Goal: Information Seeking & Learning: Learn about a topic

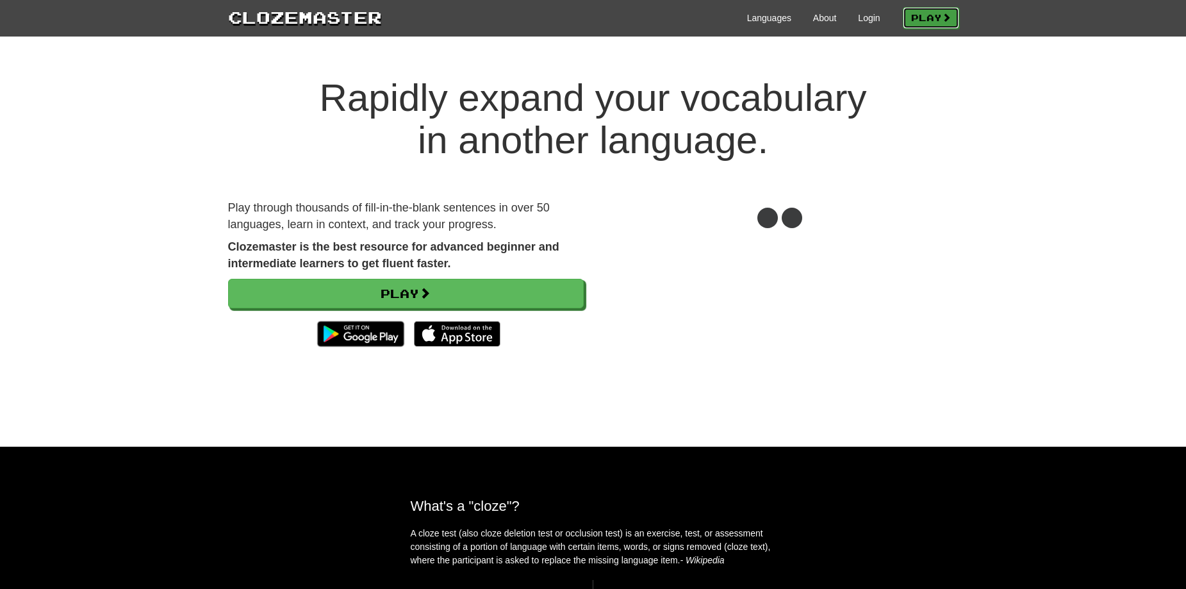
click at [946, 21] on span at bounding box center [946, 17] width 9 height 9
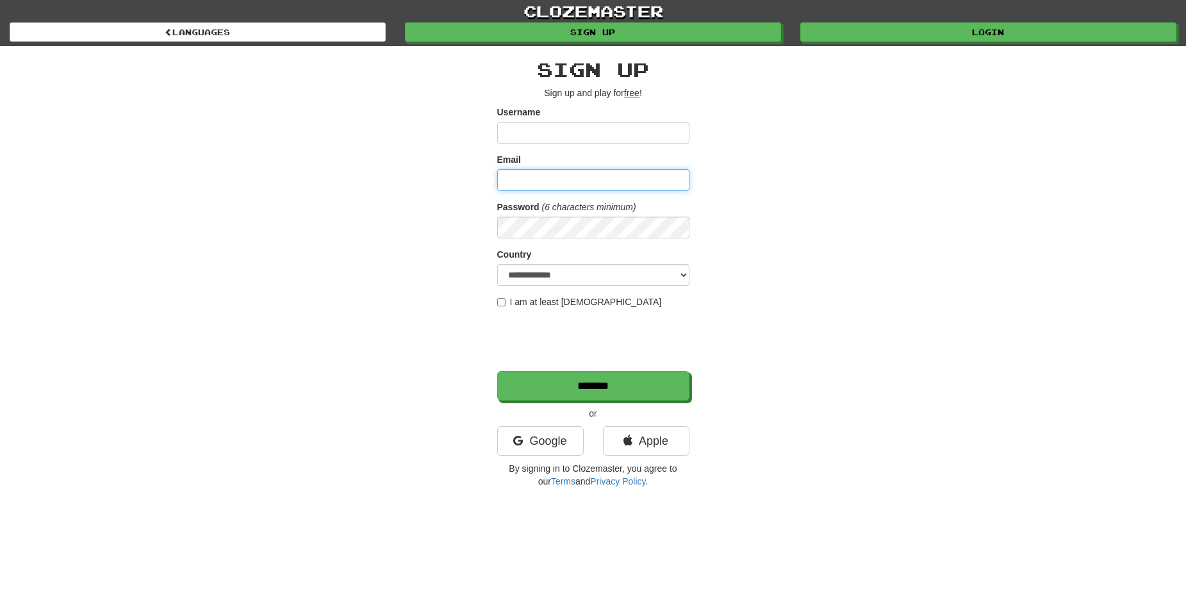
click at [567, 180] on input "Email" at bounding box center [593, 180] width 192 height 22
type input "*"
click at [552, 447] on link "Google" at bounding box center [540, 440] width 86 height 29
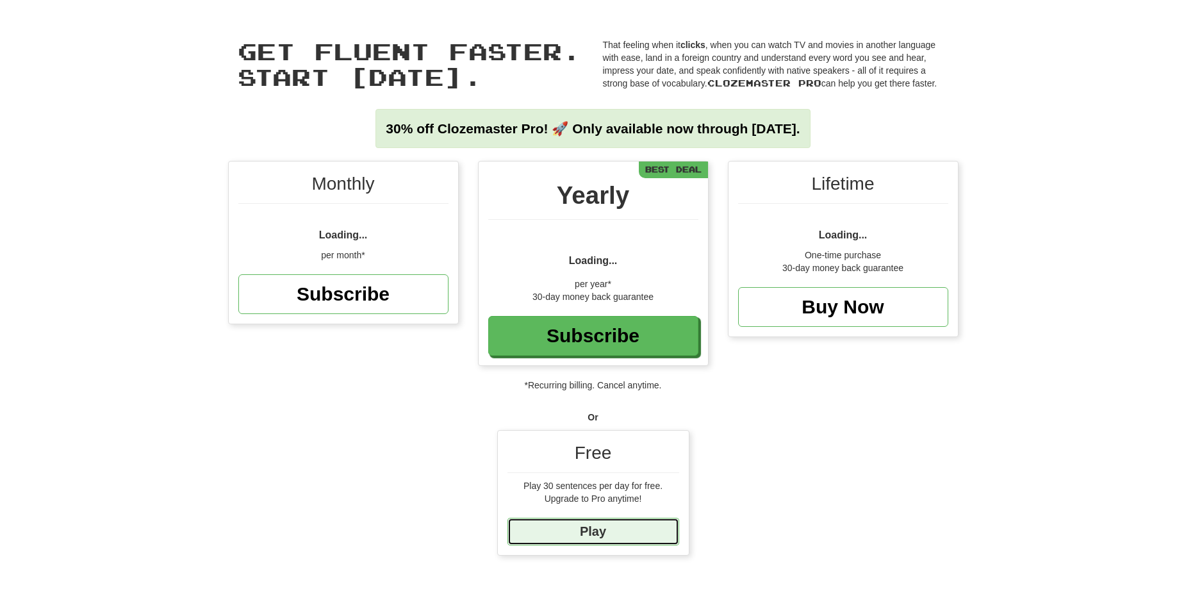
click at [636, 525] on link "Play" at bounding box center [593, 532] width 172 height 28
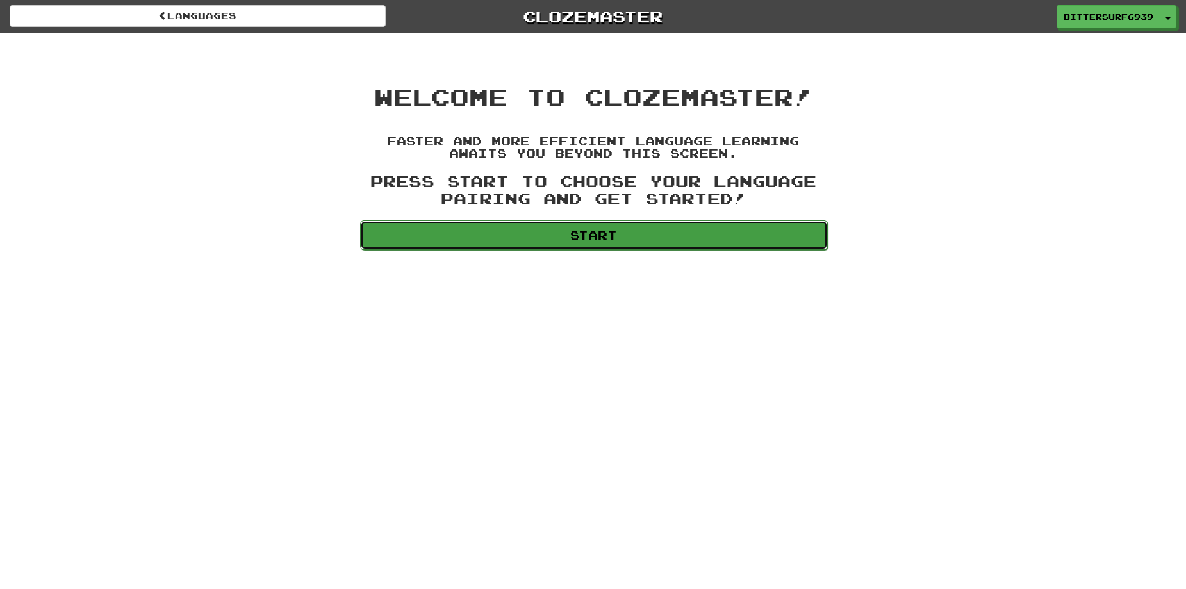
click at [734, 239] on link "Start" at bounding box center [594, 234] width 468 height 29
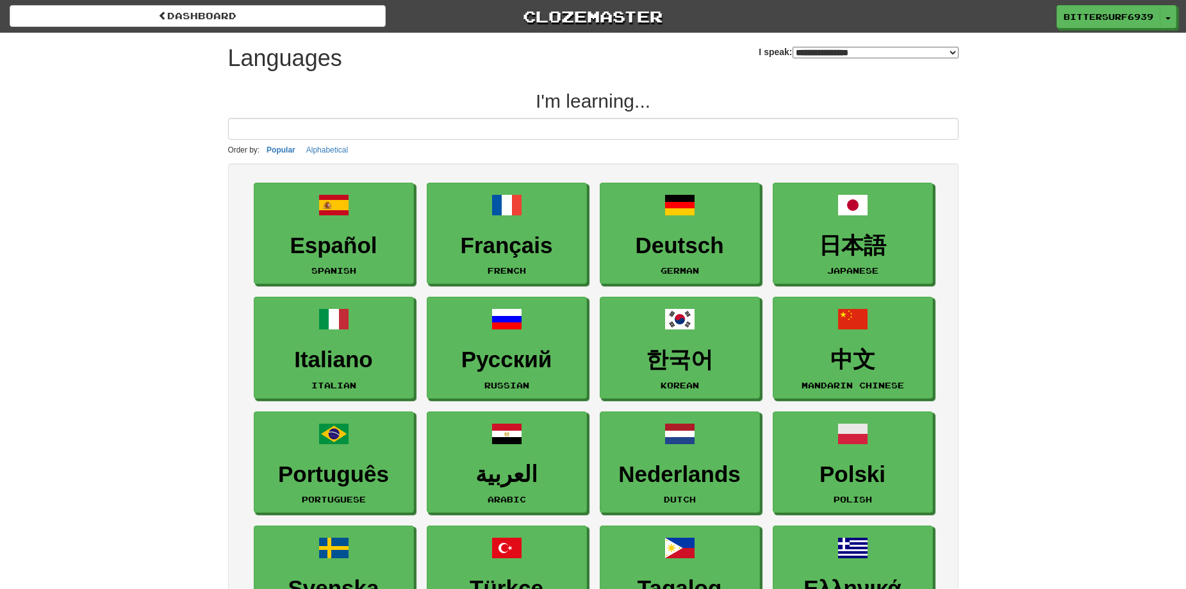
select select "*******"
click at [1169, 16] on button "Toggle Dropdown" at bounding box center [1168, 17] width 17 height 23
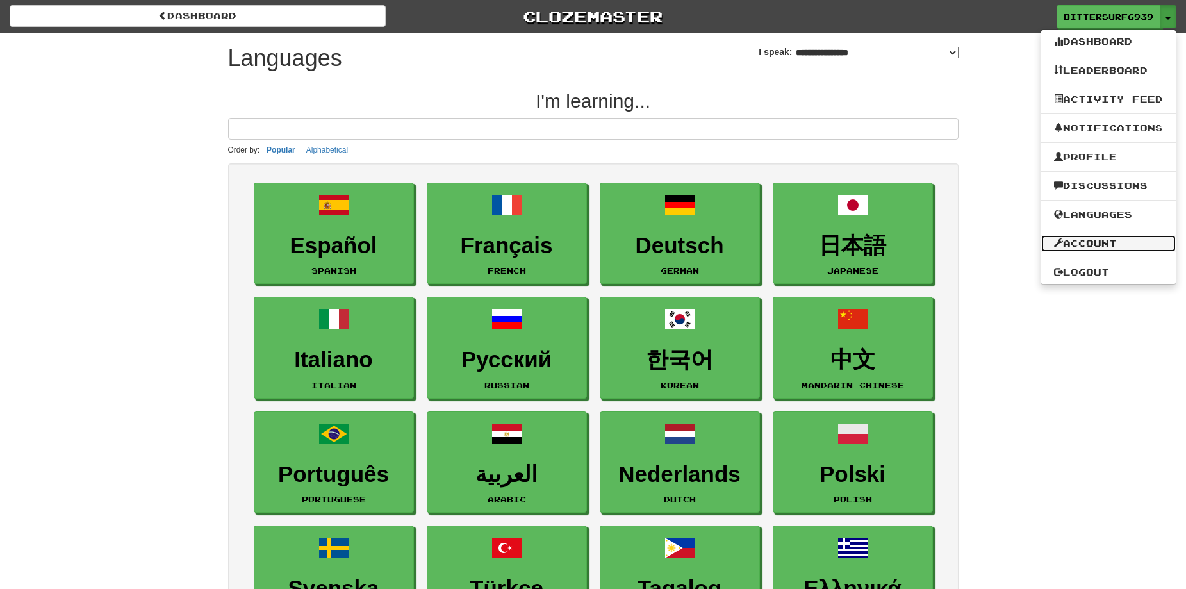
click at [1087, 242] on link "Account" at bounding box center [1108, 243] width 135 height 17
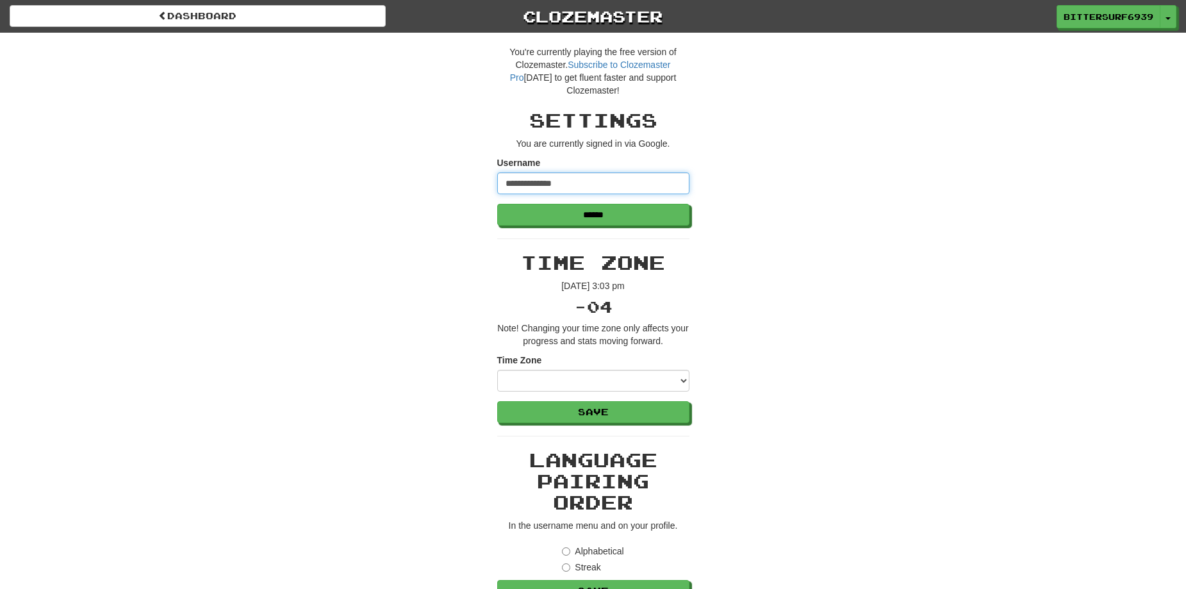
drag, startPoint x: 582, startPoint y: 191, endPoint x: 407, endPoint y: 177, distance: 176.1
type input "*********"
click at [589, 215] on input "******" at bounding box center [594, 215] width 192 height 22
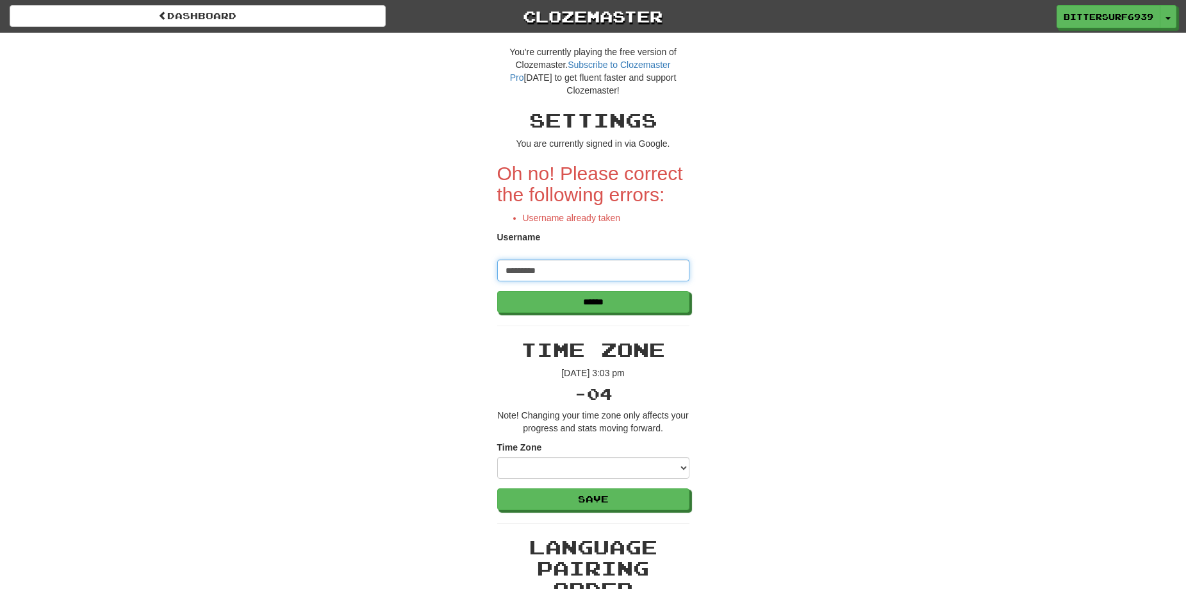
click at [582, 264] on input "*********" at bounding box center [593, 270] width 192 height 22
type input "**********"
click at [580, 302] on input "******" at bounding box center [594, 302] width 192 height 22
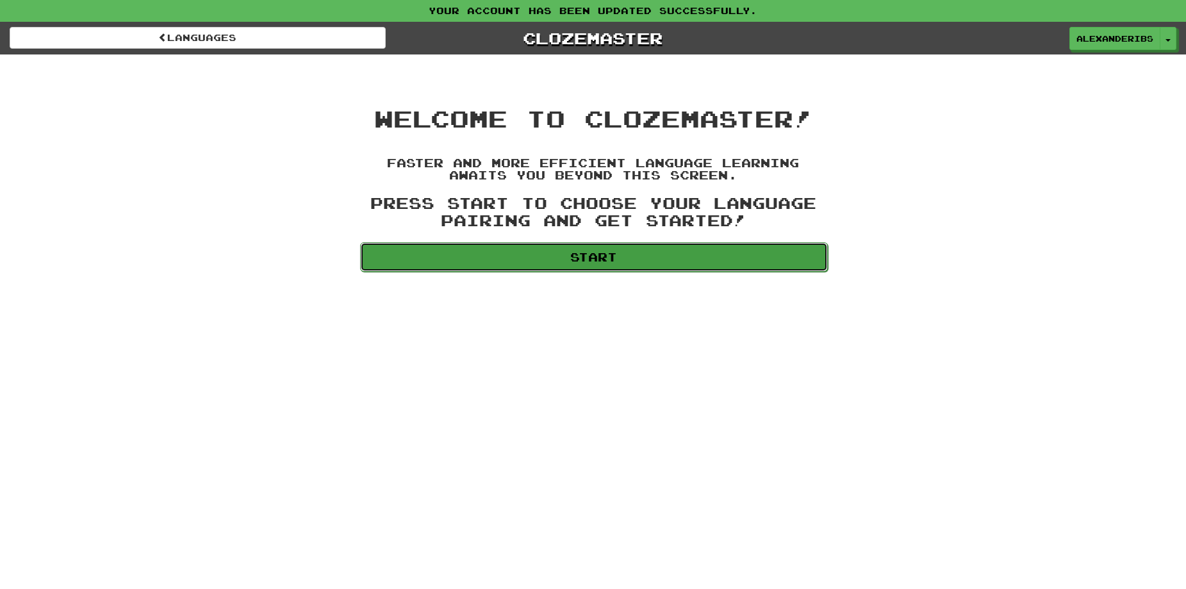
click at [722, 252] on link "Start" at bounding box center [594, 256] width 468 height 29
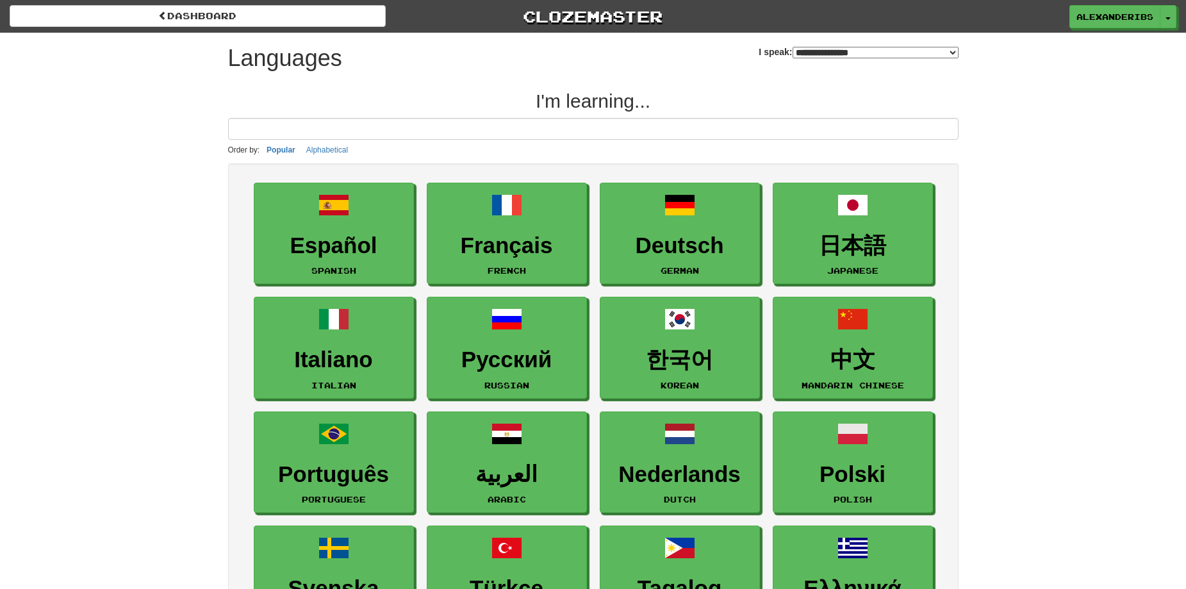
select select "*******"
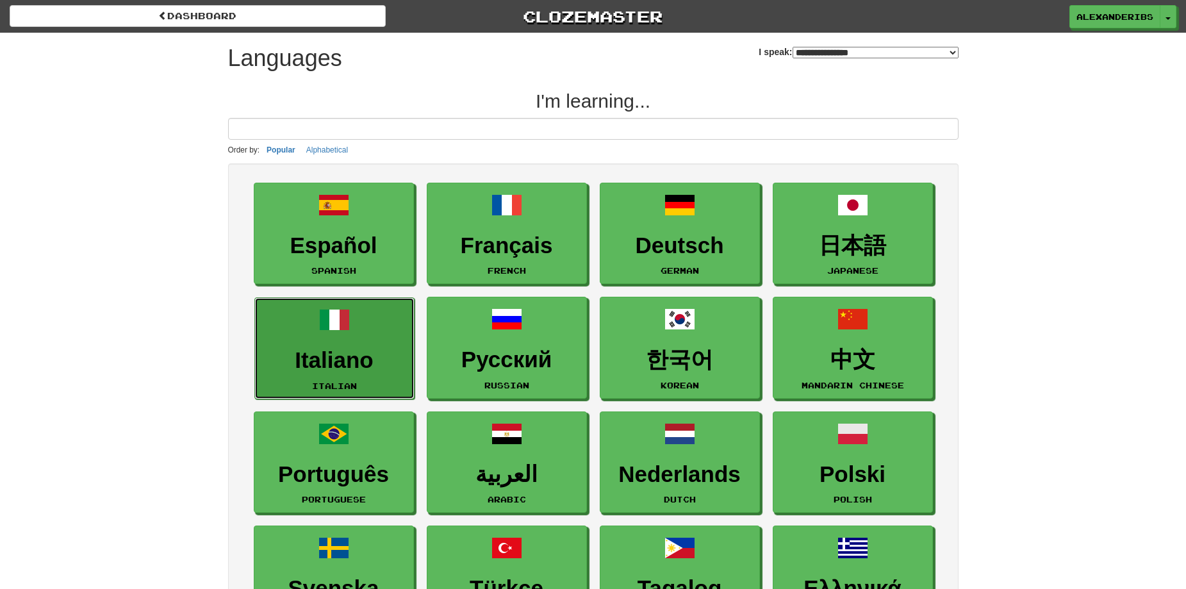
click at [324, 336] on link "Italiano Italian" at bounding box center [334, 348] width 160 height 102
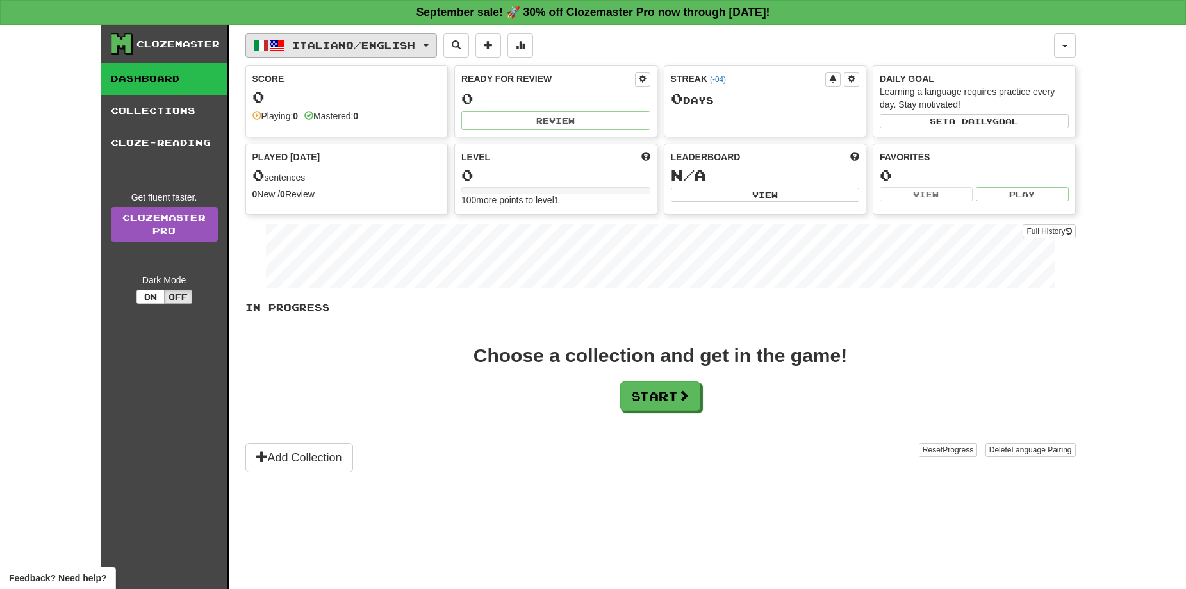
click at [432, 49] on button "Italiano / English" at bounding box center [341, 45] width 192 height 24
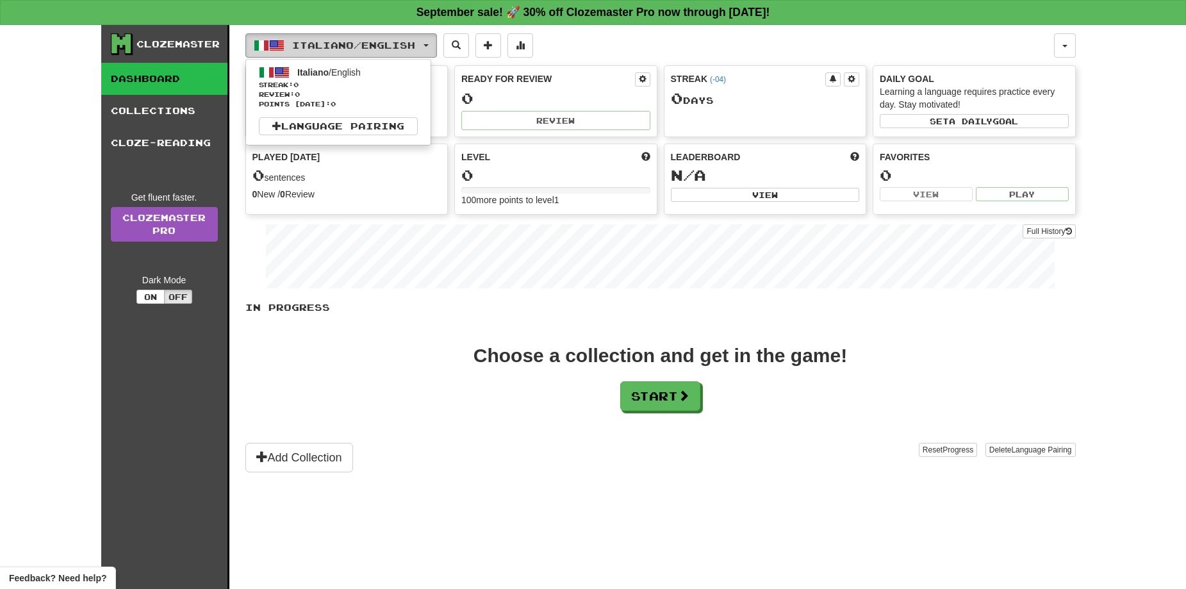
click at [432, 49] on button "Italiano / English" at bounding box center [341, 45] width 192 height 24
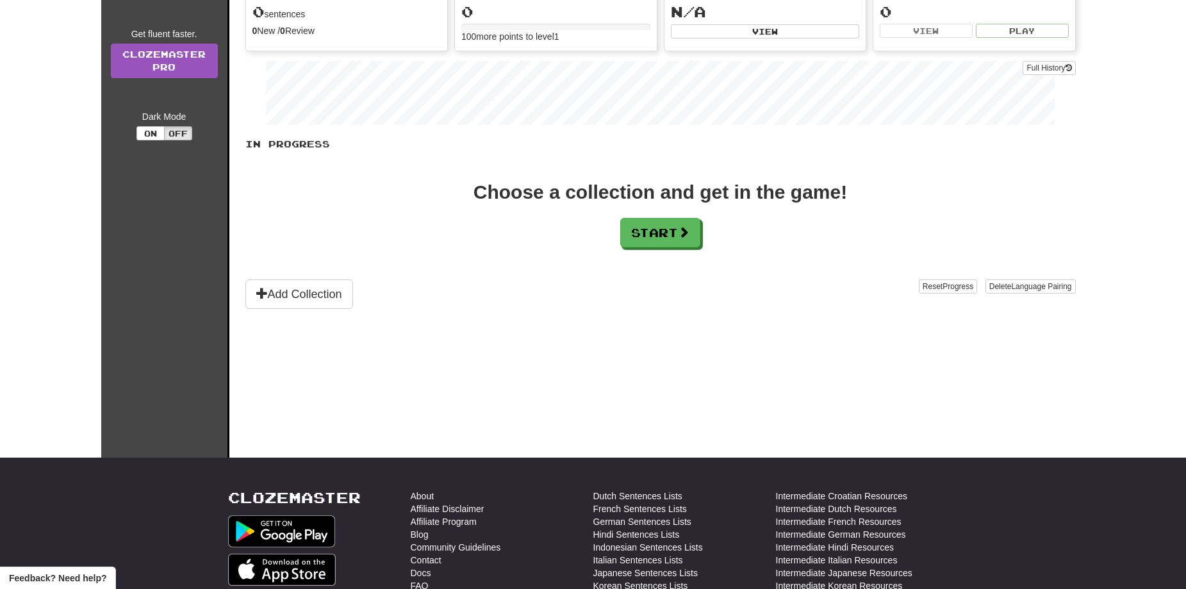
scroll to position [192, 0]
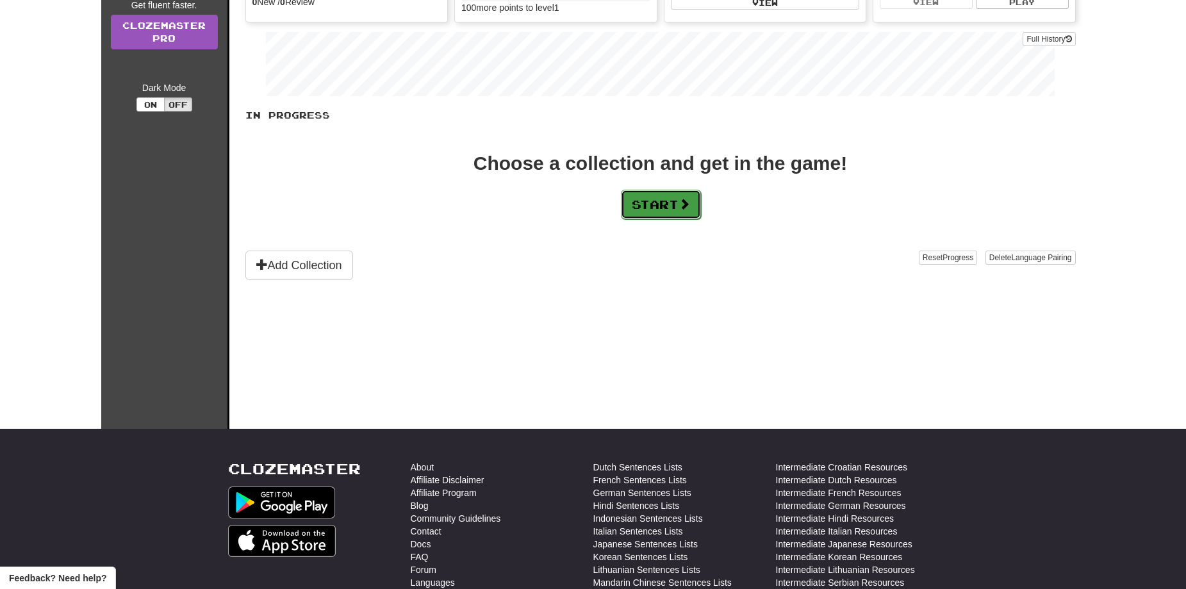
click at [639, 208] on button "Start" at bounding box center [661, 204] width 80 height 29
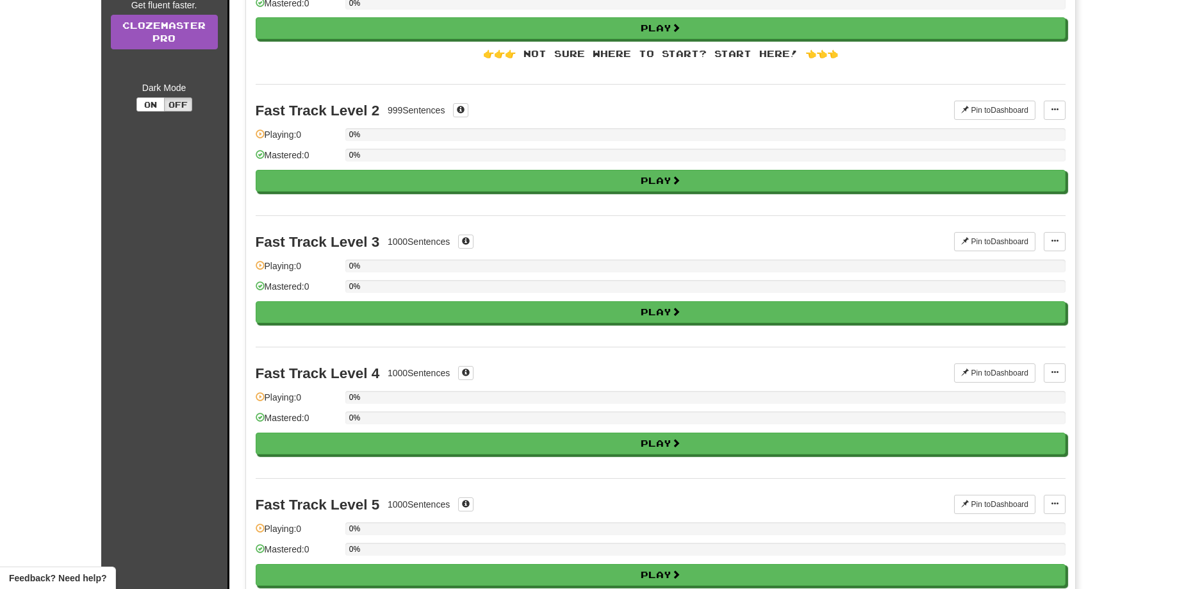
scroll to position [0, 0]
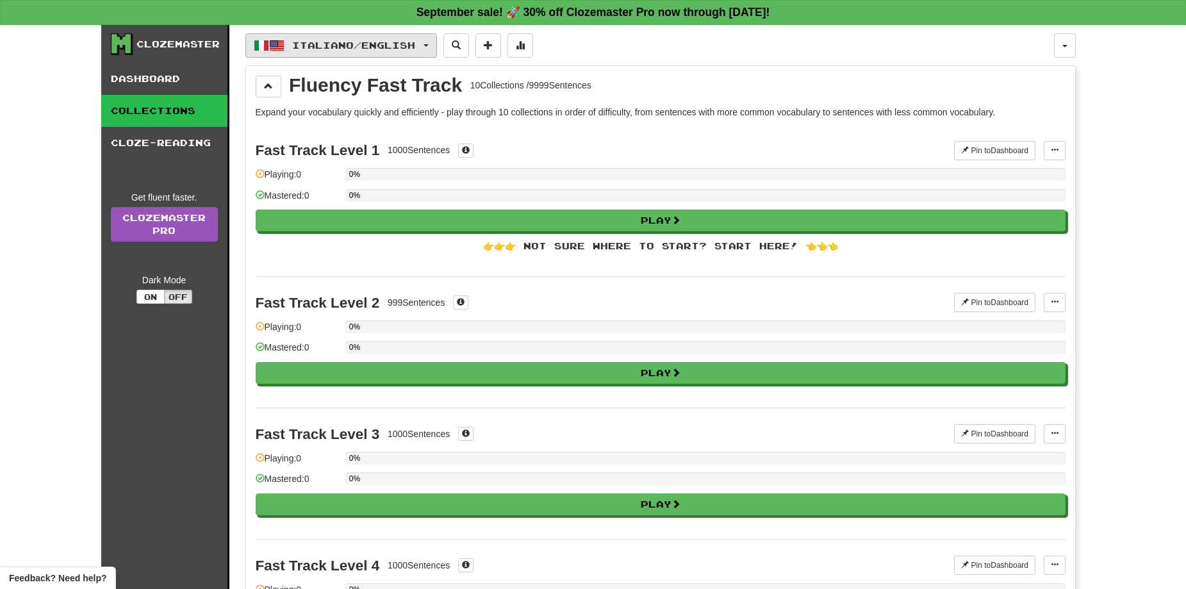
click at [388, 52] on button "Italiano / English" at bounding box center [341, 45] width 192 height 24
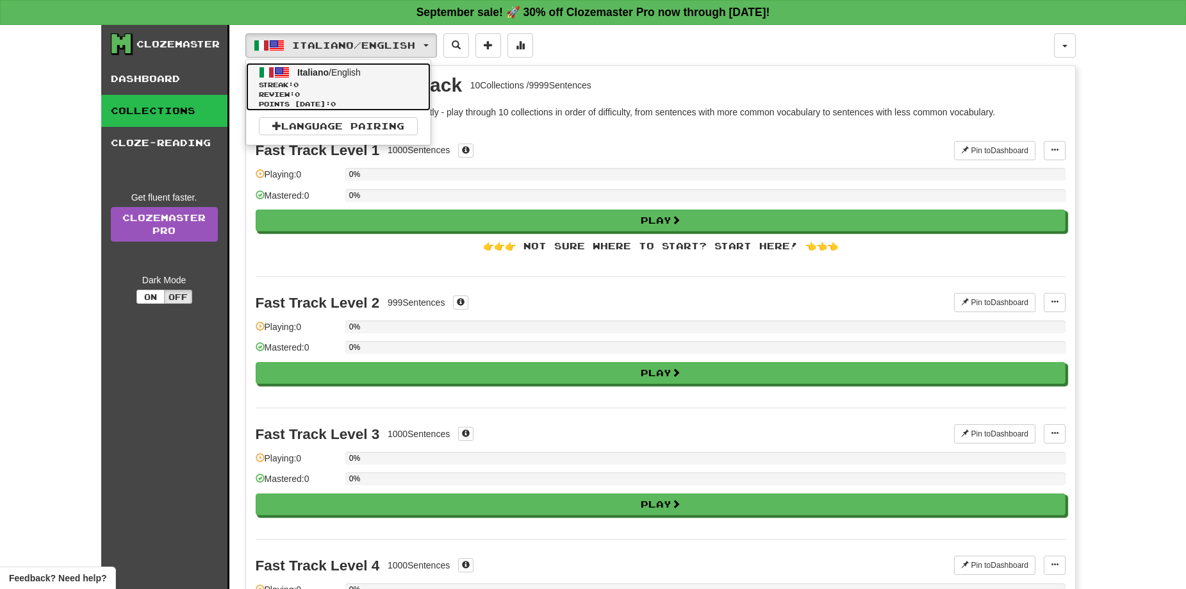
click at [306, 87] on span "Streak: 0" at bounding box center [338, 85] width 159 height 10
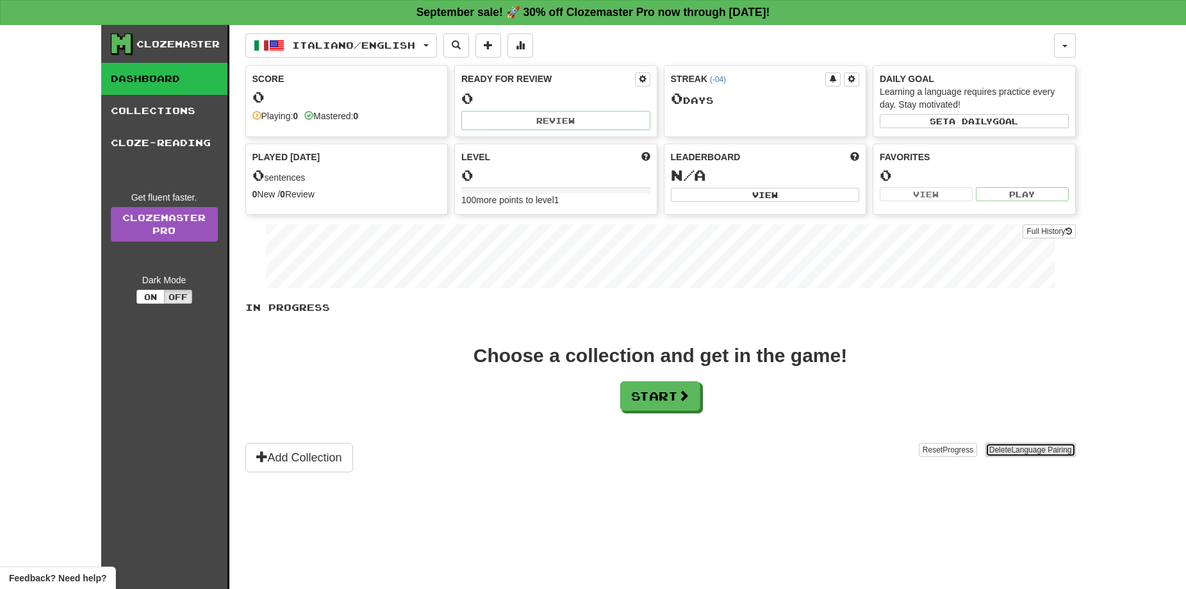
click at [1006, 448] on button "Delete Language Pairing" at bounding box center [1030, 450] width 90 height 14
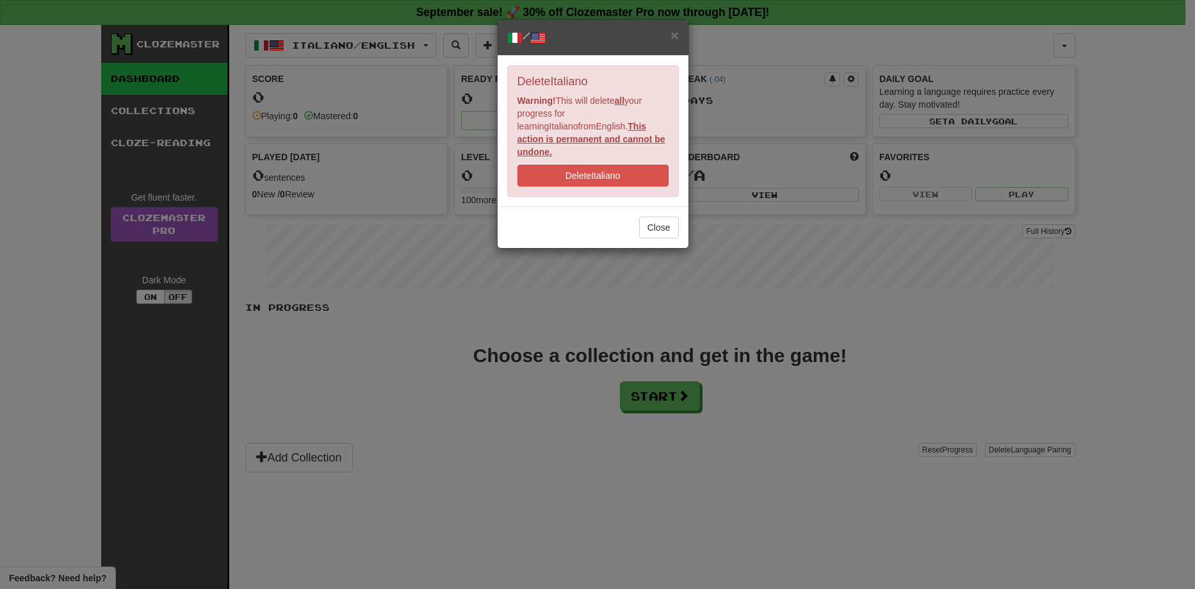
click at [546, 36] on span at bounding box center [537, 37] width 15 height 15
click at [635, 167] on button "Delete Italiano" at bounding box center [593, 176] width 151 height 22
click at [899, 438] on div "× / Delete Italiano Warning! This will delete all your progress for learning It…" at bounding box center [597, 294] width 1195 height 589
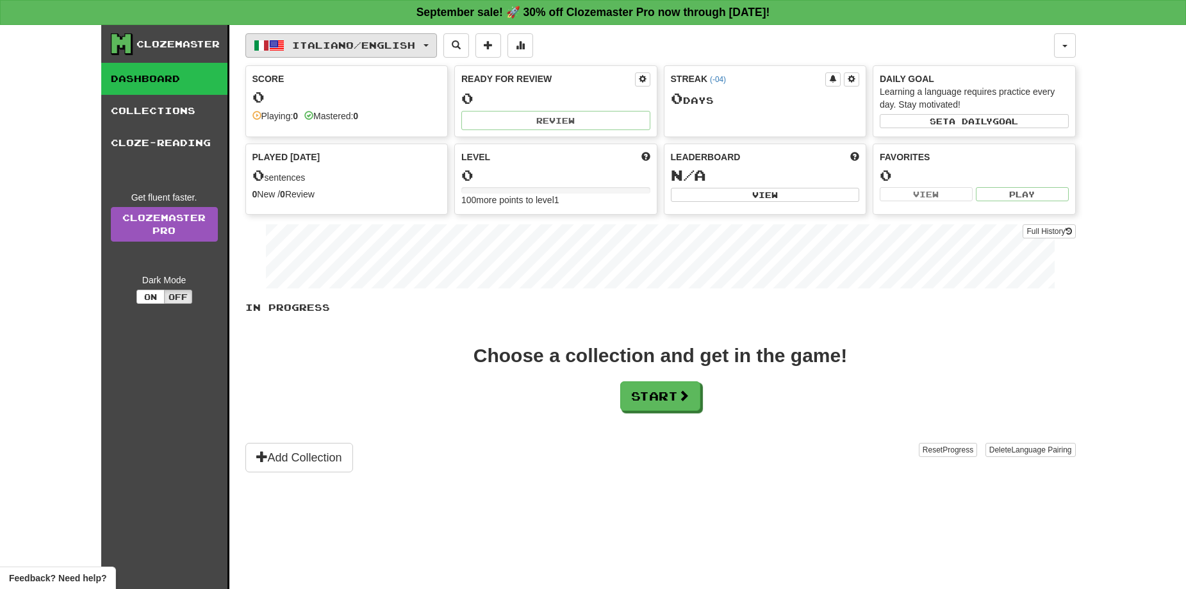
click at [341, 37] on button "Italiano / English" at bounding box center [341, 45] width 192 height 24
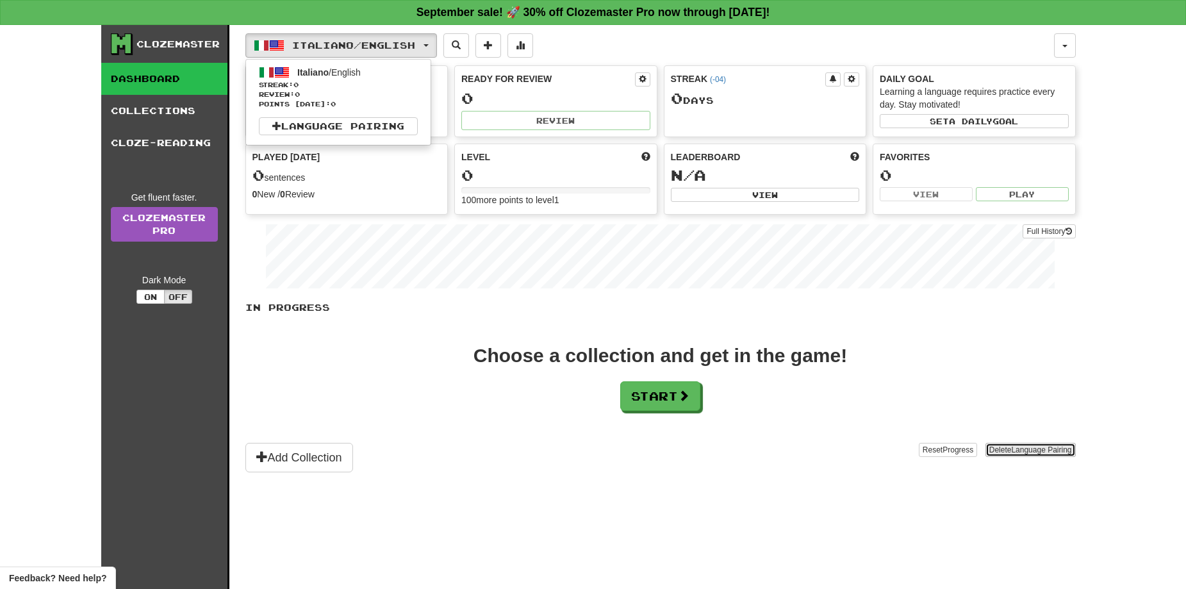
click at [1006, 457] on button "Delete Language Pairing" at bounding box center [1030, 450] width 90 height 14
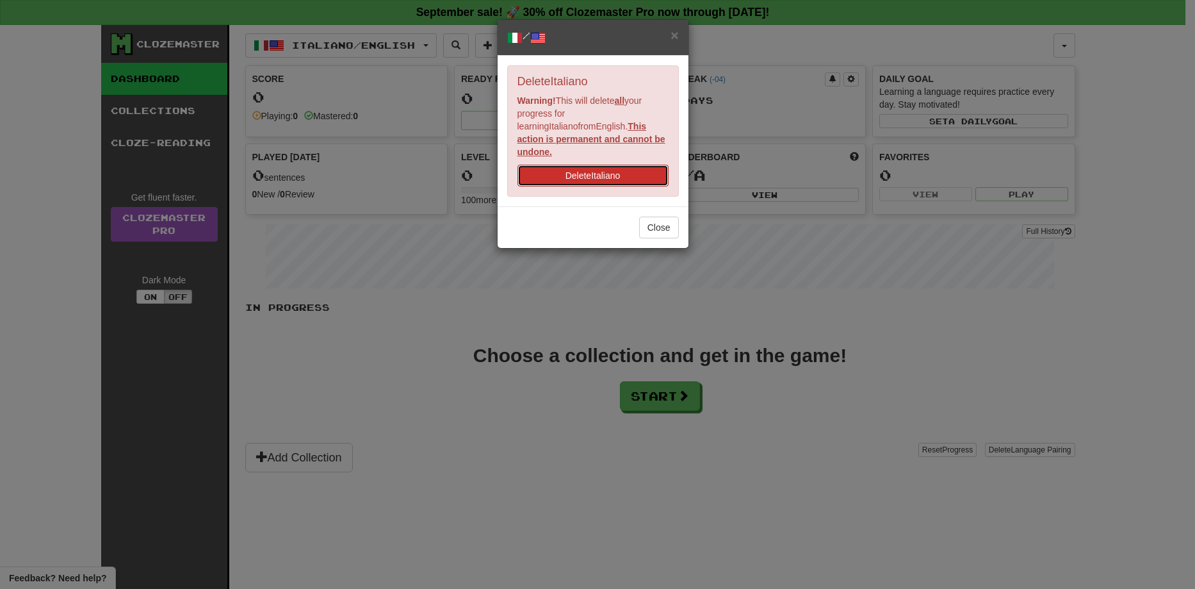
click at [614, 165] on button "Delete Italiano" at bounding box center [593, 176] width 151 height 22
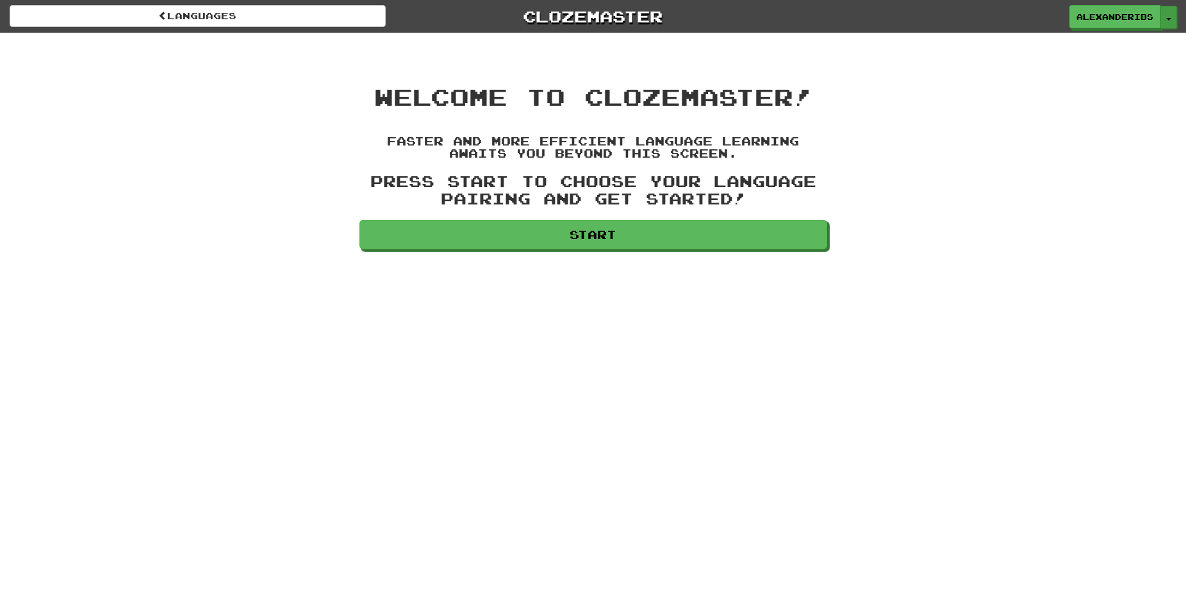
click at [1172, 17] on button "Toggle Dropdown" at bounding box center [1168, 17] width 17 height 23
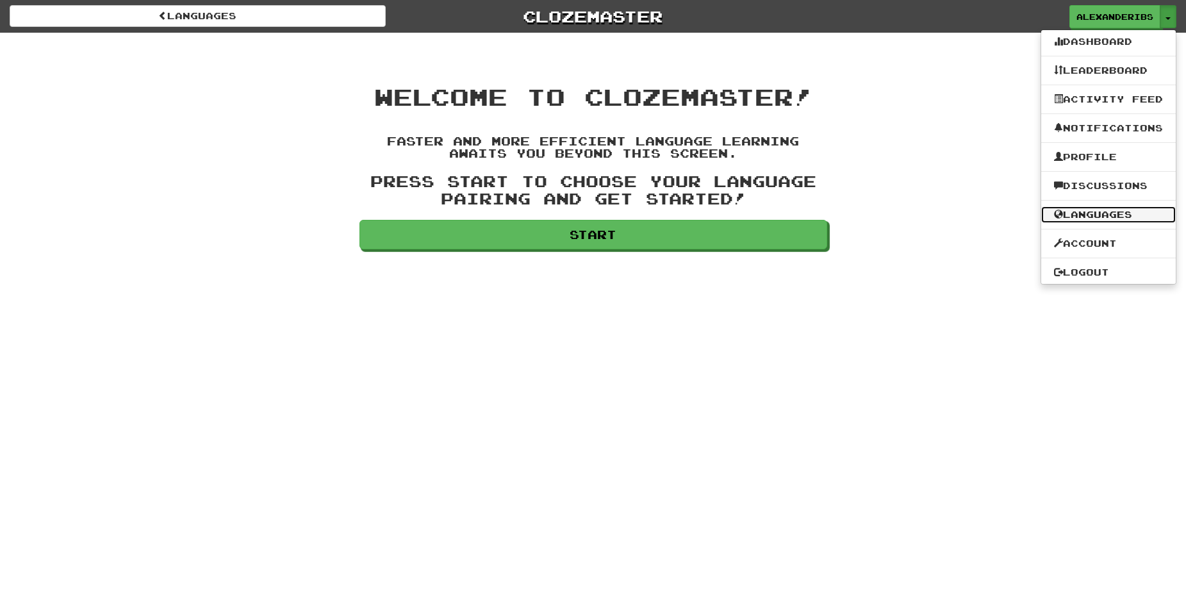
click at [1088, 218] on link "Languages" at bounding box center [1108, 214] width 135 height 17
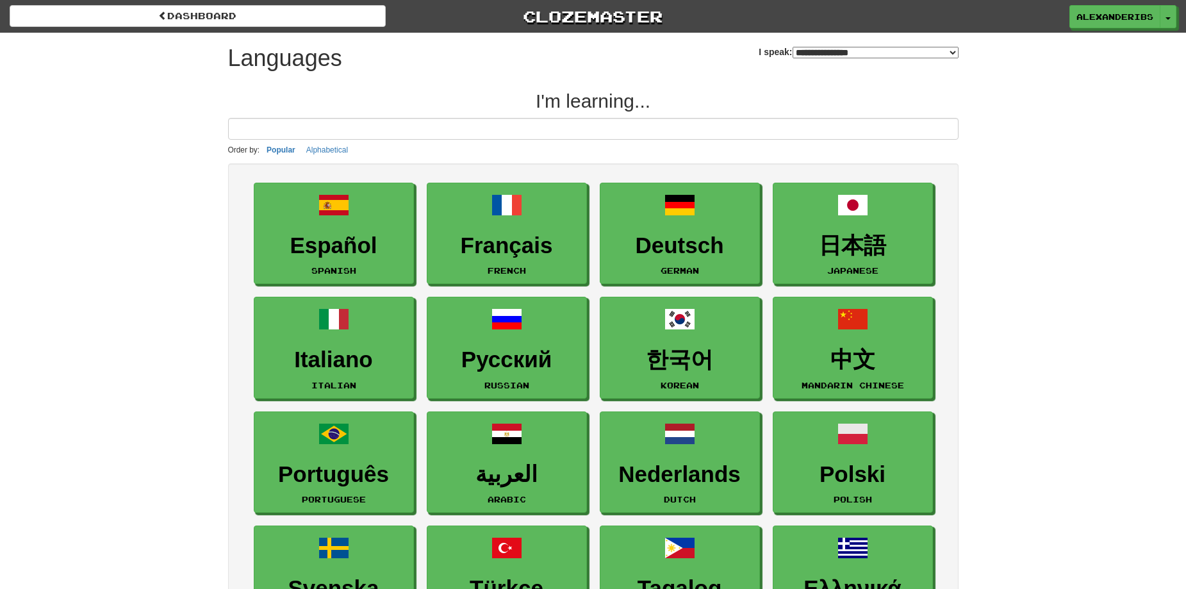
click at [867, 51] on select "**********" at bounding box center [875, 53] width 166 height 12
select select "*******"
click at [792, 47] on select "**********" at bounding box center [875, 53] width 166 height 12
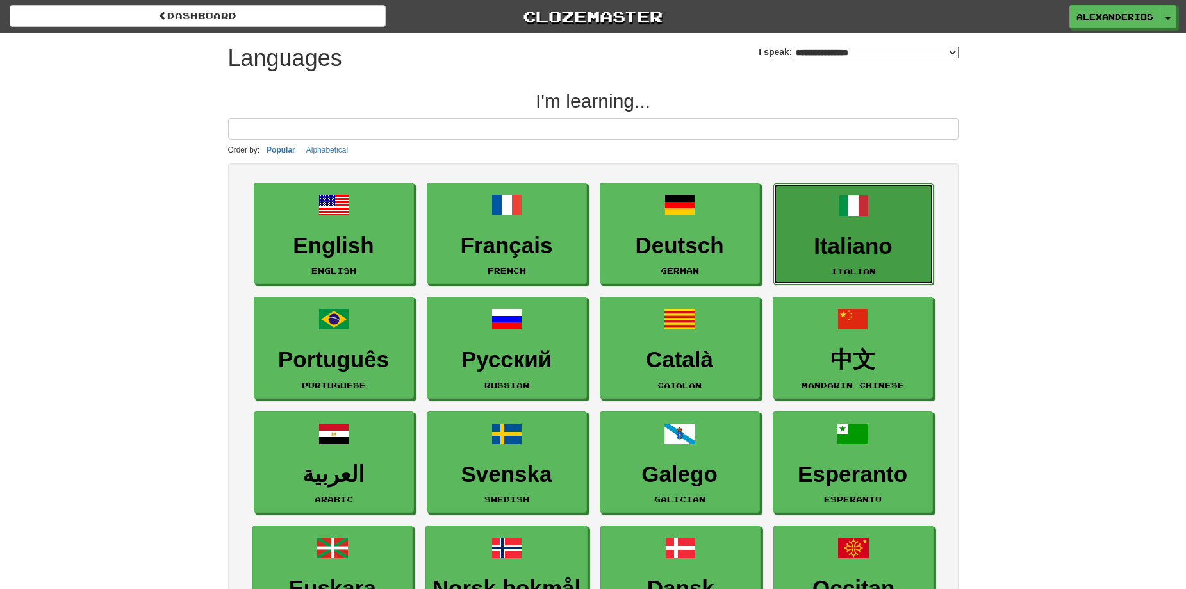
click at [881, 250] on h3 "Italiano" at bounding box center [853, 246] width 146 height 25
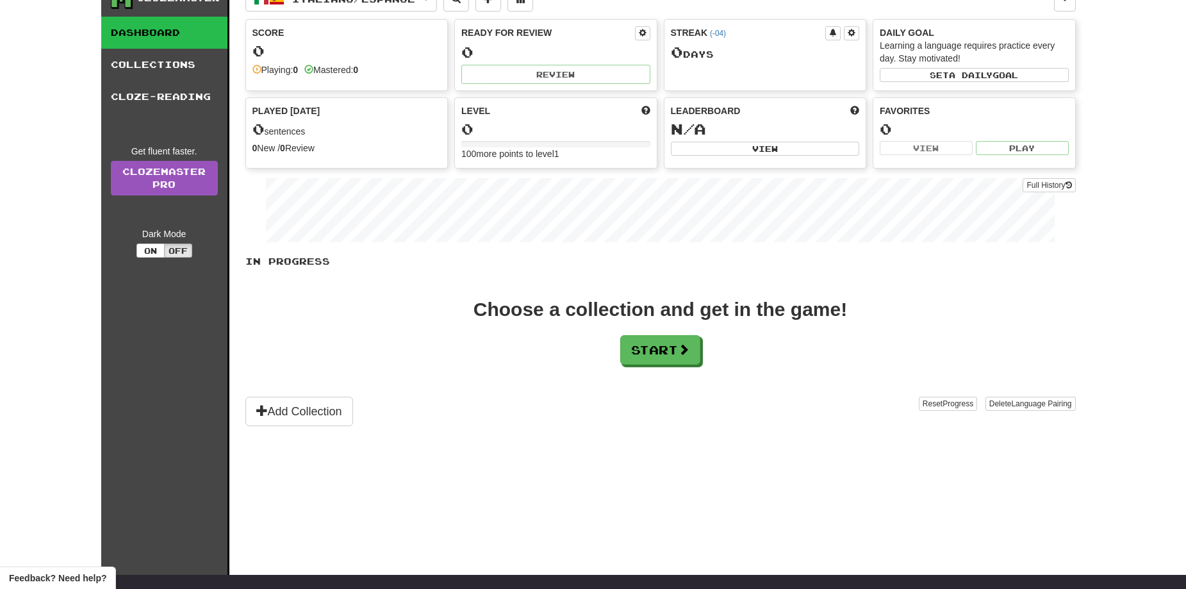
scroll to position [192, 0]
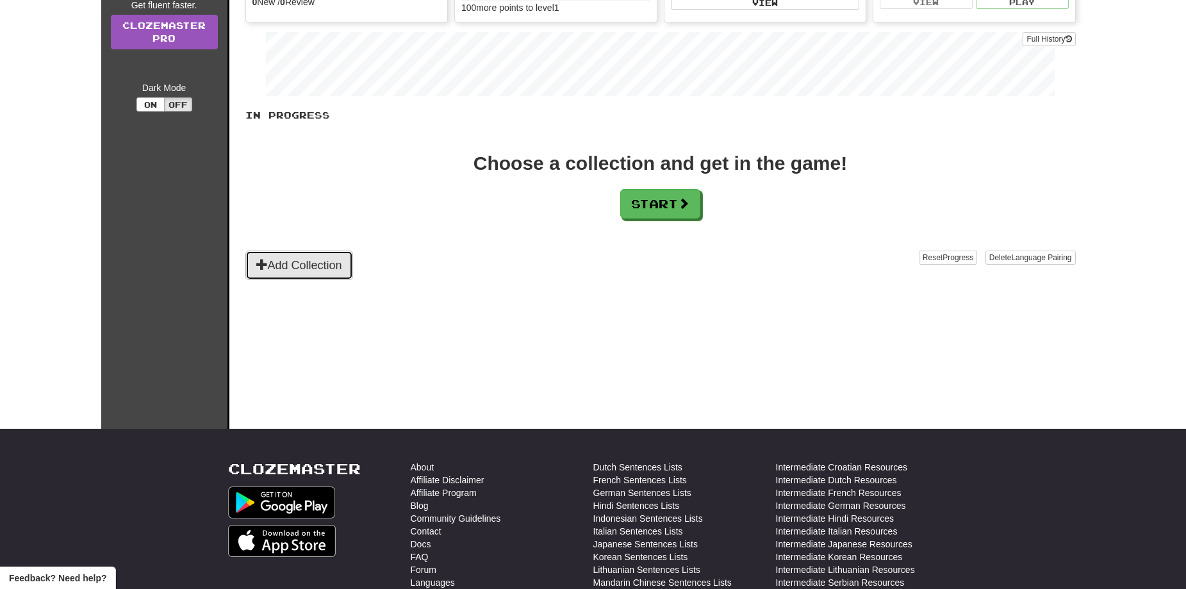
click at [308, 269] on button "Add Collection" at bounding box center [299, 264] width 108 height 29
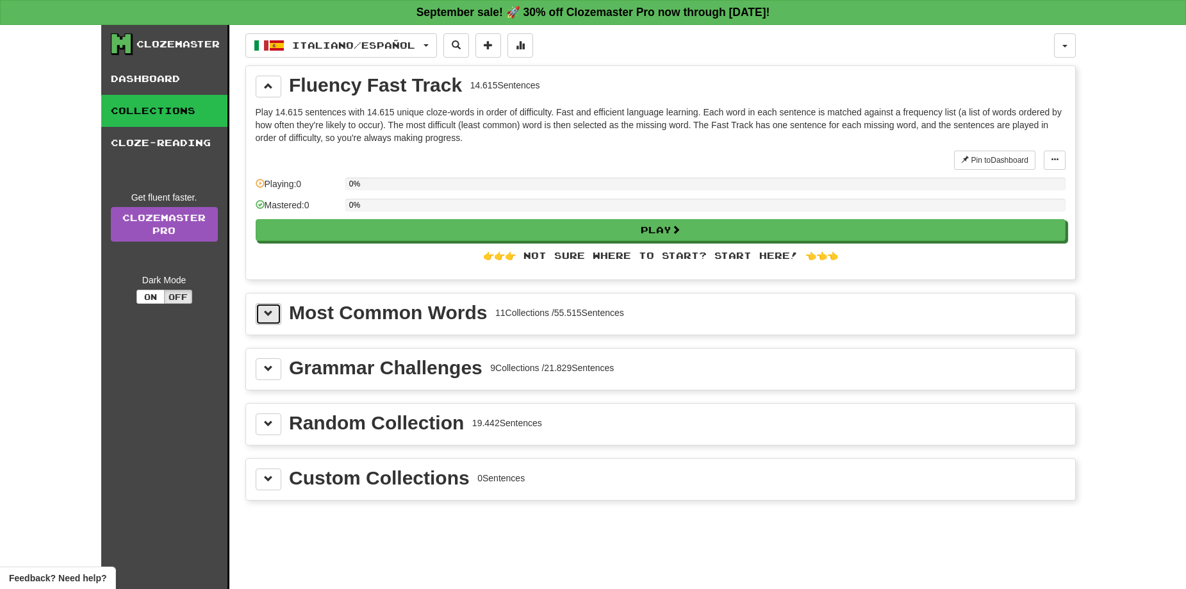
click at [274, 318] on button at bounding box center [269, 314] width 26 height 22
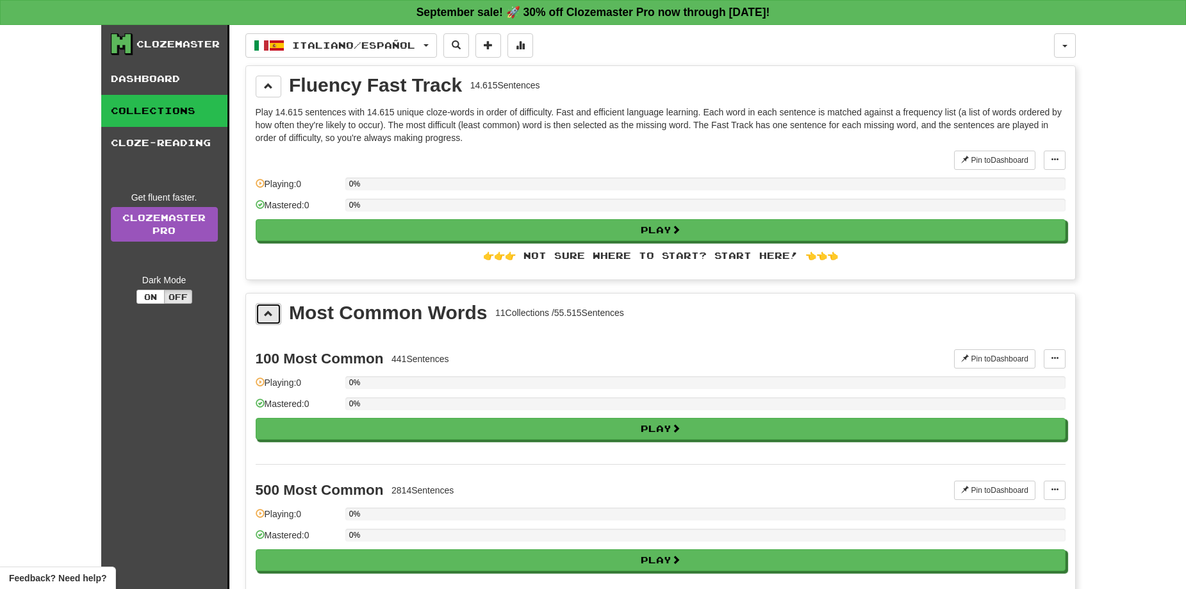
click at [274, 318] on button at bounding box center [269, 314] width 26 height 22
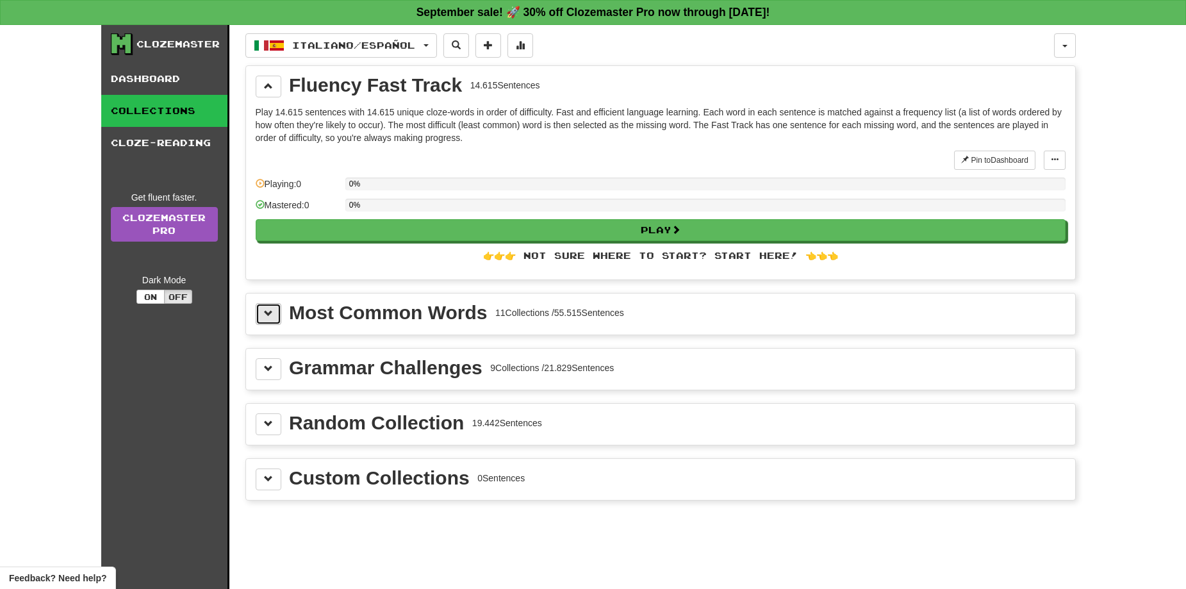
click at [274, 318] on button at bounding box center [269, 314] width 26 height 22
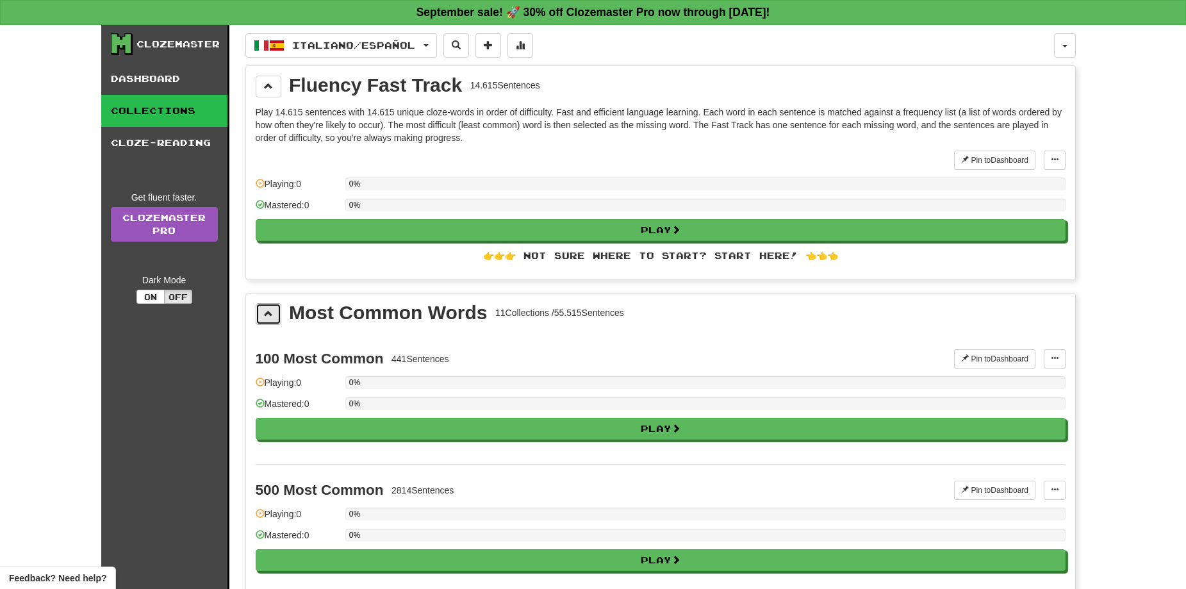
click at [271, 316] on span at bounding box center [268, 313] width 9 height 9
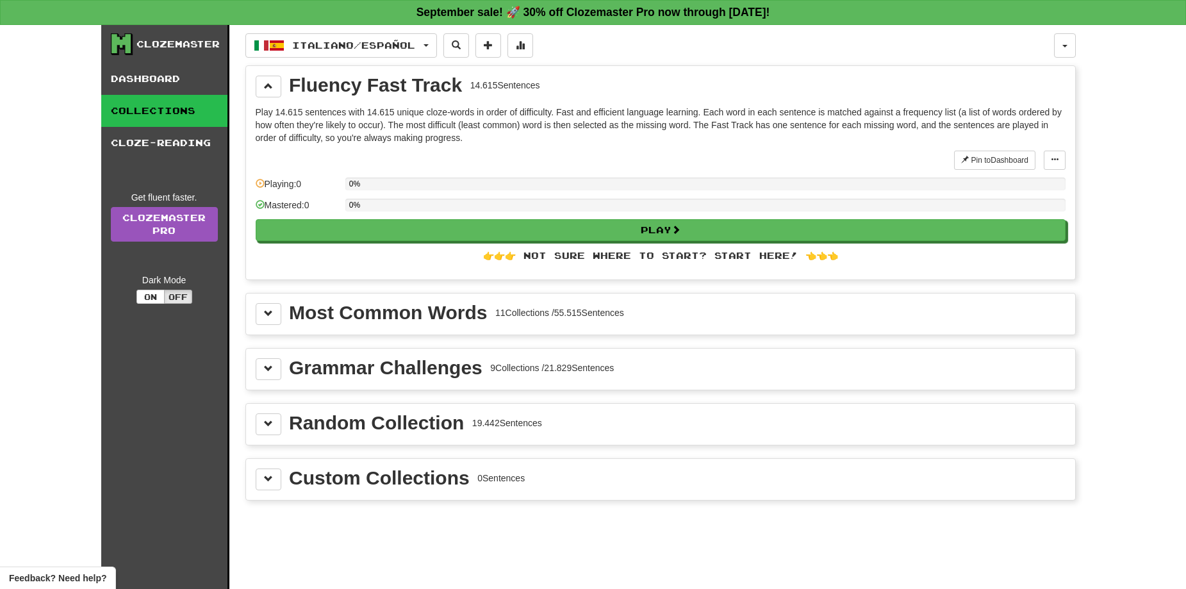
click at [267, 357] on div "Grammar Challenges 9 Collections / 21.829 Sentences" at bounding box center [660, 369] width 829 height 41
click at [275, 425] on button at bounding box center [269, 424] width 26 height 22
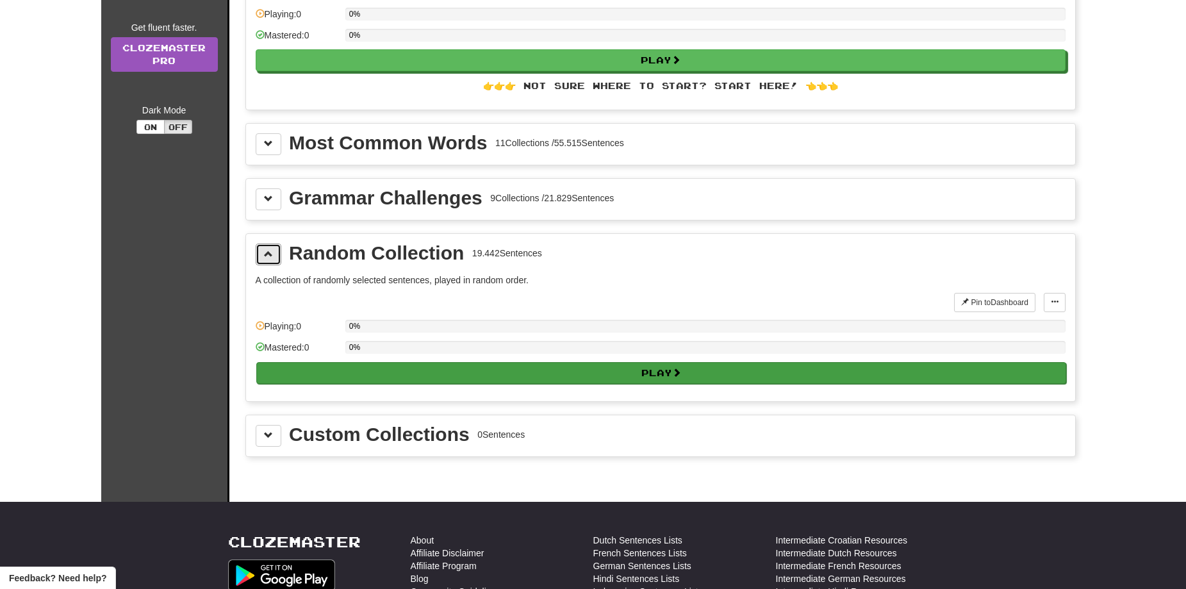
scroll to position [192, 0]
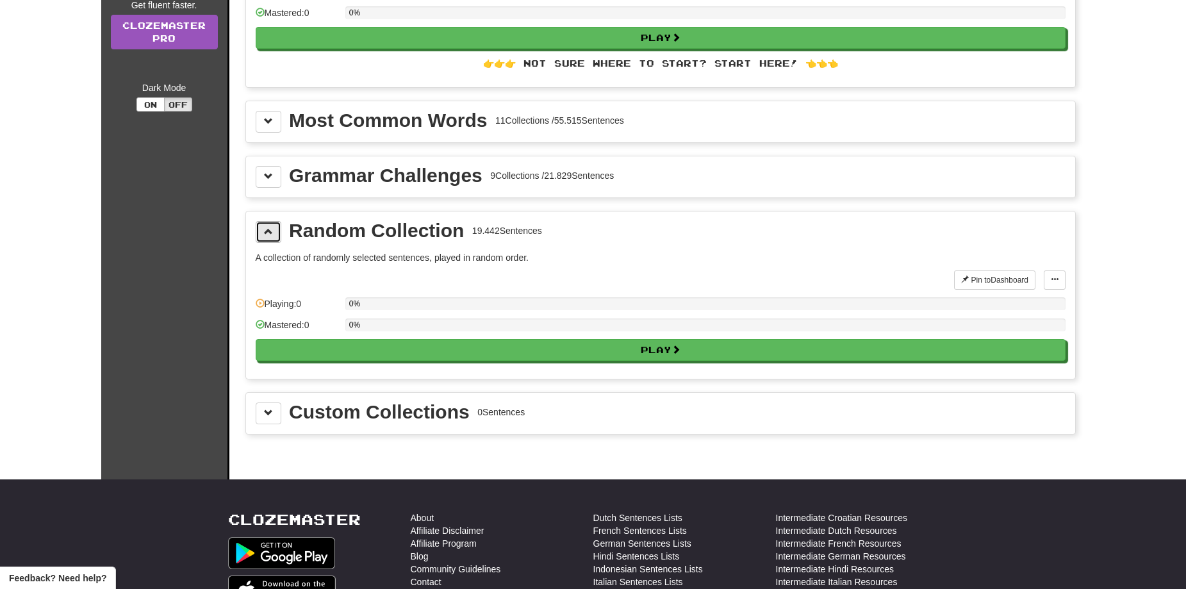
click at [266, 232] on span at bounding box center [268, 231] width 9 height 9
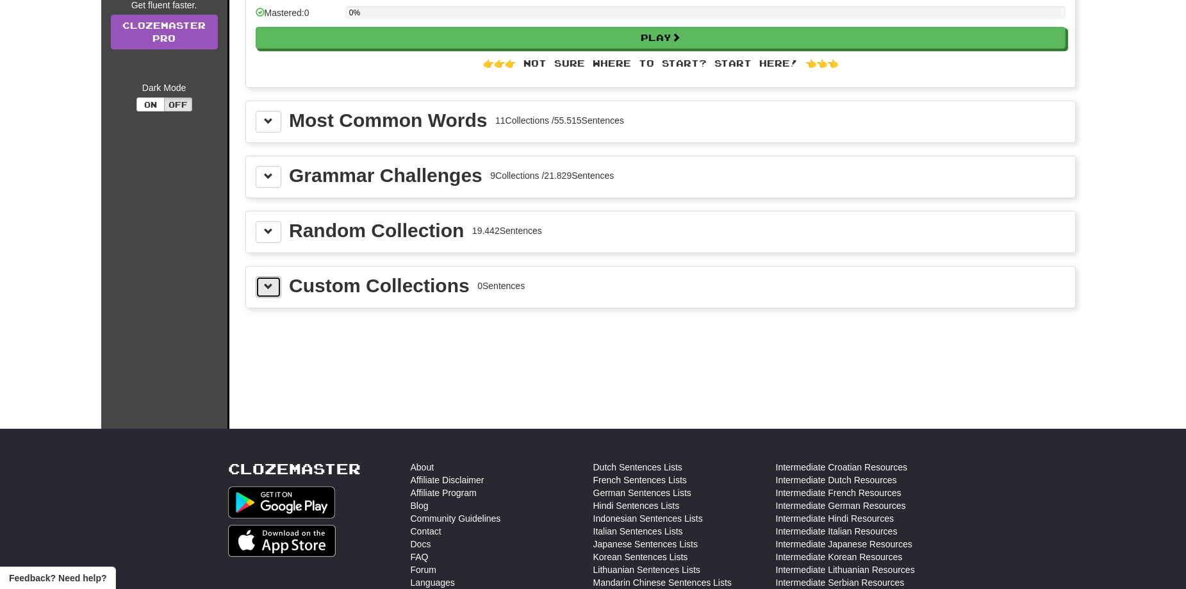
click at [277, 293] on button at bounding box center [269, 287] width 26 height 22
click at [275, 293] on button at bounding box center [269, 287] width 26 height 22
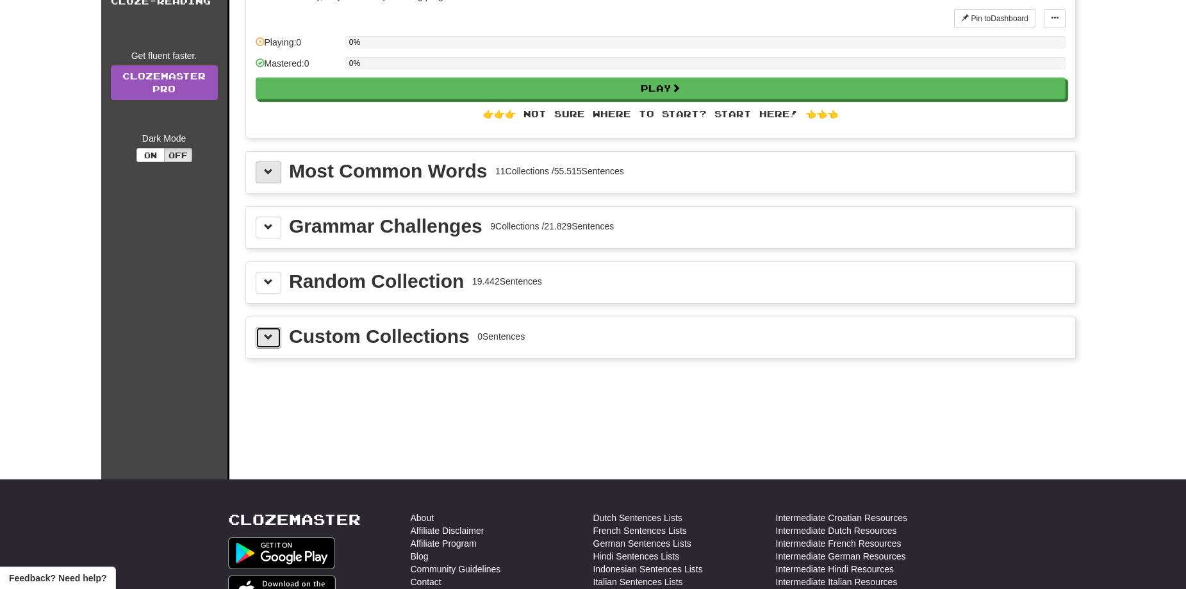
scroll to position [64, 0]
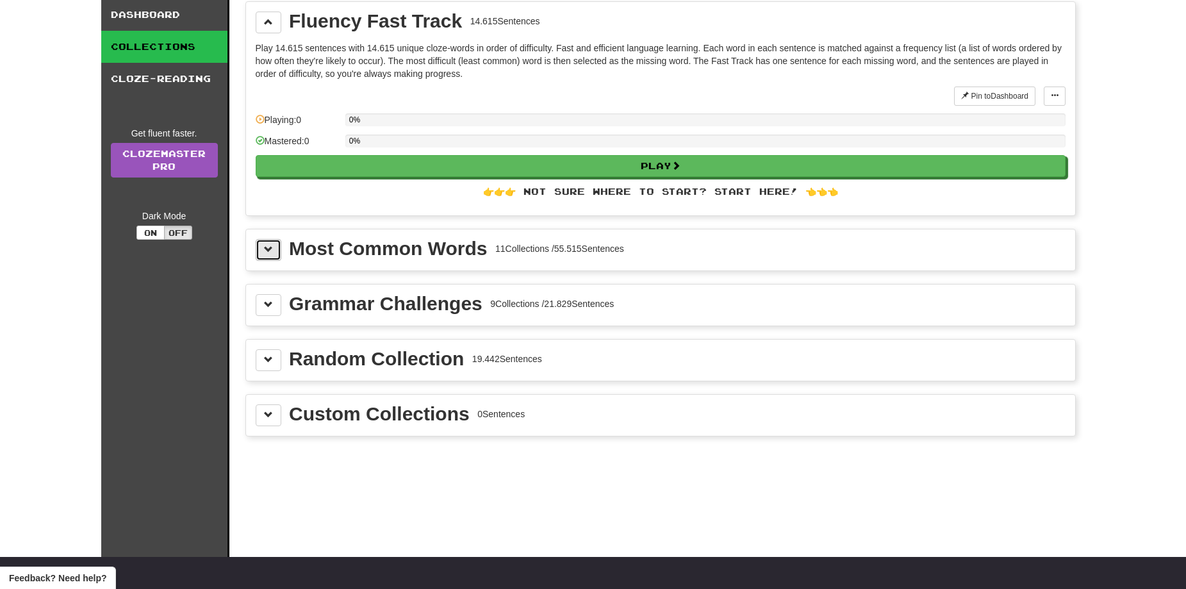
click at [280, 252] on button at bounding box center [269, 250] width 26 height 22
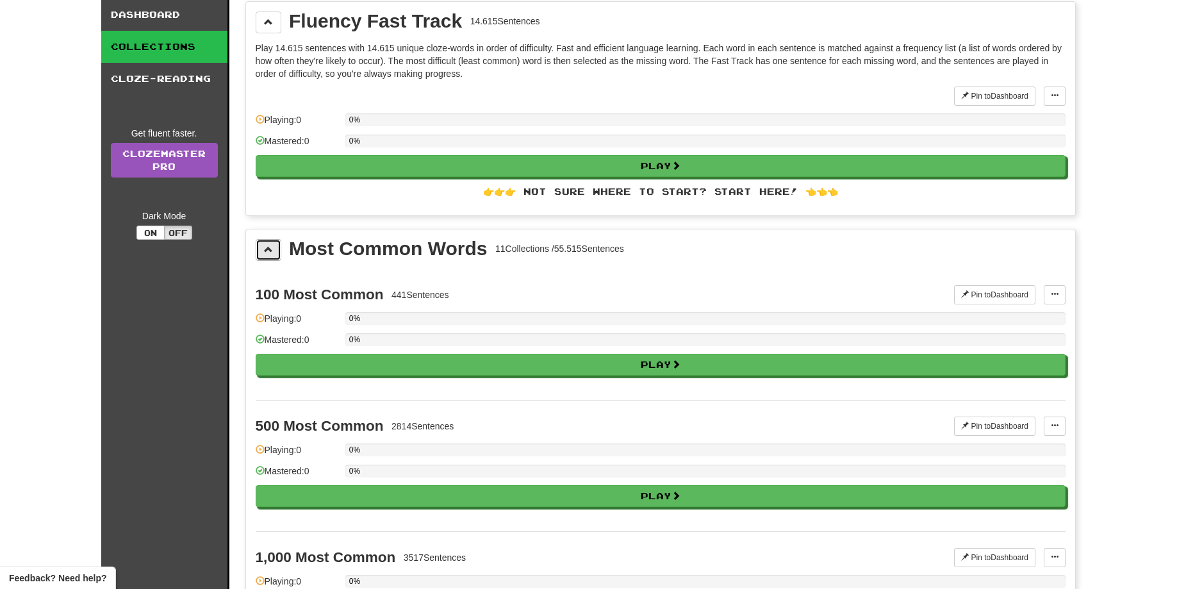
click at [280, 252] on button at bounding box center [269, 250] width 26 height 22
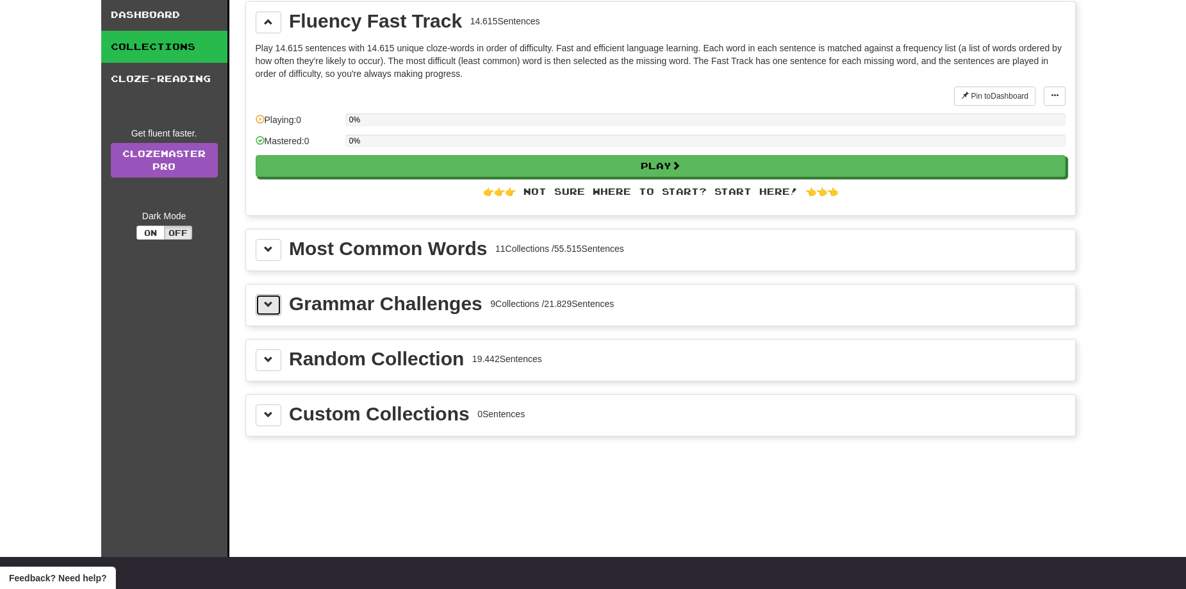
click at [268, 302] on span at bounding box center [268, 304] width 9 height 9
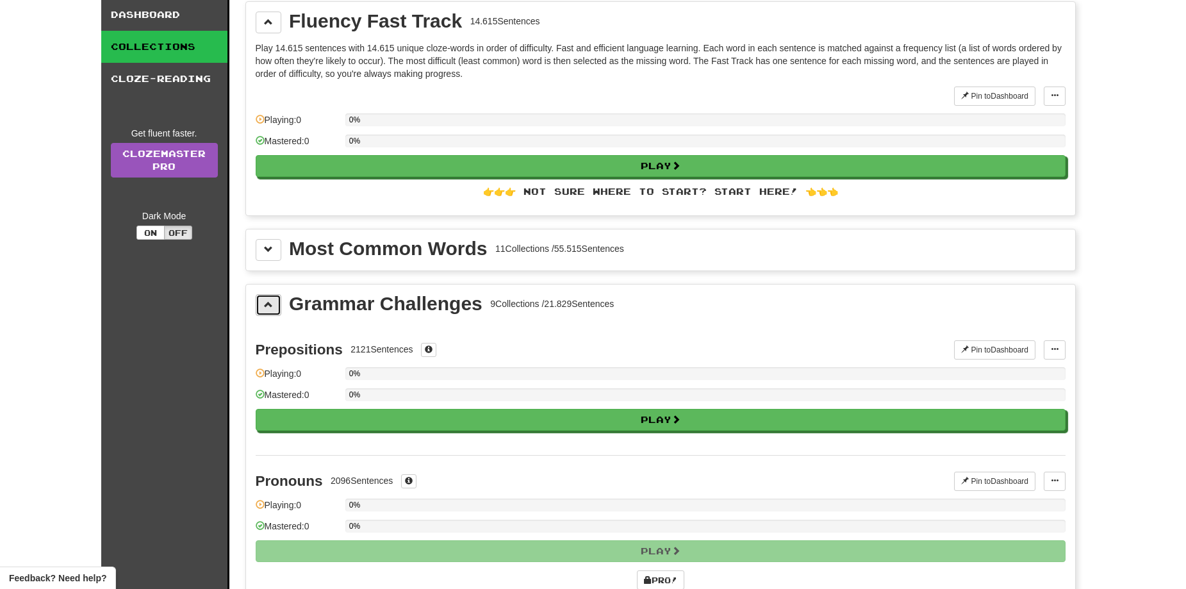
click at [268, 302] on span at bounding box center [268, 304] width 9 height 9
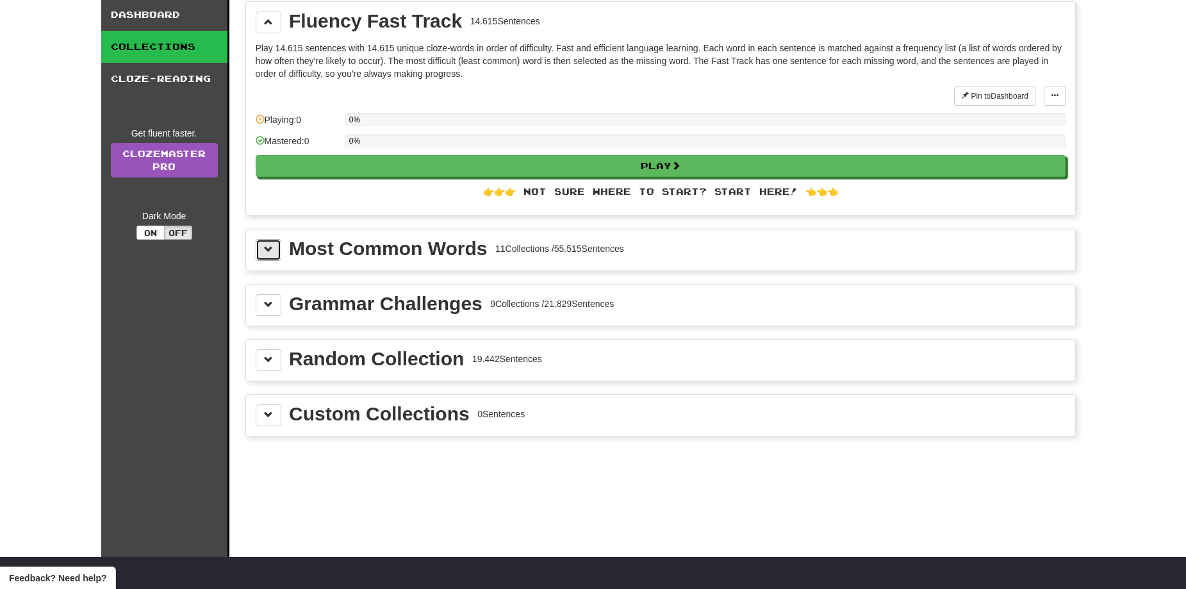
click at [270, 245] on span at bounding box center [268, 249] width 9 height 9
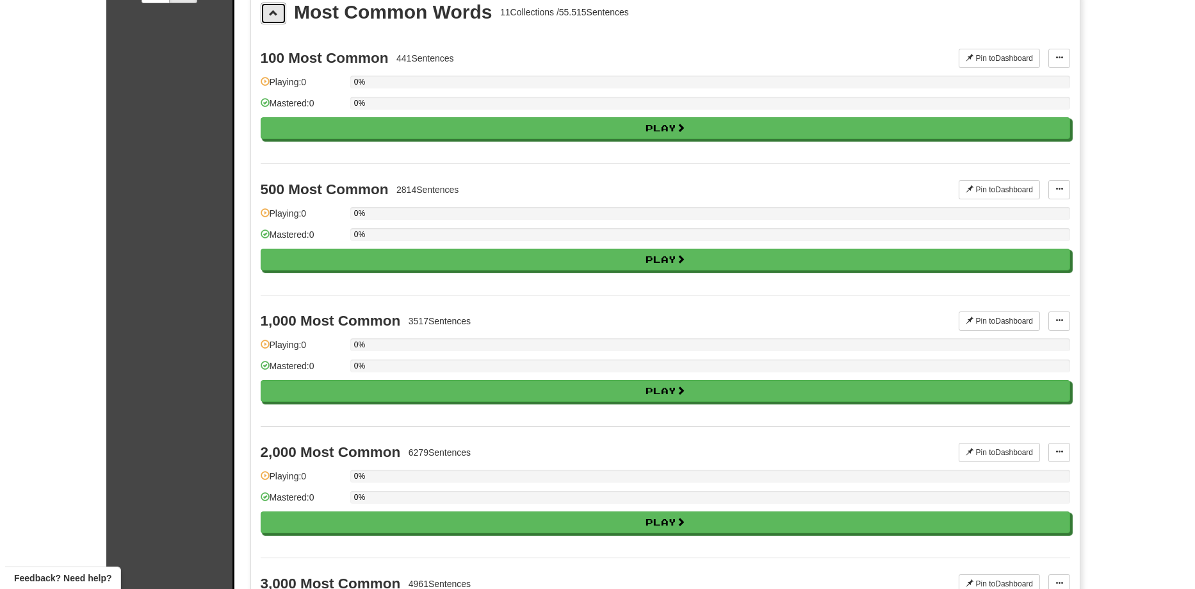
scroll to position [320, 0]
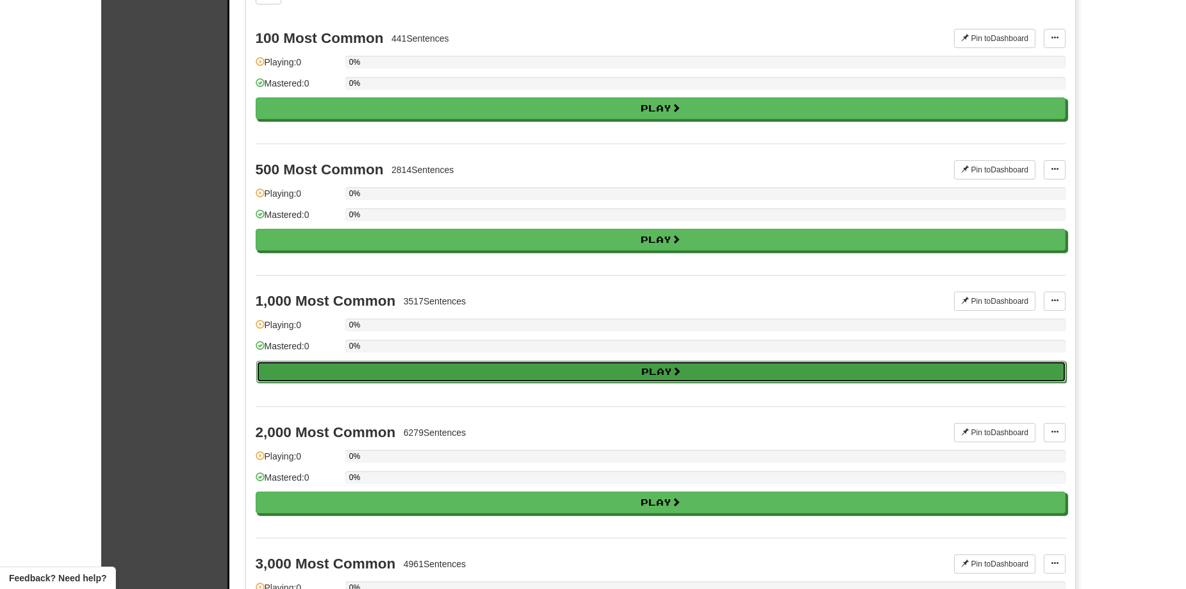
click at [551, 379] on button "Play" at bounding box center [661, 372] width 810 height 22
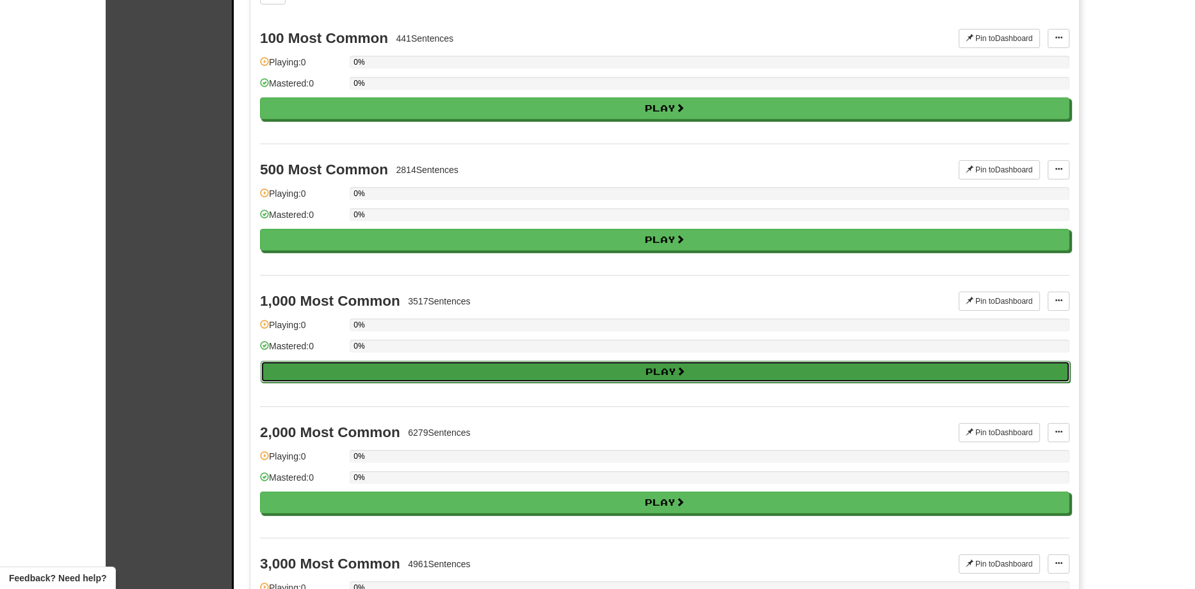
select select "**"
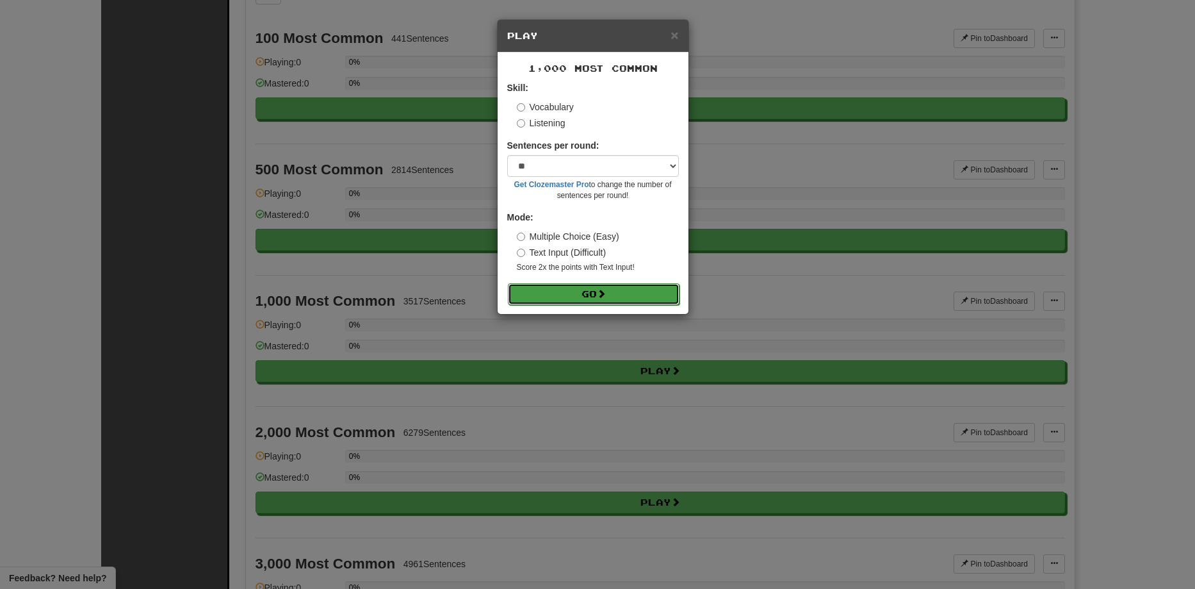
click at [620, 292] on button "Go" at bounding box center [594, 294] width 172 height 22
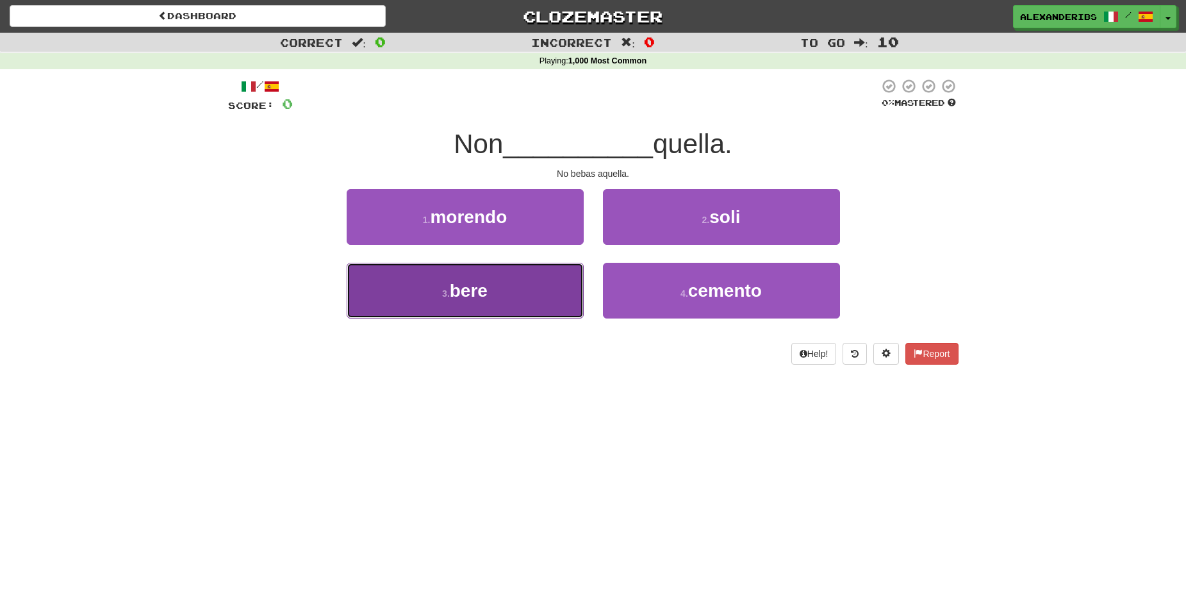
click at [486, 307] on button "3 . bere" at bounding box center [465, 291] width 237 height 56
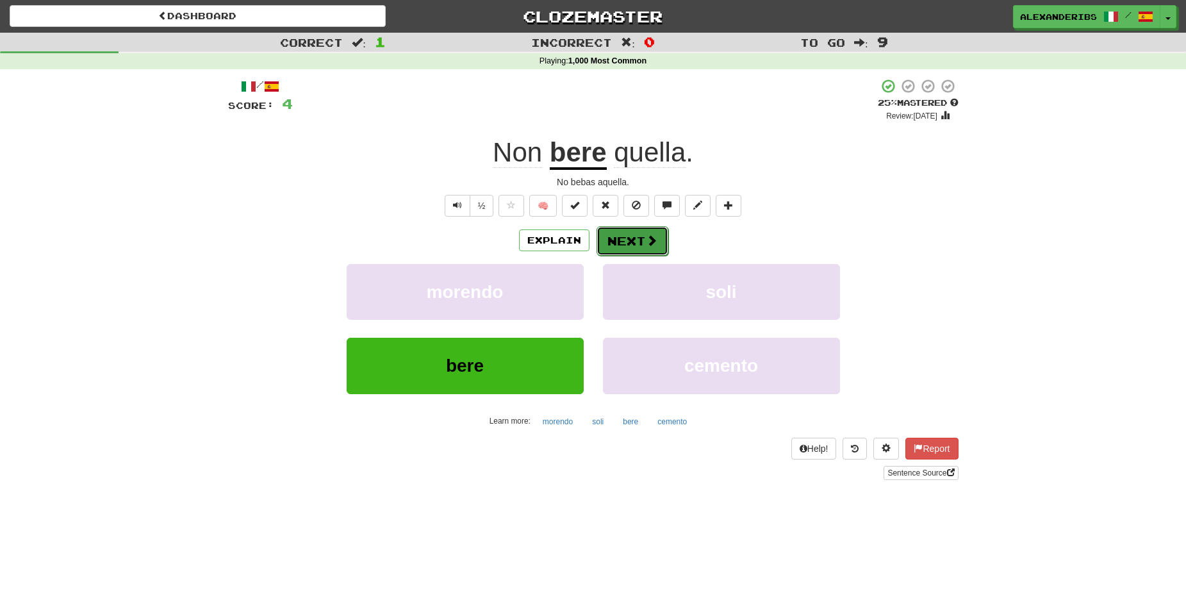
click at [653, 240] on span at bounding box center [652, 240] width 12 height 12
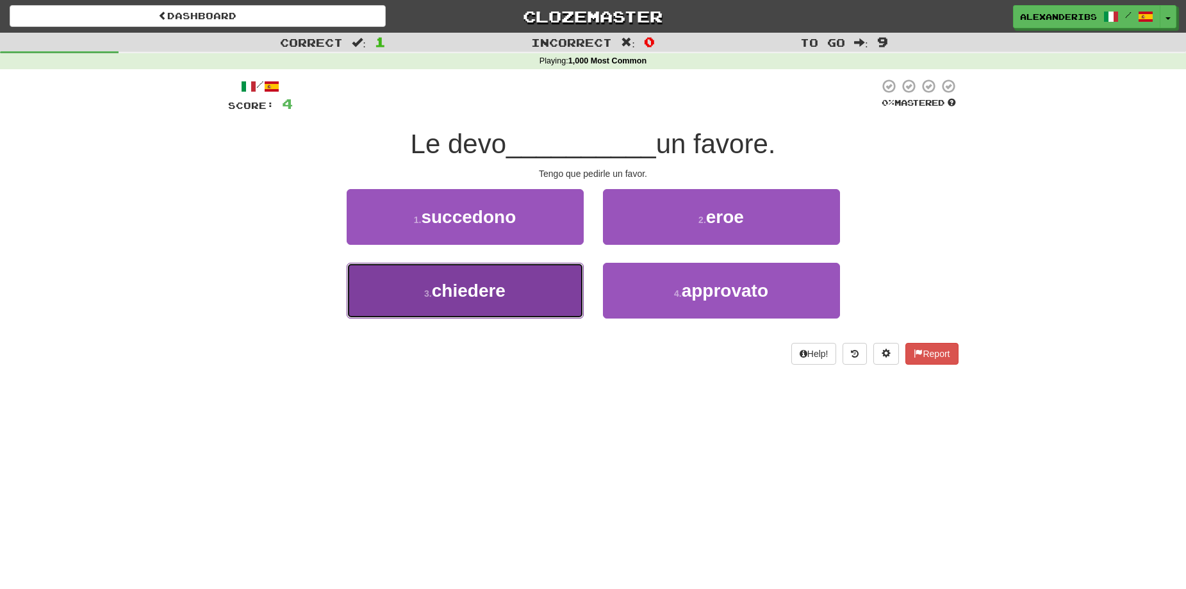
click at [546, 279] on button "3 . chiedere" at bounding box center [465, 291] width 237 height 56
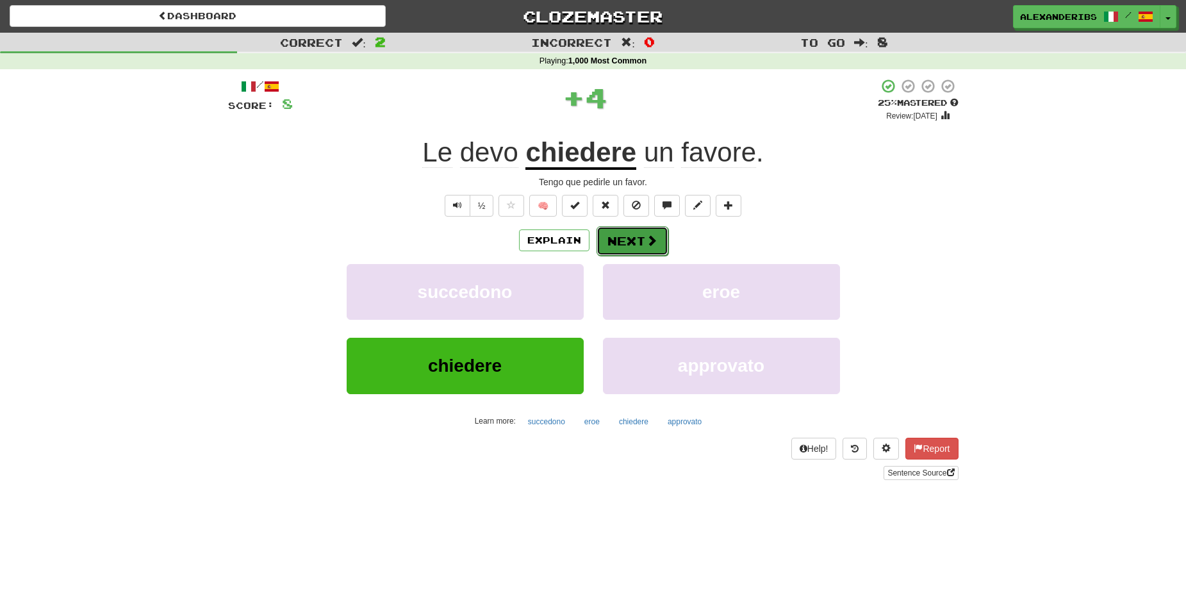
click at [652, 231] on button "Next" at bounding box center [632, 240] width 72 height 29
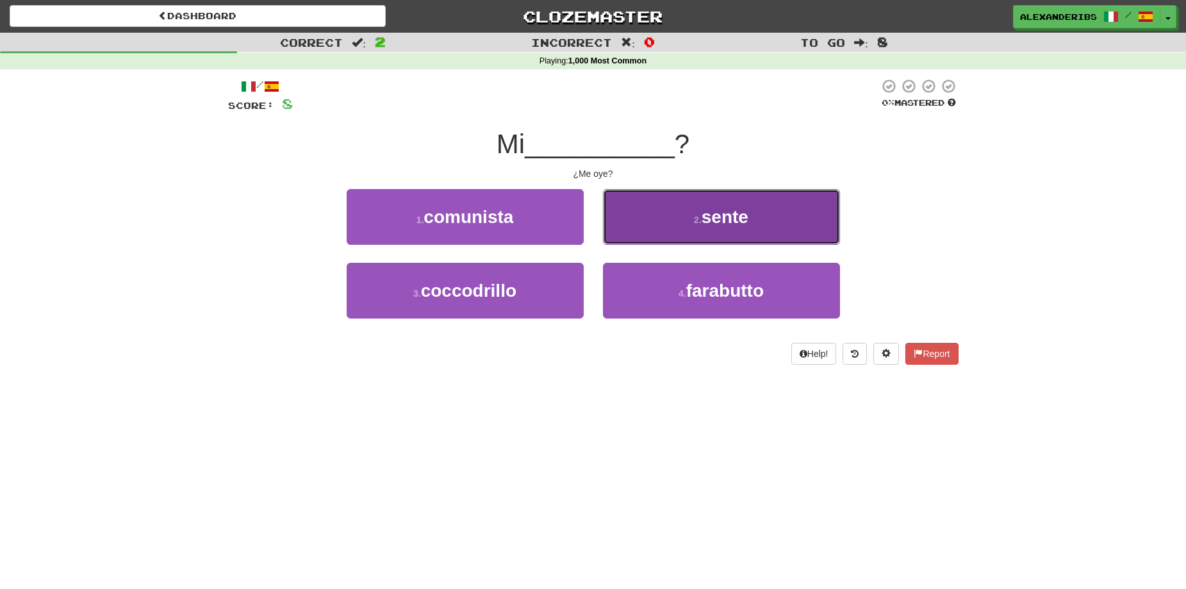
click at [648, 233] on button "2 . sente" at bounding box center [721, 217] width 237 height 56
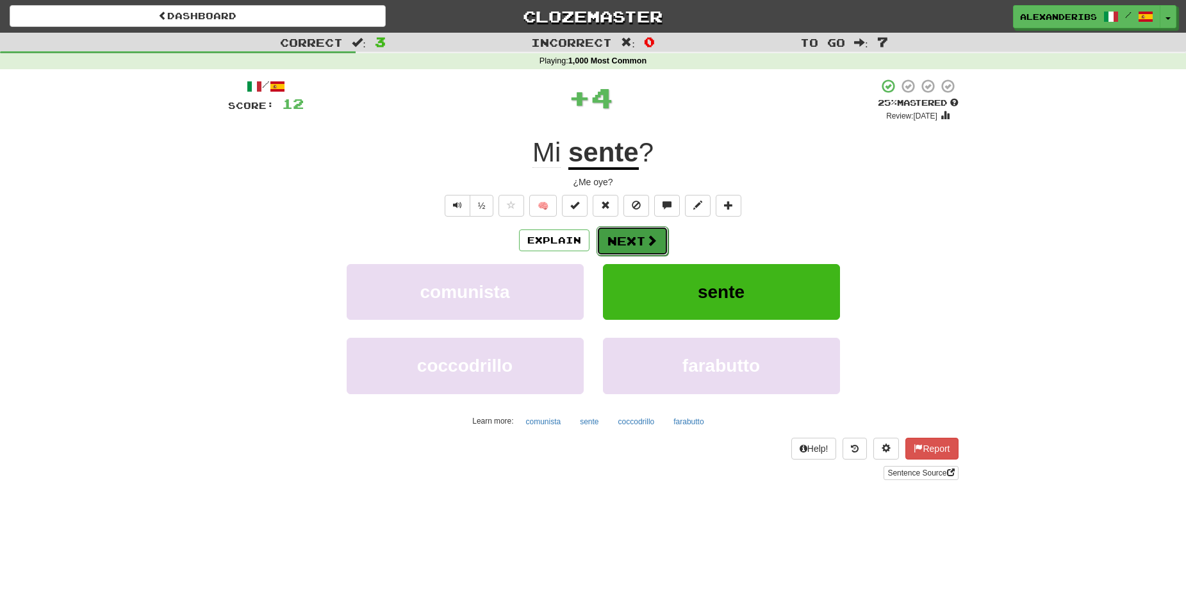
click at [643, 240] on button "Next" at bounding box center [632, 240] width 72 height 29
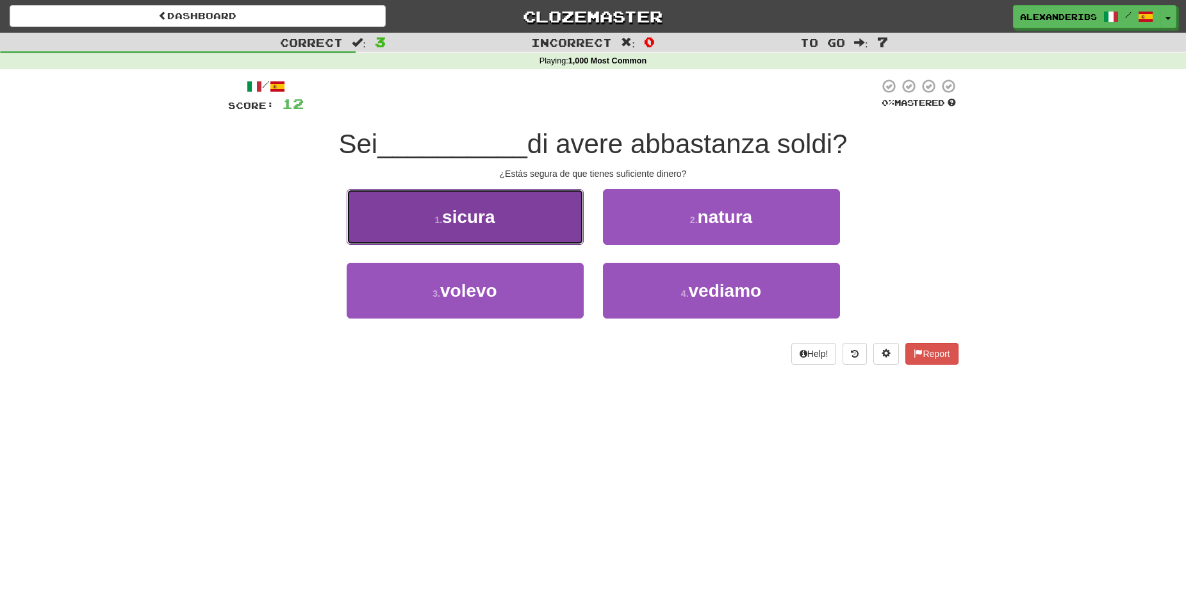
click at [538, 236] on button "1 . sicura" at bounding box center [465, 217] width 237 height 56
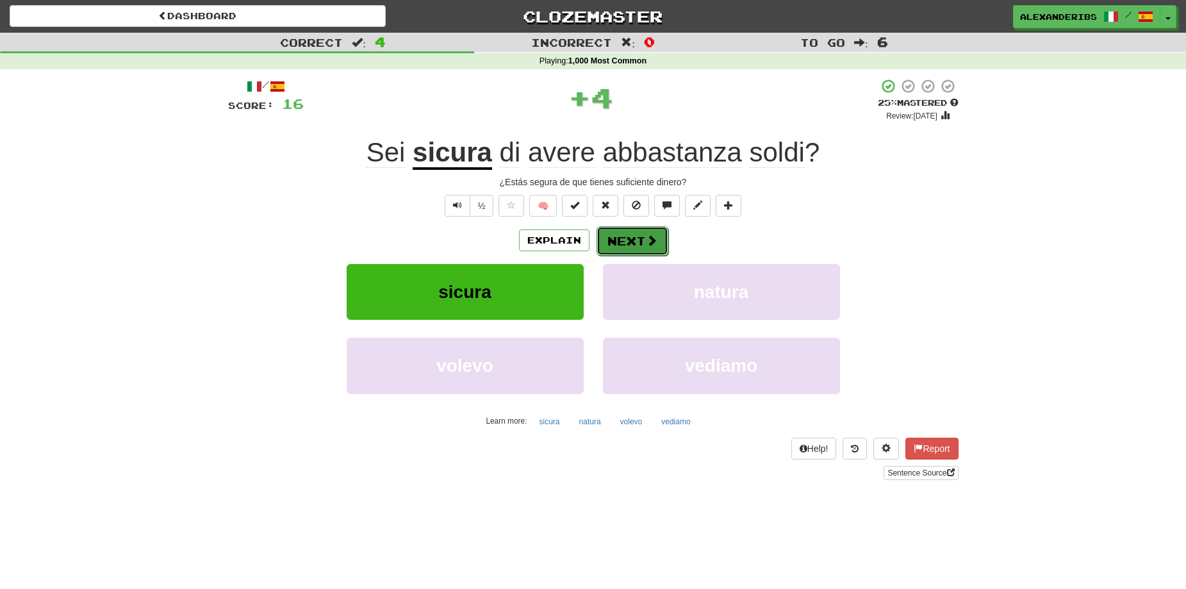
click at [609, 243] on button "Next" at bounding box center [632, 240] width 72 height 29
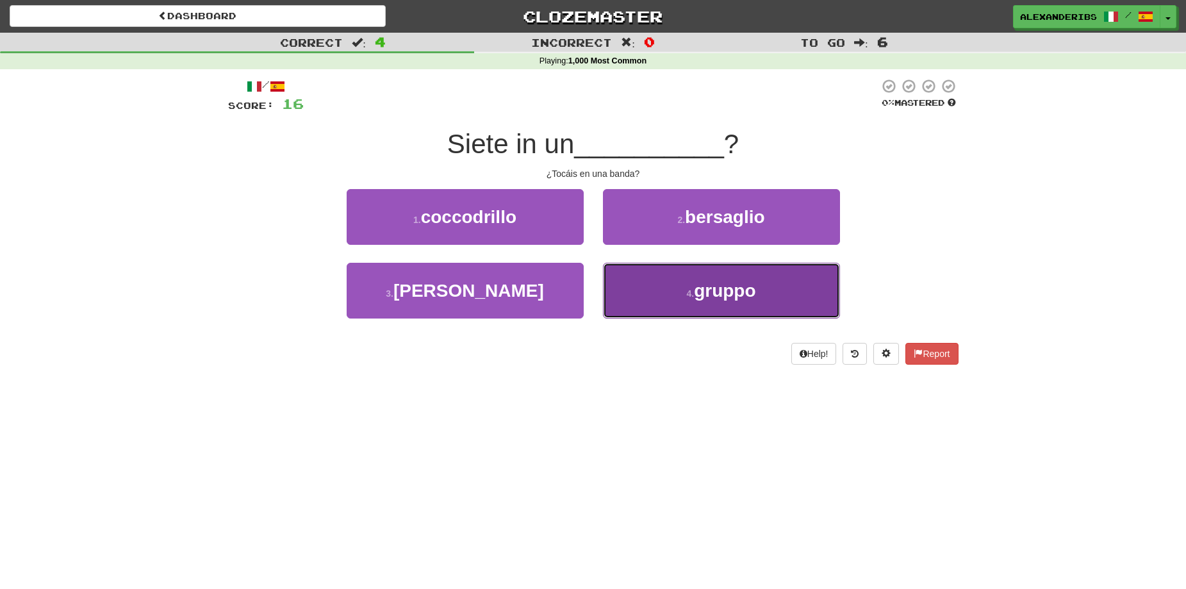
click at [670, 297] on button "4 . gruppo" at bounding box center [721, 291] width 237 height 56
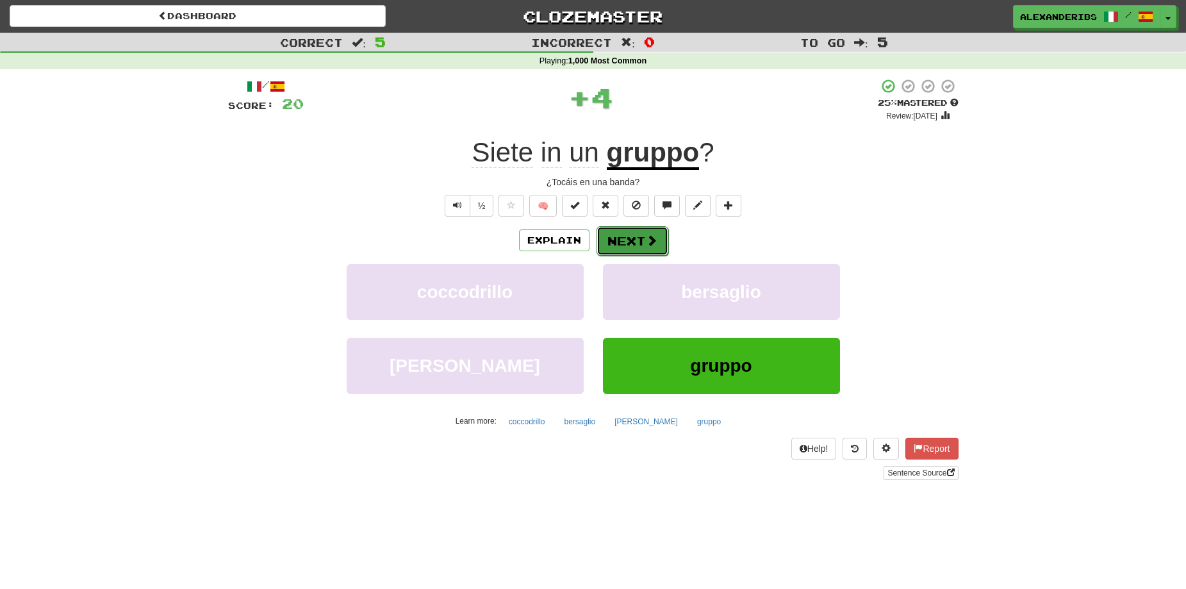
click at [616, 235] on button "Next" at bounding box center [632, 240] width 72 height 29
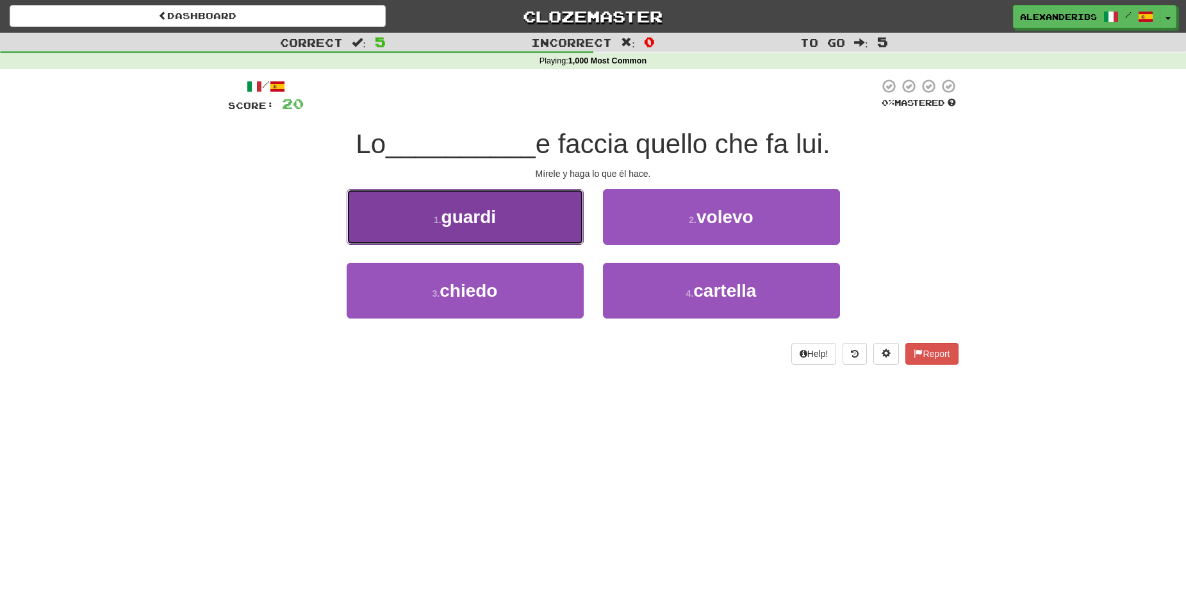
click at [564, 232] on button "1 . guardi" at bounding box center [465, 217] width 237 height 56
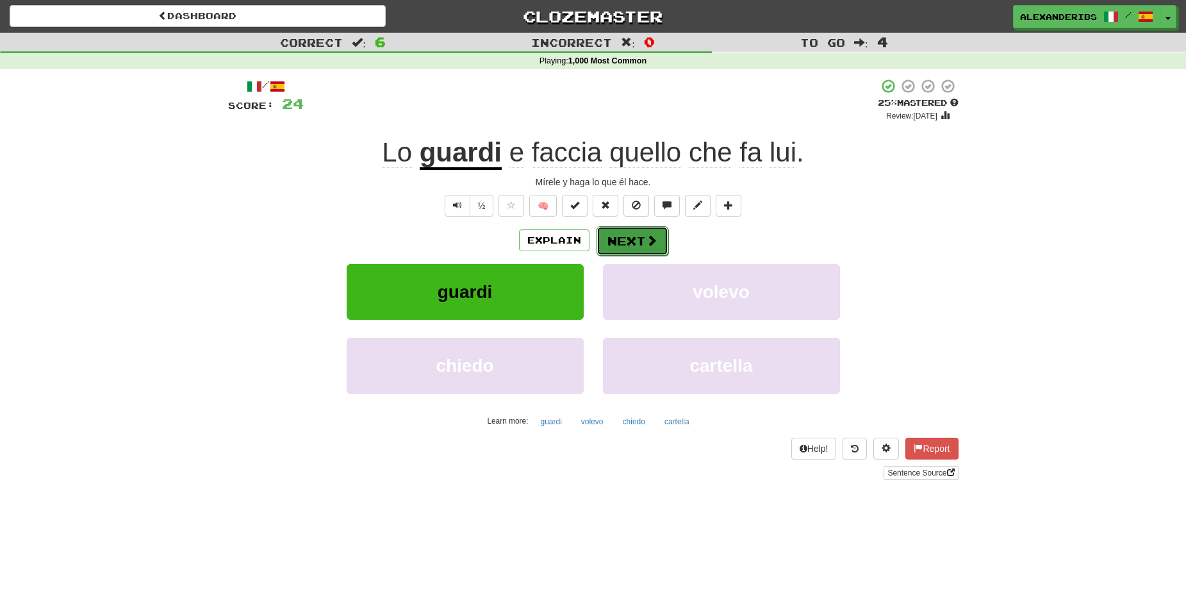
click at [620, 241] on button "Next" at bounding box center [632, 240] width 72 height 29
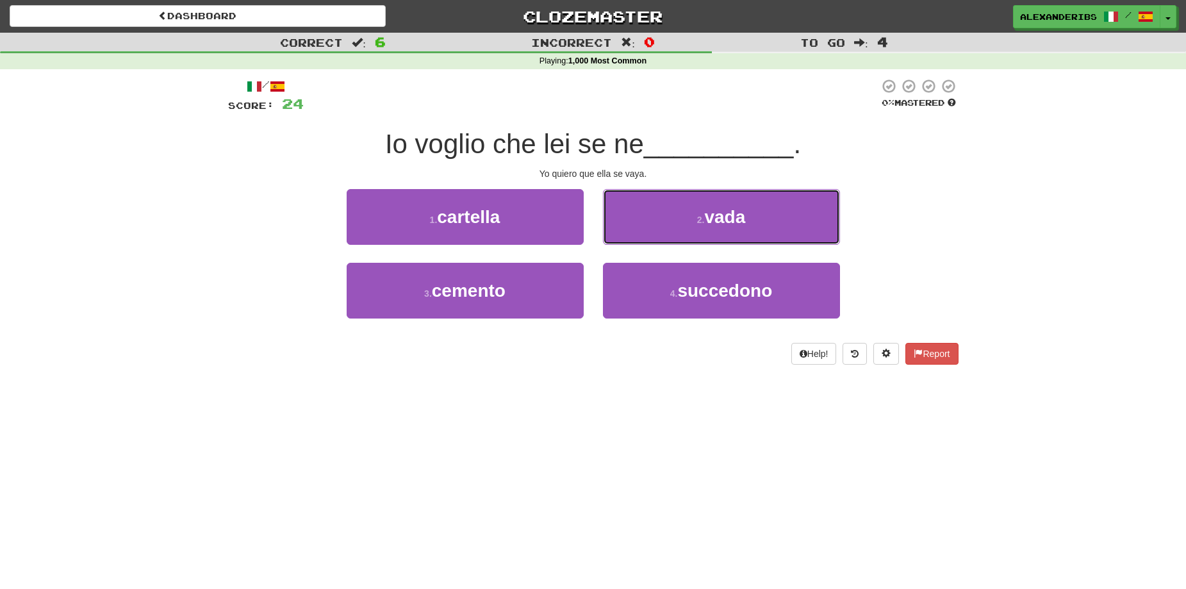
click at [620, 241] on button "2 . vada" at bounding box center [721, 217] width 237 height 56
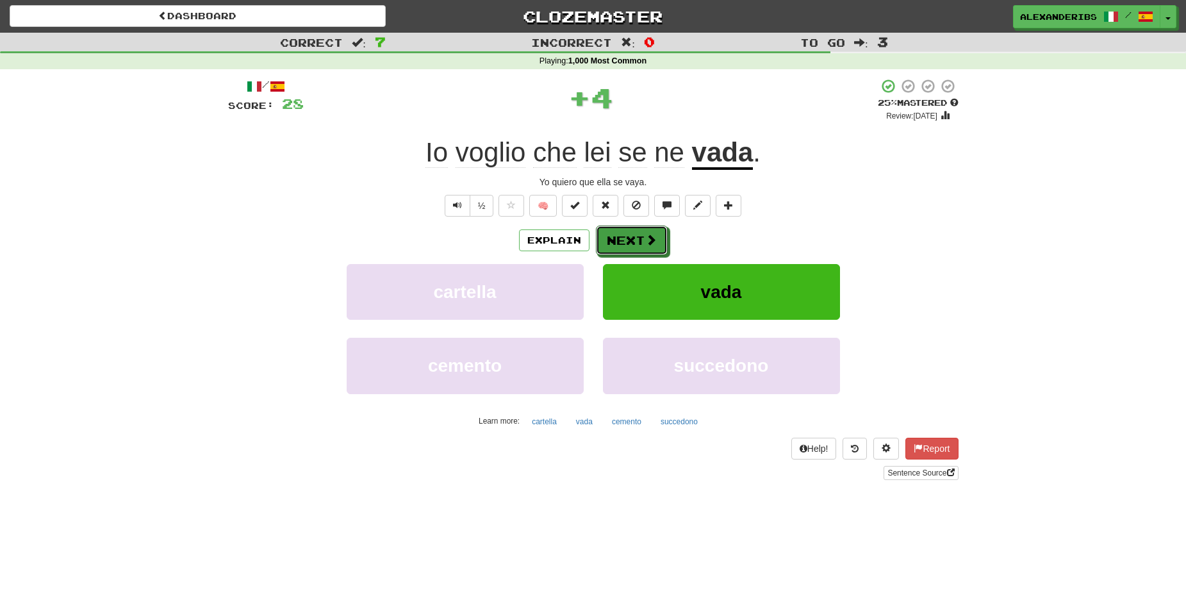
click at [620, 241] on button "Next" at bounding box center [632, 240] width 72 height 29
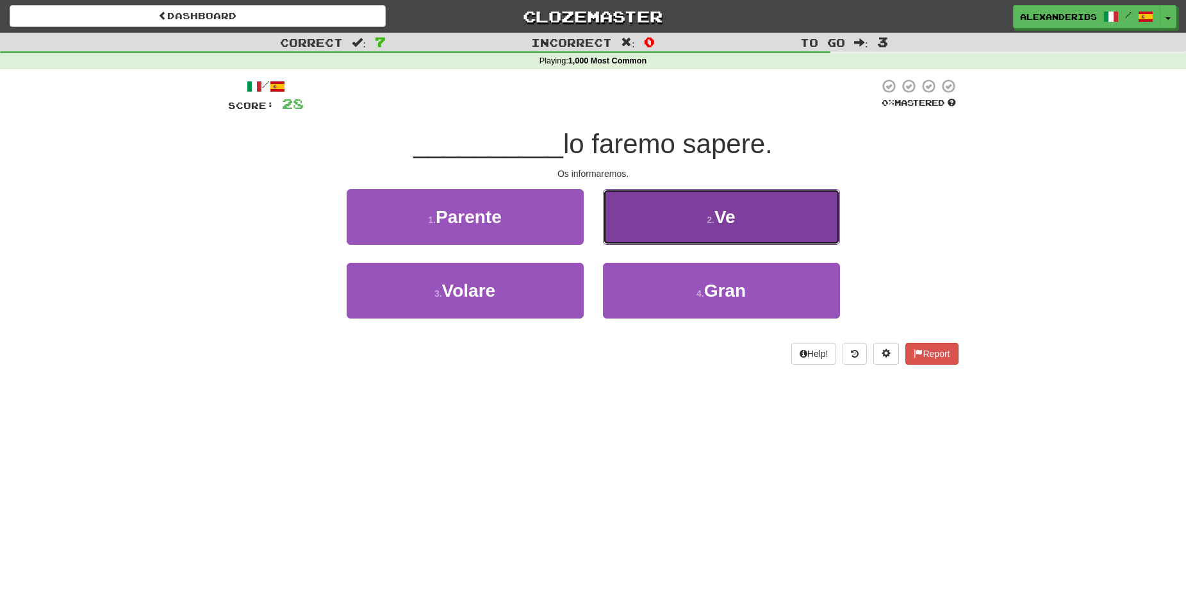
click at [630, 234] on button "2 . Ve" at bounding box center [721, 217] width 237 height 56
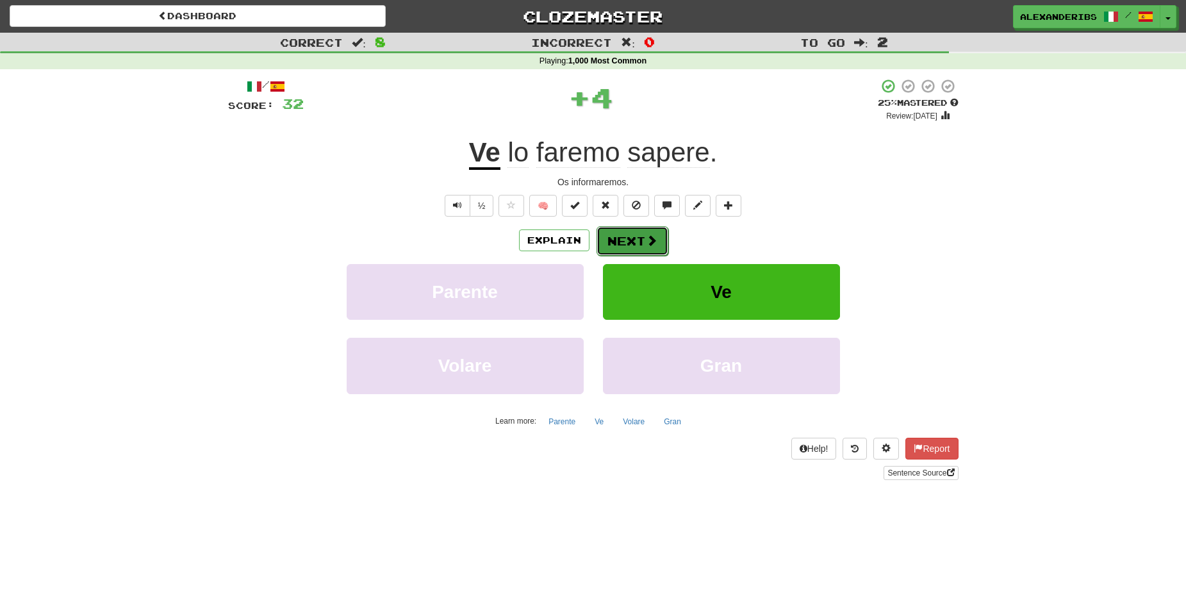
click at [631, 239] on button "Next" at bounding box center [632, 240] width 72 height 29
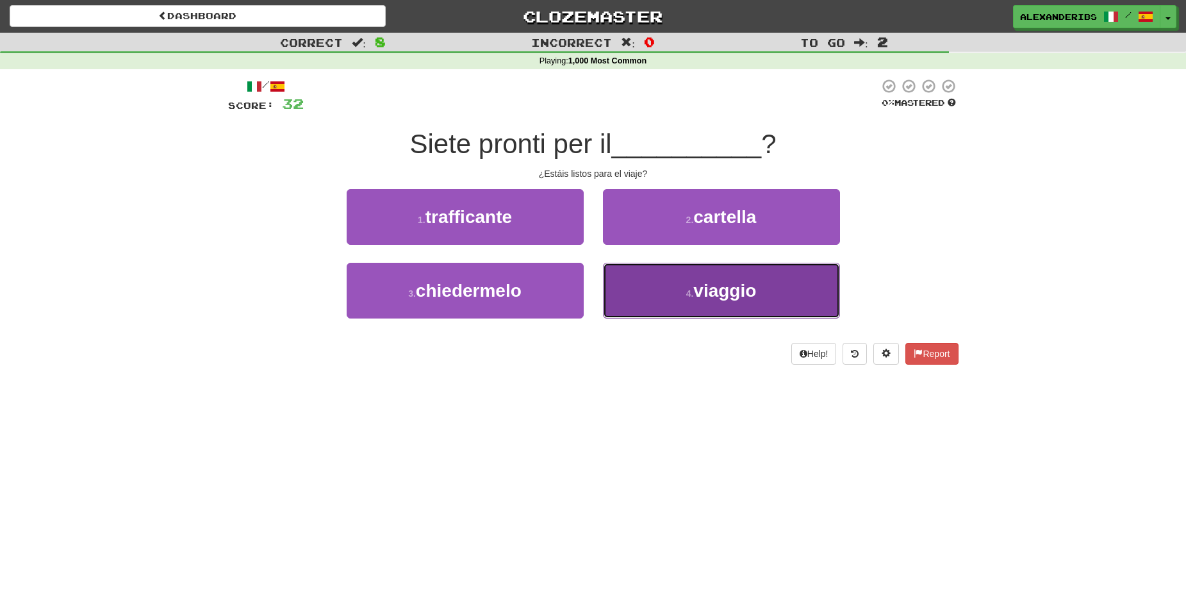
click at [666, 276] on button "4 . viaggio" at bounding box center [721, 291] width 237 height 56
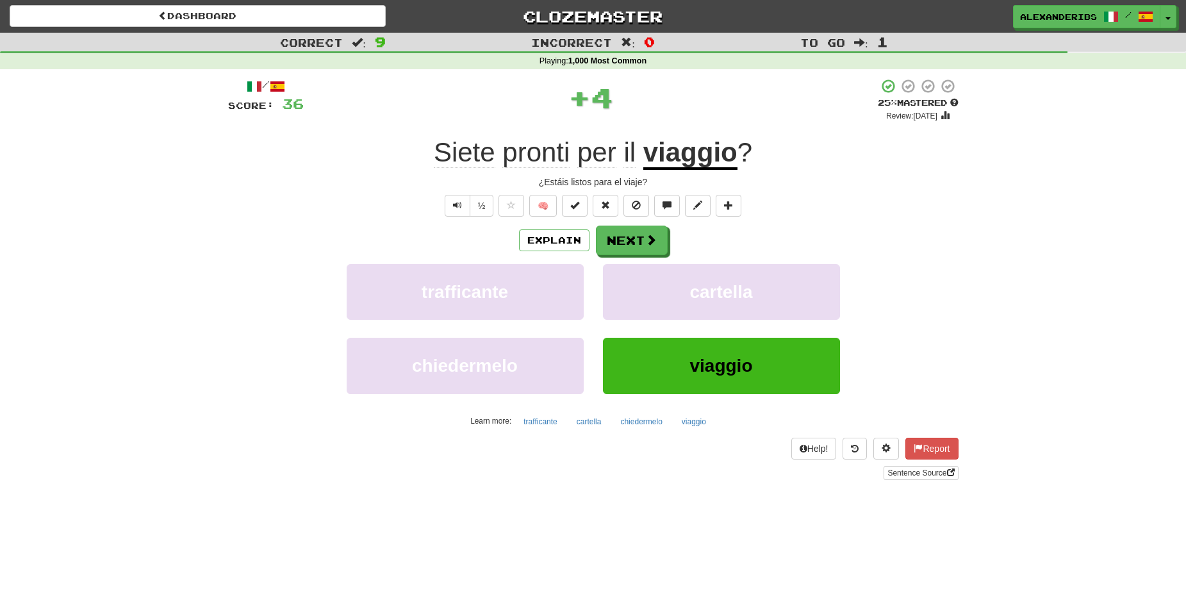
click at [676, 233] on div "Explain Next" at bounding box center [593, 240] width 730 height 29
click at [655, 238] on span at bounding box center [652, 240] width 12 height 12
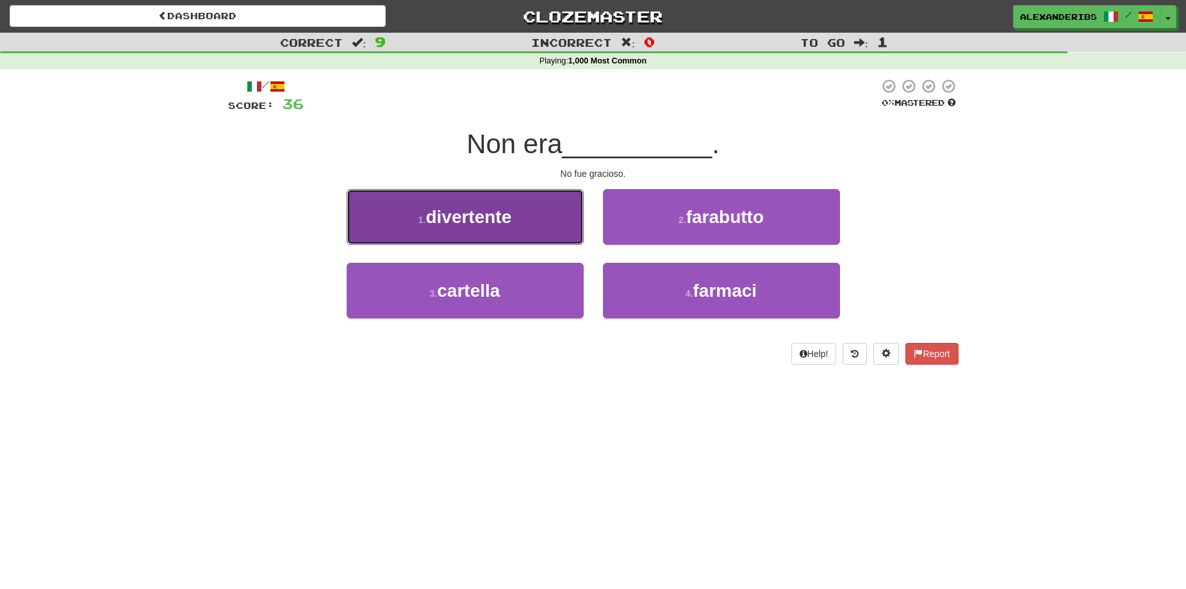
click at [503, 220] on span "divertente" at bounding box center [468, 217] width 86 height 20
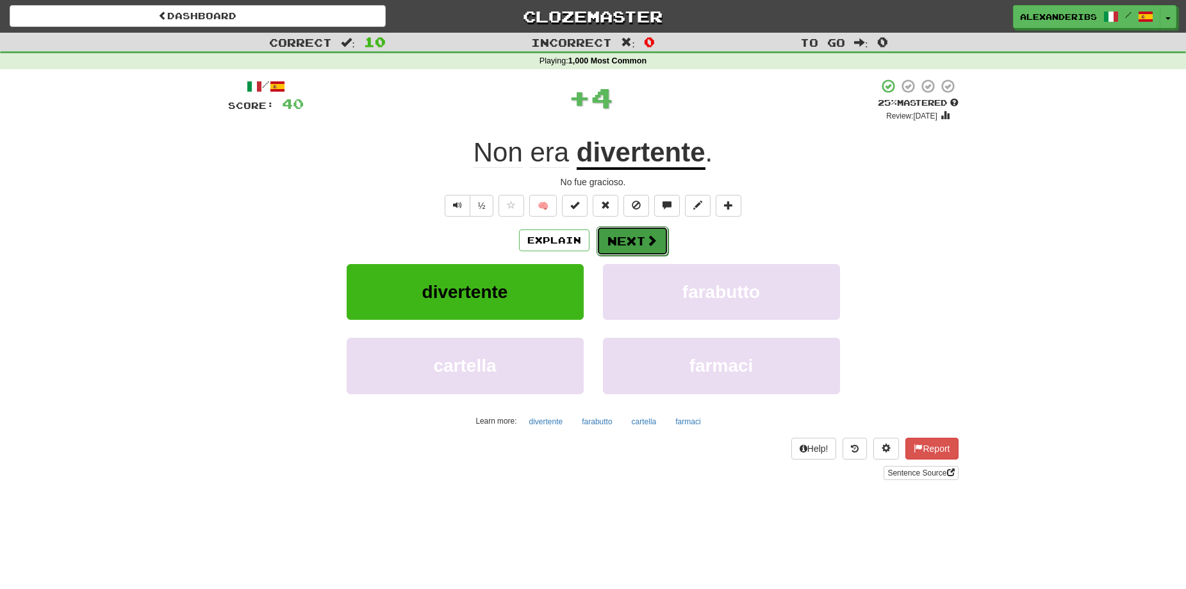
click at [631, 240] on button "Next" at bounding box center [632, 240] width 72 height 29
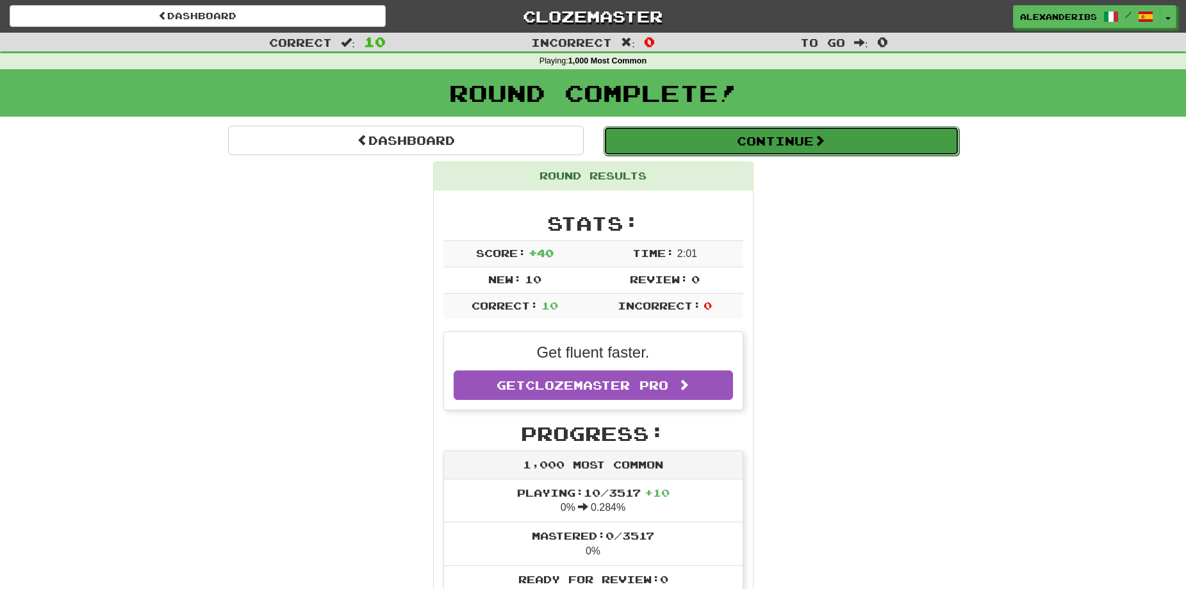
click at [757, 144] on button "Continue" at bounding box center [781, 140] width 356 height 29
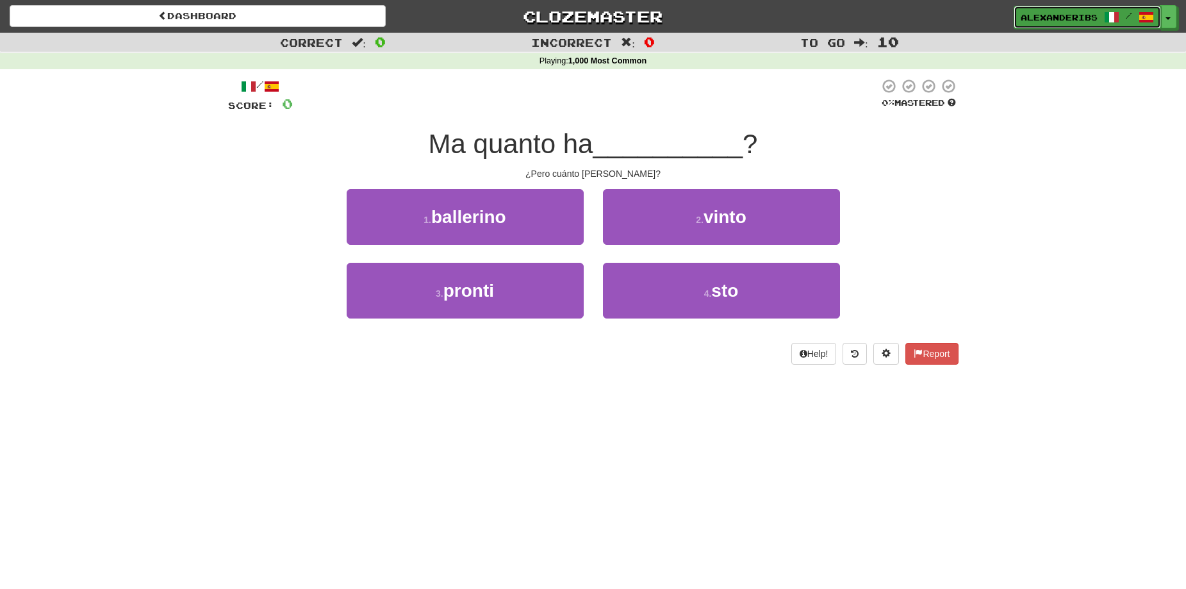
click at [1055, 21] on span "alexanderibs" at bounding box center [1059, 18] width 77 height 12
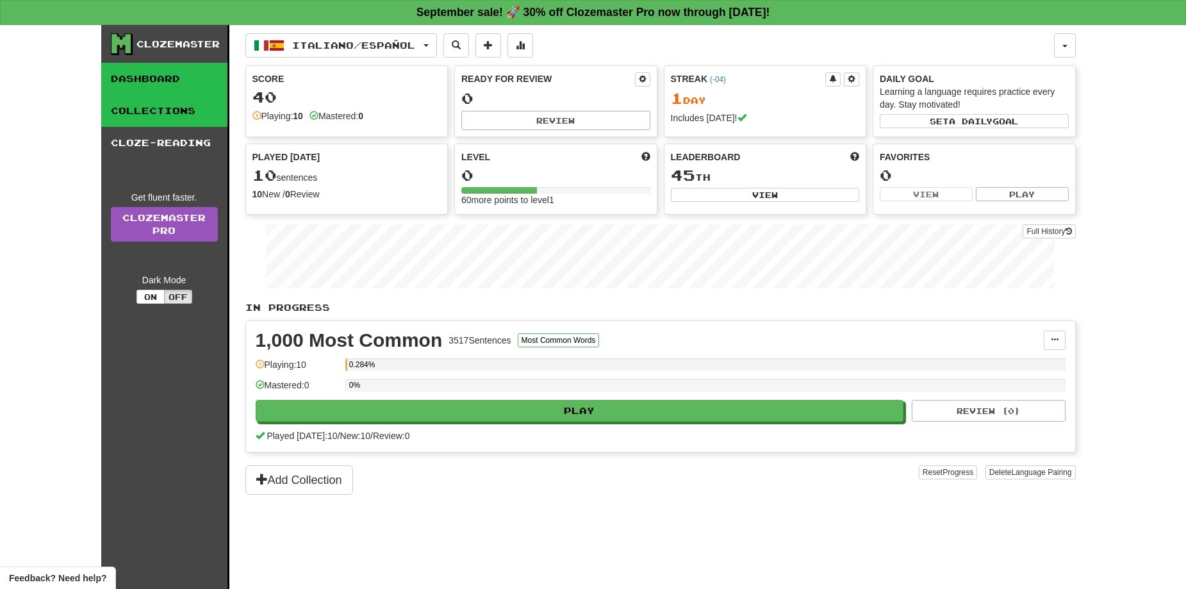
click at [172, 116] on link "Collections" at bounding box center [164, 111] width 126 height 32
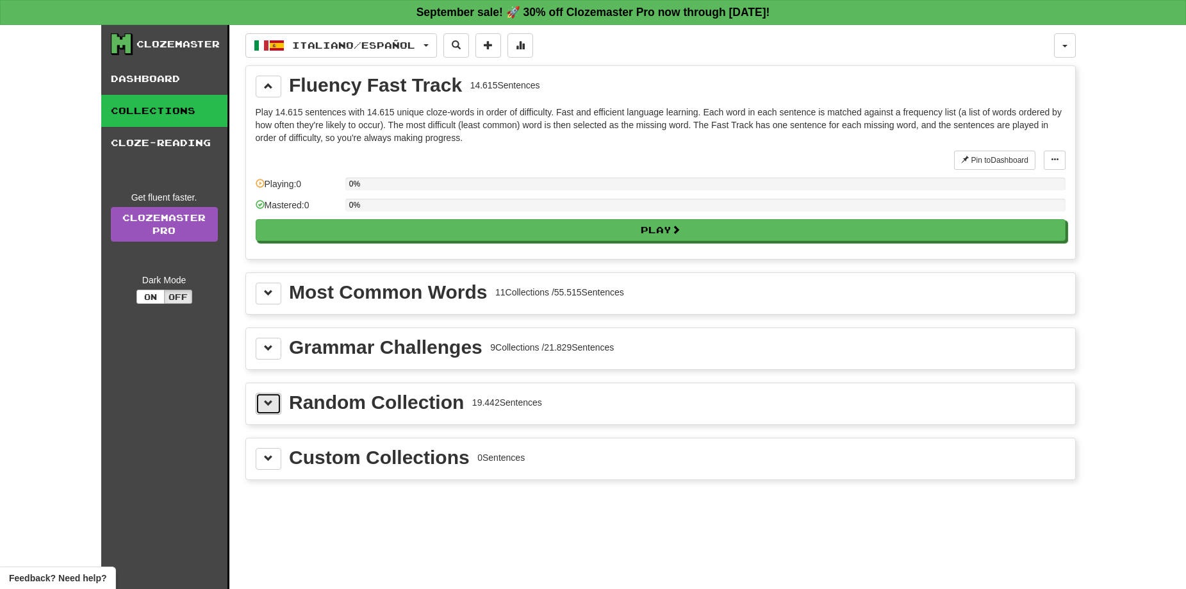
click at [274, 407] on button at bounding box center [269, 404] width 26 height 22
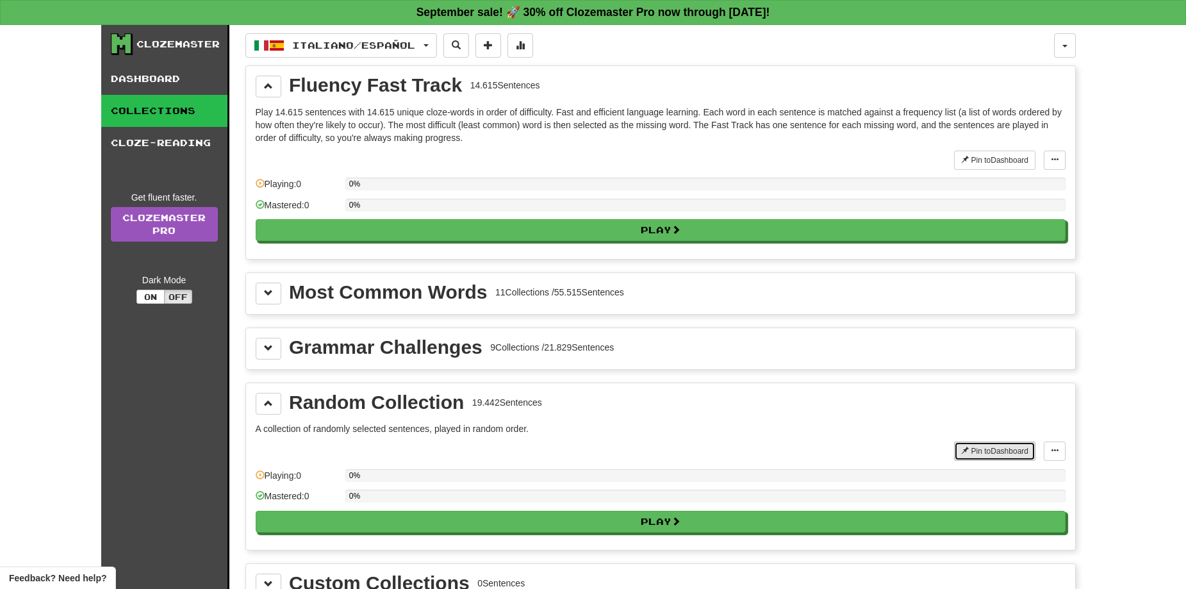
click at [965, 455] on button "Pin to Dashboard" at bounding box center [994, 450] width 81 height 19
click at [167, 79] on link "Dashboard" at bounding box center [164, 79] width 126 height 32
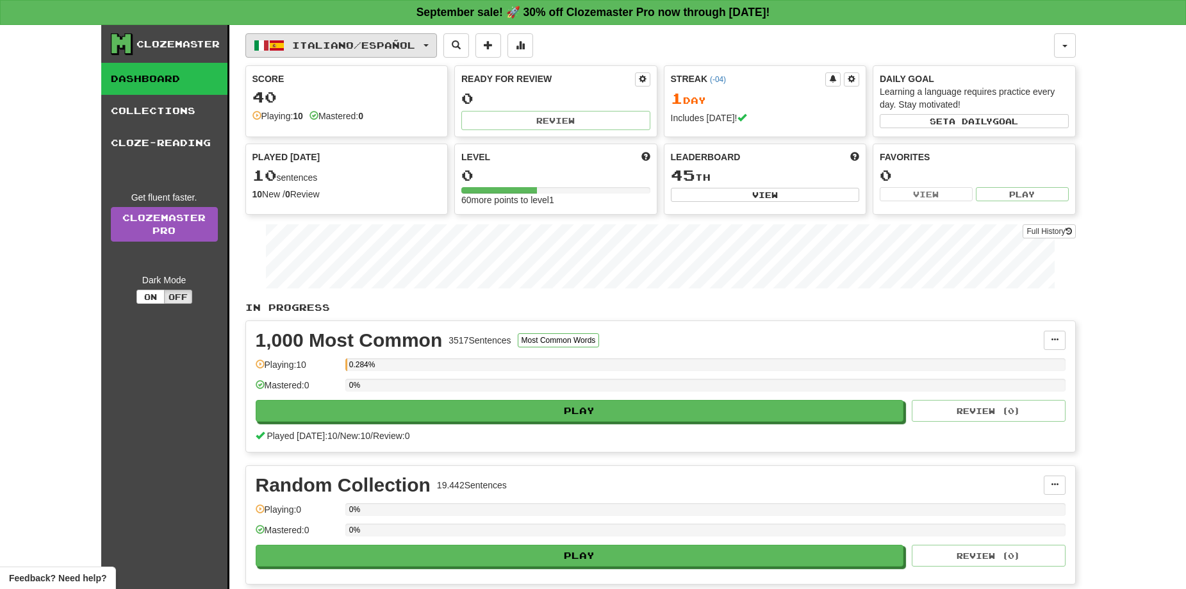
click at [429, 44] on span "button" at bounding box center [425, 45] width 5 height 3
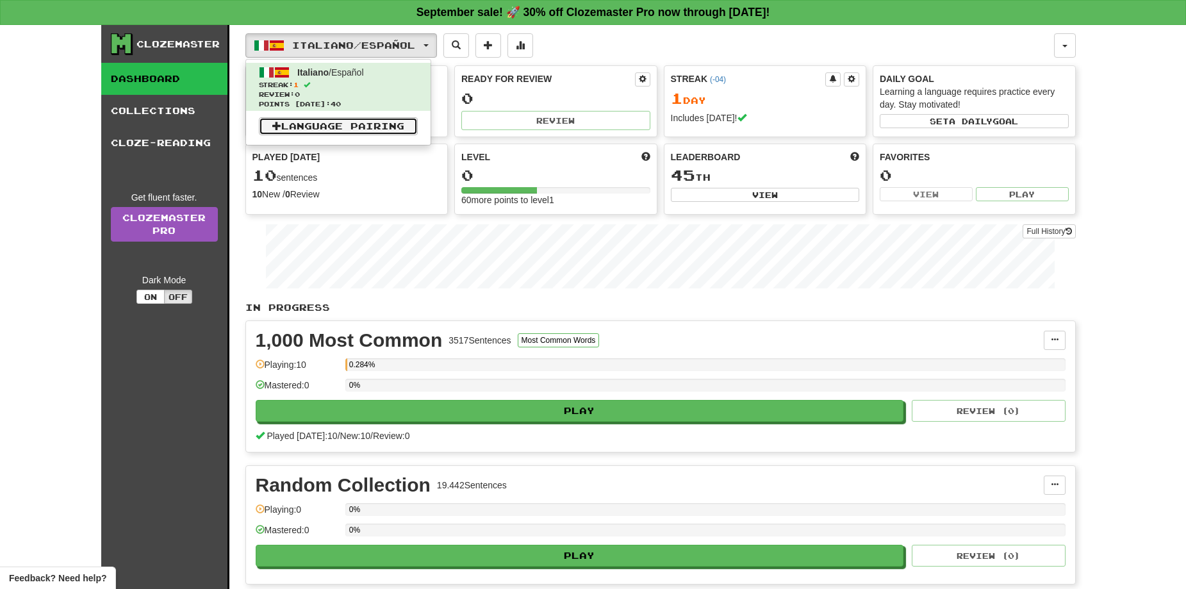
click at [384, 124] on link "Language Pairing" at bounding box center [338, 126] width 159 height 18
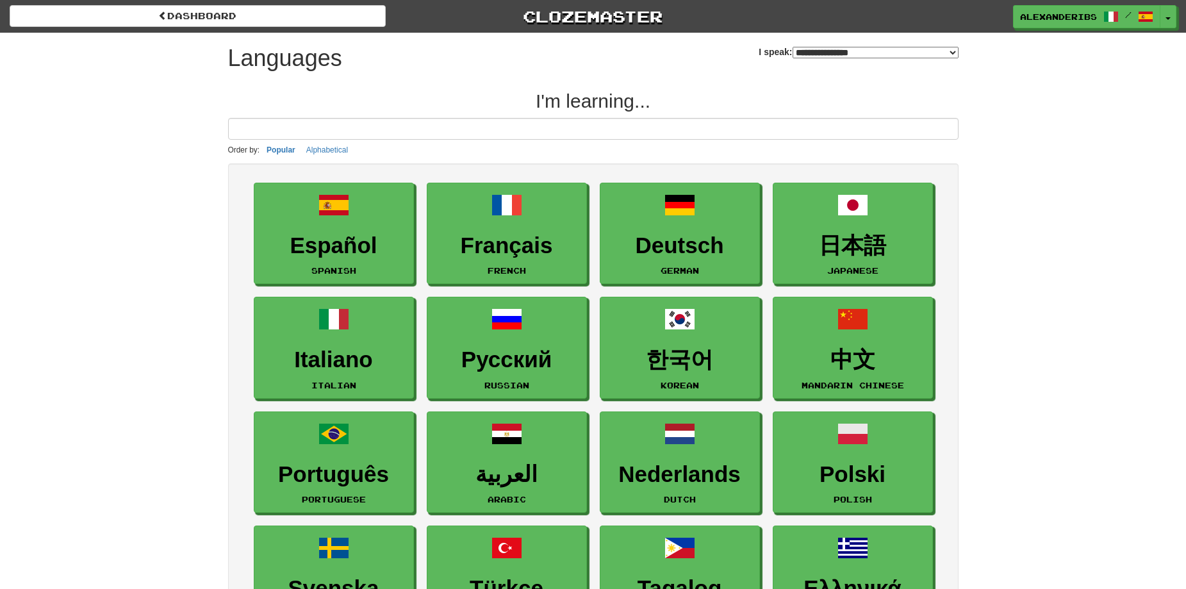
click at [803, 55] on select "**********" at bounding box center [875, 53] width 166 height 12
select select "*******"
click at [792, 47] on select "**********" at bounding box center [875, 53] width 166 height 12
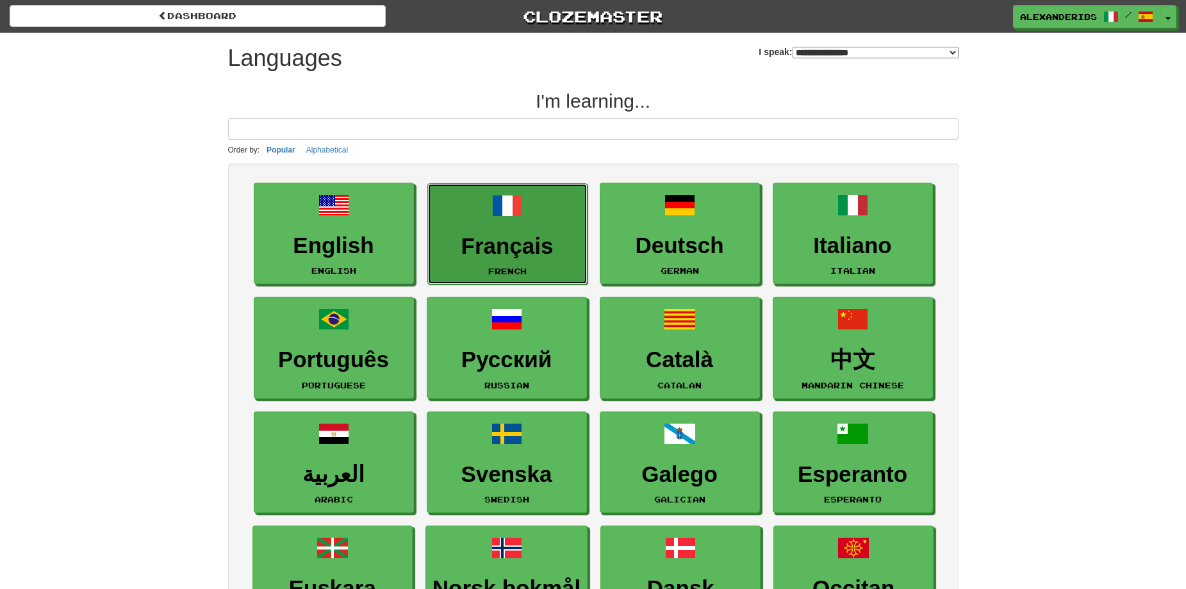
click at [509, 243] on h3 "Français" at bounding box center [507, 246] width 146 height 25
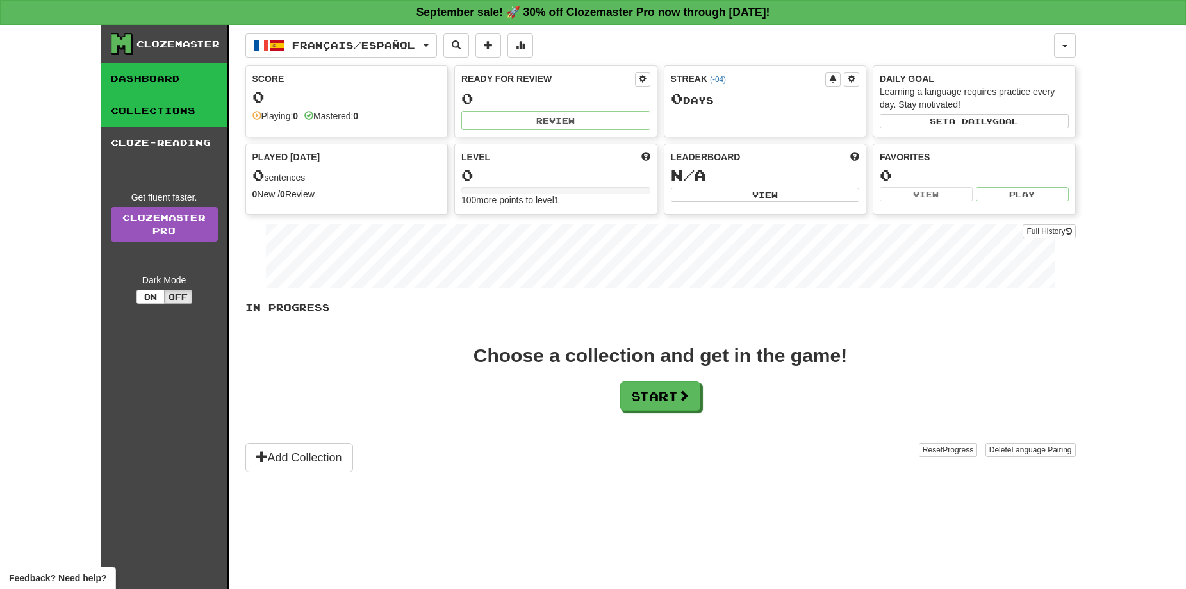
click at [157, 109] on link "Collections" at bounding box center [164, 111] width 126 height 32
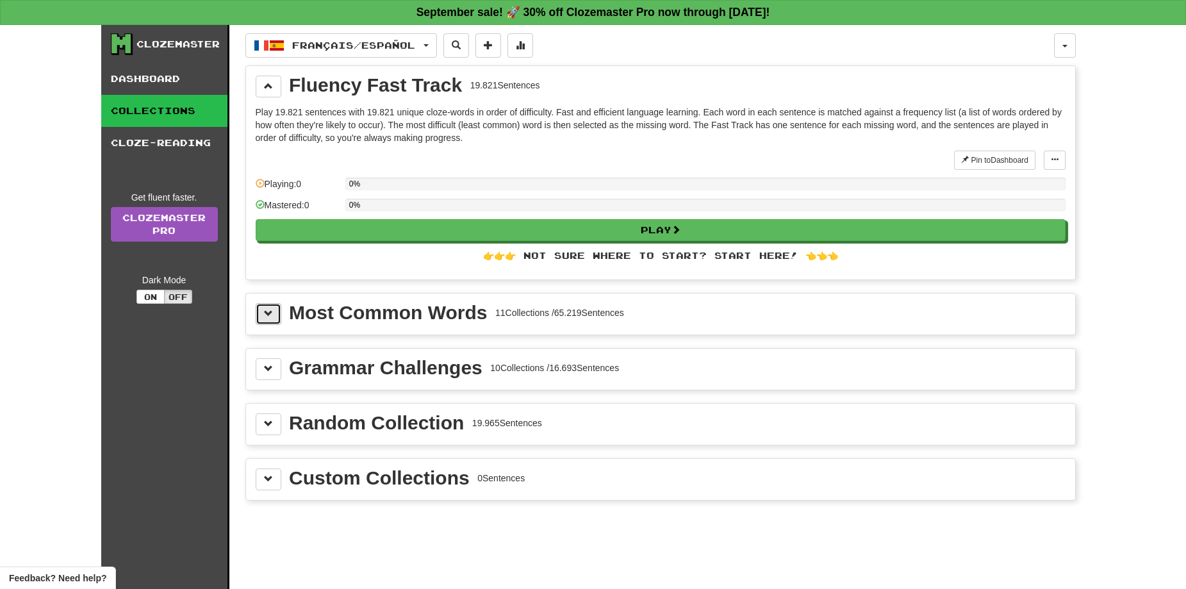
click at [270, 314] on span at bounding box center [268, 313] width 9 height 9
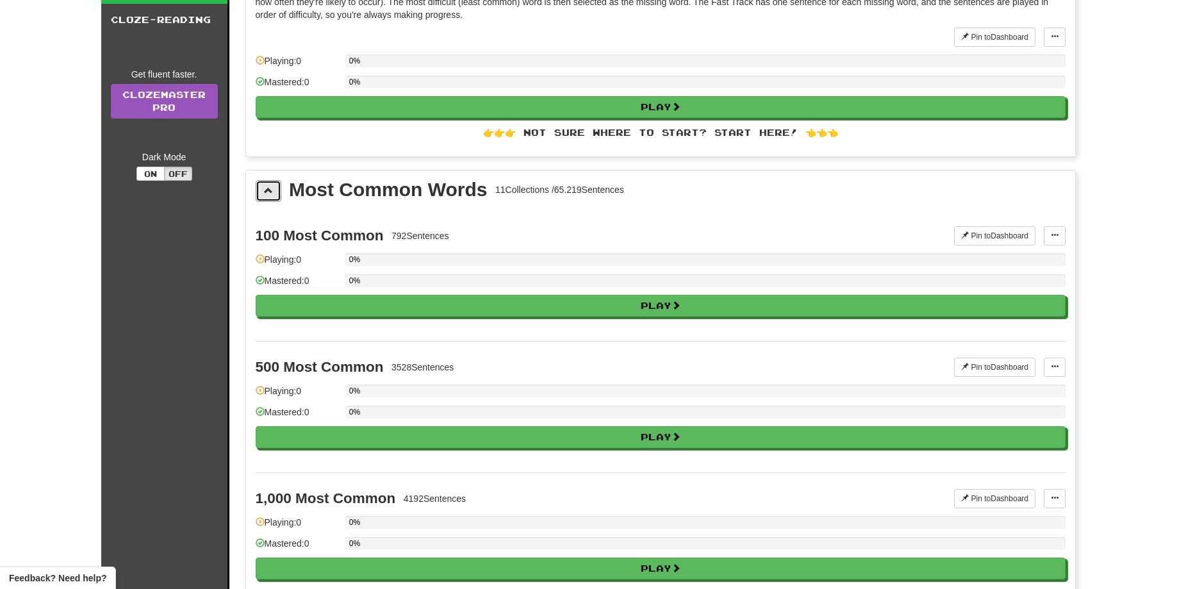
scroll to position [128, 0]
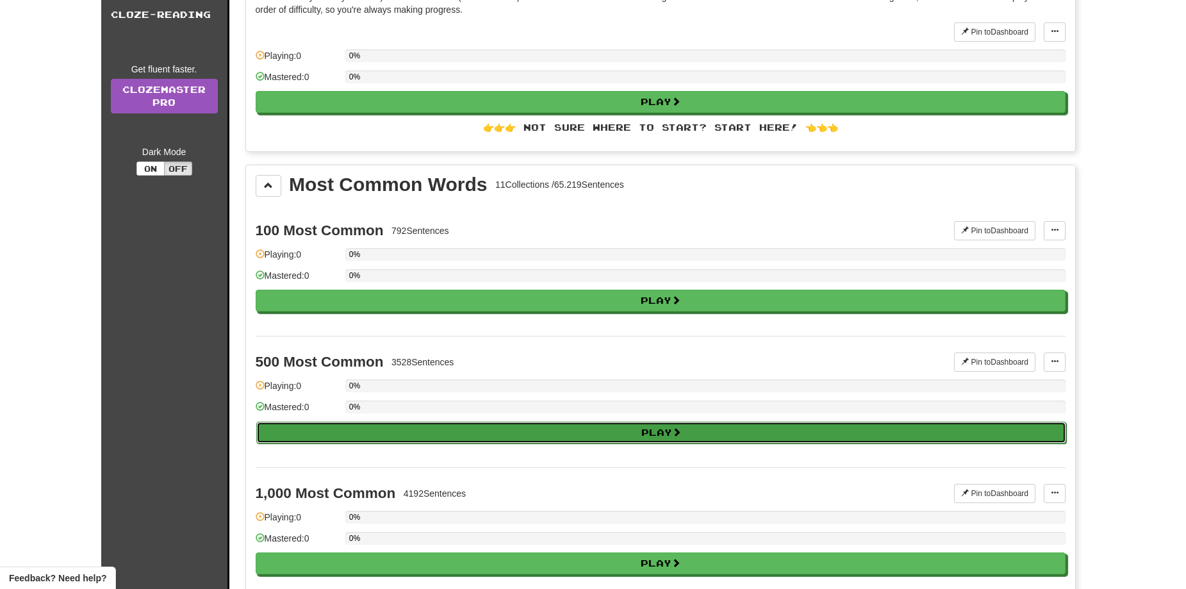
click at [583, 427] on button "Play" at bounding box center [661, 433] width 810 height 22
select select "**"
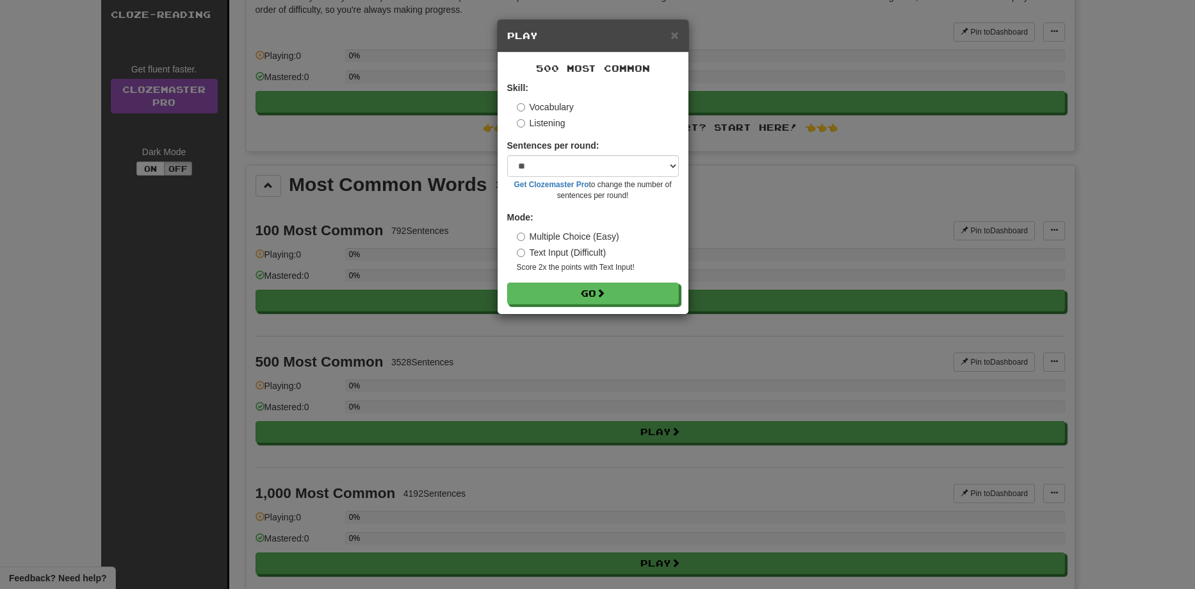
click at [530, 121] on label "Listening" at bounding box center [541, 123] width 49 height 13
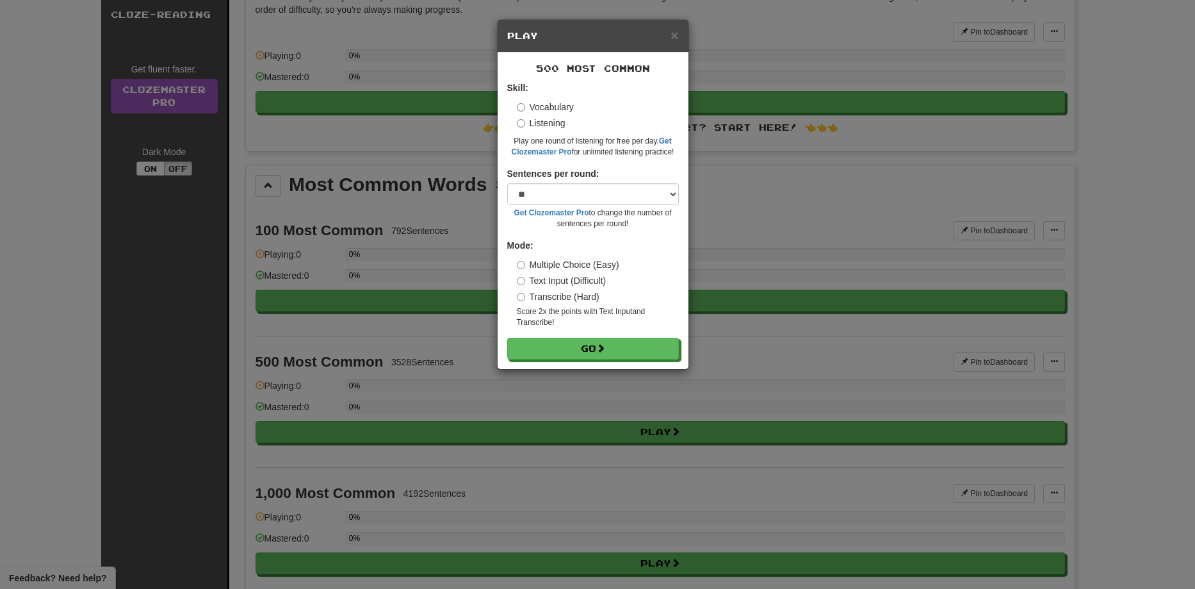
click at [542, 107] on label "Vocabulary" at bounding box center [545, 107] width 57 height 13
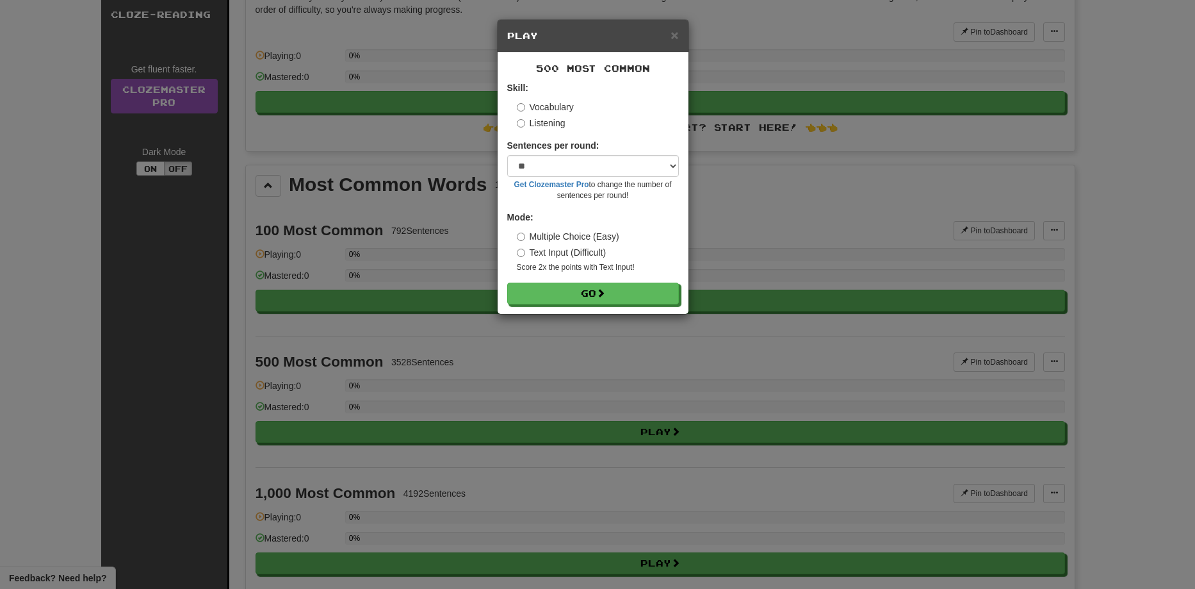
click at [680, 42] on div "× Play" at bounding box center [593, 36] width 191 height 33
click at [669, 33] on h5 "Play" at bounding box center [593, 35] width 172 height 13
click at [673, 31] on span "×" at bounding box center [675, 35] width 8 height 15
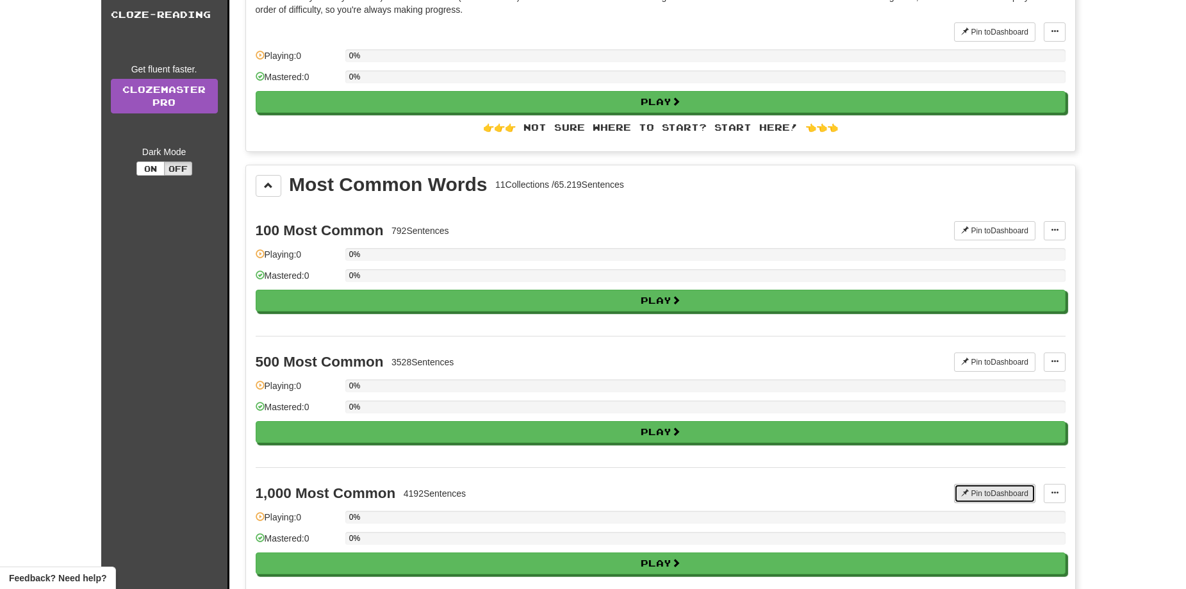
click at [983, 495] on button "Pin to Dashboard" at bounding box center [994, 493] width 81 height 19
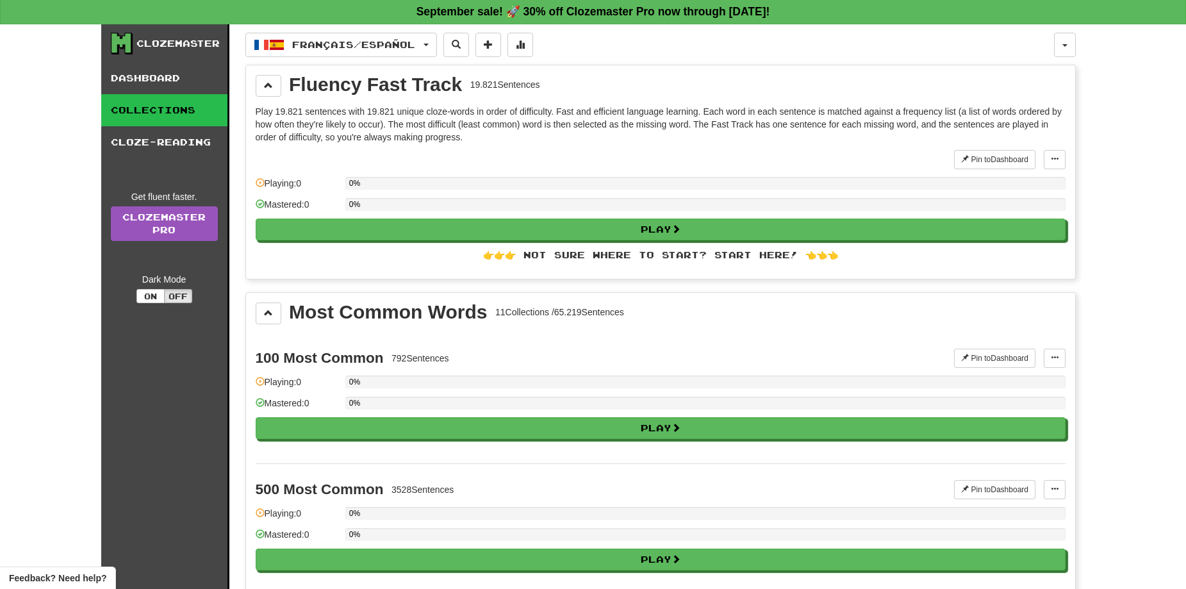
scroll to position [0, 0]
click at [265, 82] on span at bounding box center [268, 85] width 9 height 9
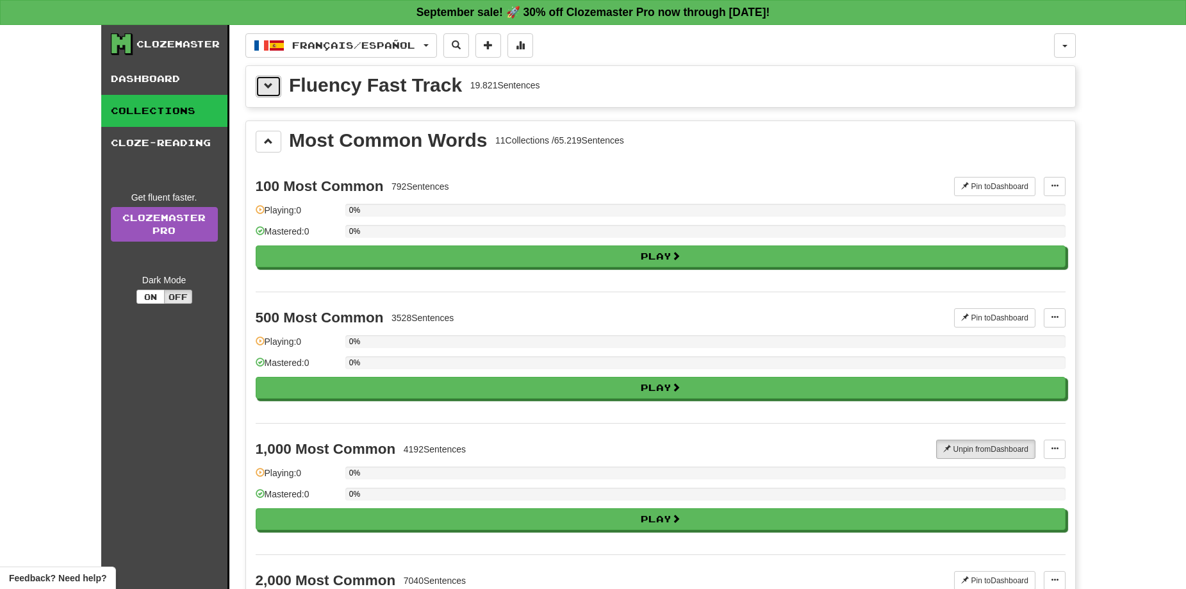
click at [270, 90] on span at bounding box center [268, 85] width 9 height 9
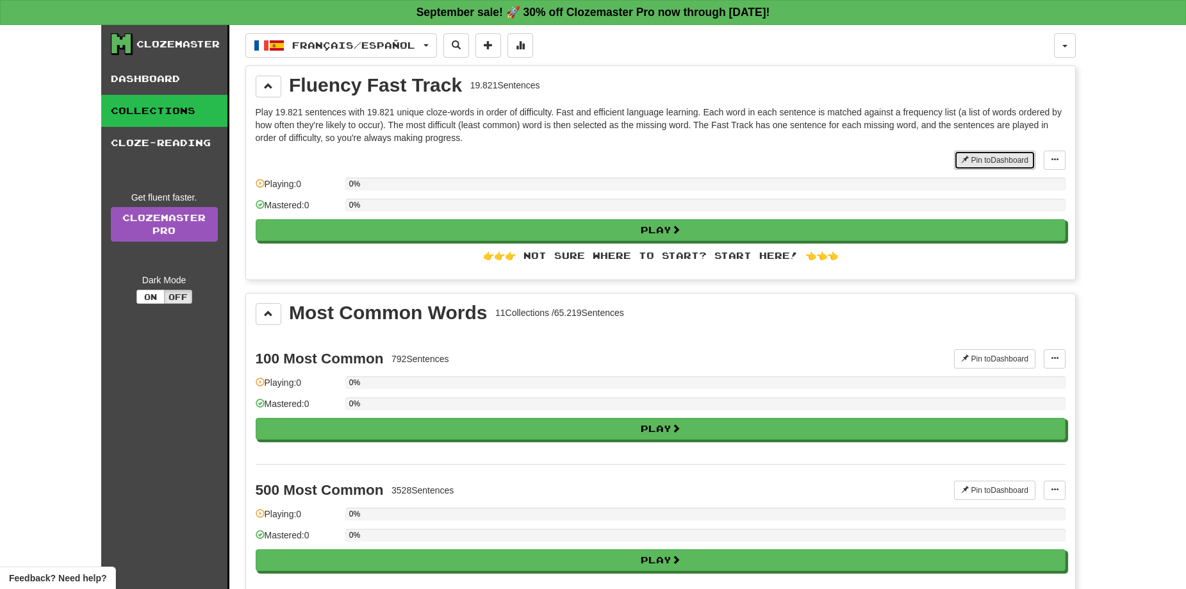
click at [995, 158] on button "Pin to Dashboard" at bounding box center [994, 160] width 81 height 19
click at [270, 316] on span at bounding box center [268, 313] width 9 height 9
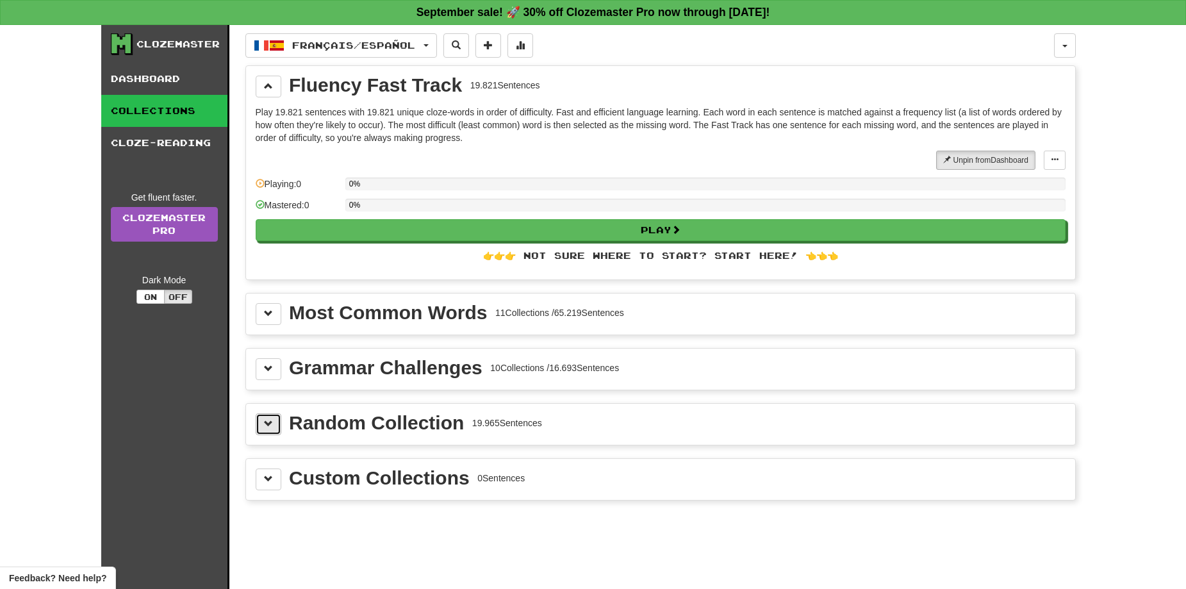
click at [276, 427] on button at bounding box center [269, 424] width 26 height 22
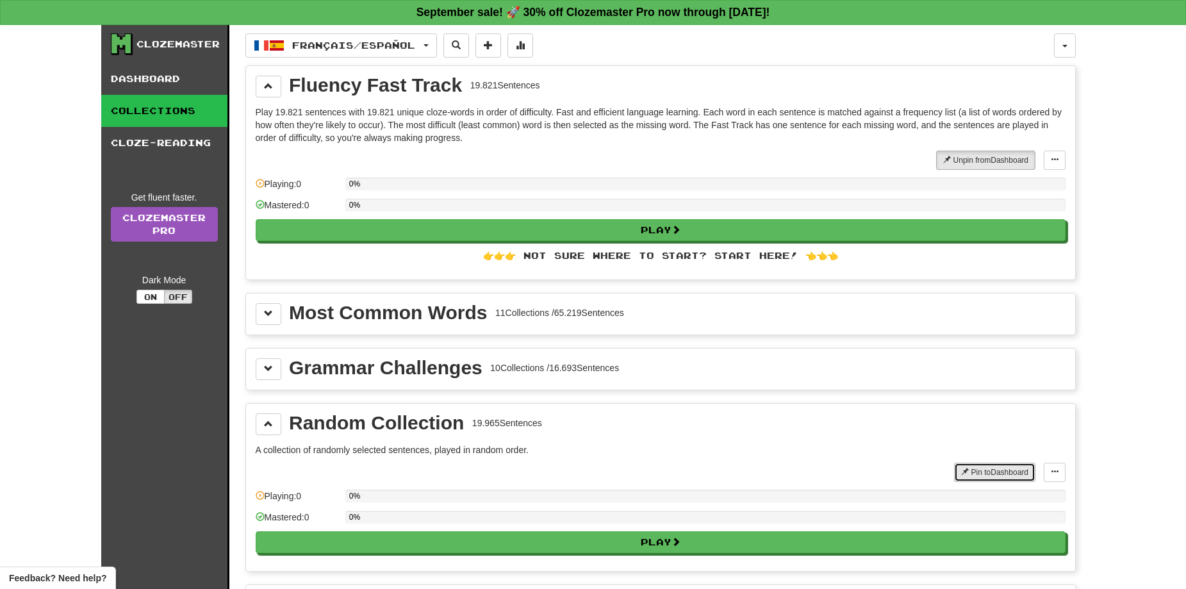
click at [996, 480] on button "Pin to Dashboard" at bounding box center [994, 472] width 81 height 19
click at [279, 425] on button at bounding box center [269, 424] width 26 height 22
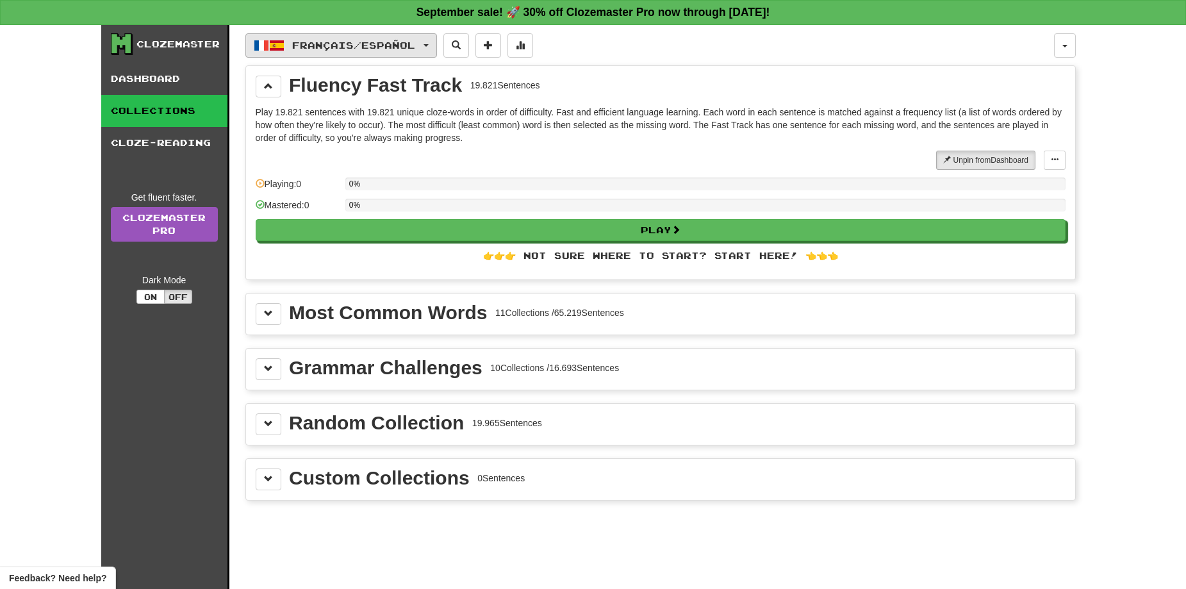
click at [391, 51] on button "Français / Español" at bounding box center [341, 45] width 192 height 24
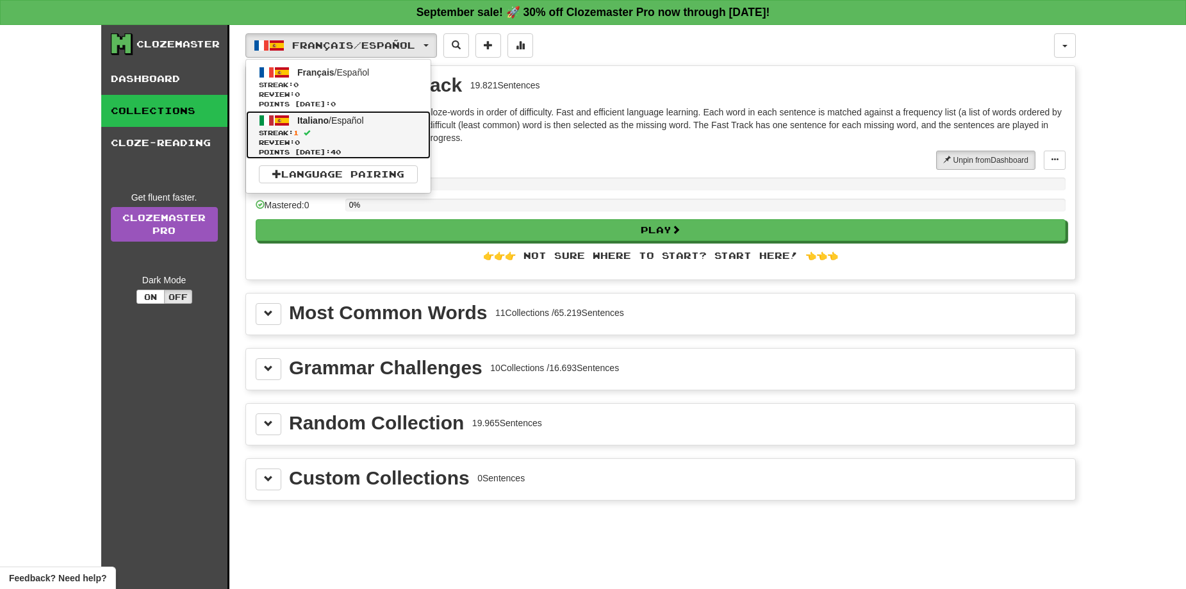
click at [320, 122] on span "Italiano" at bounding box center [312, 120] width 31 height 10
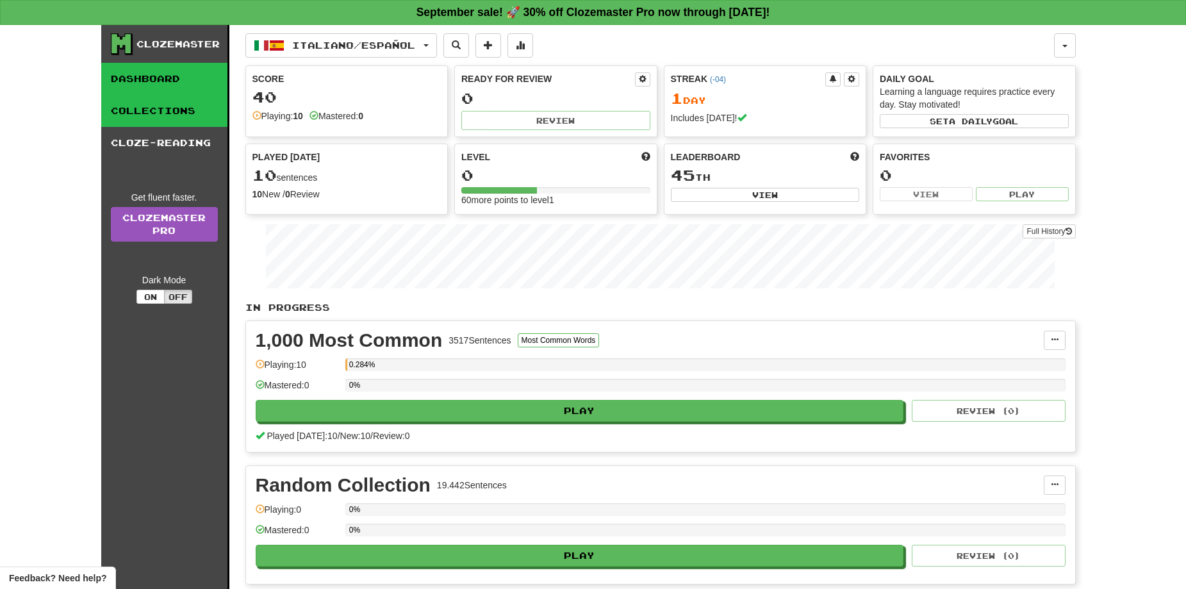
click at [177, 116] on link "Collections" at bounding box center [164, 111] width 126 height 32
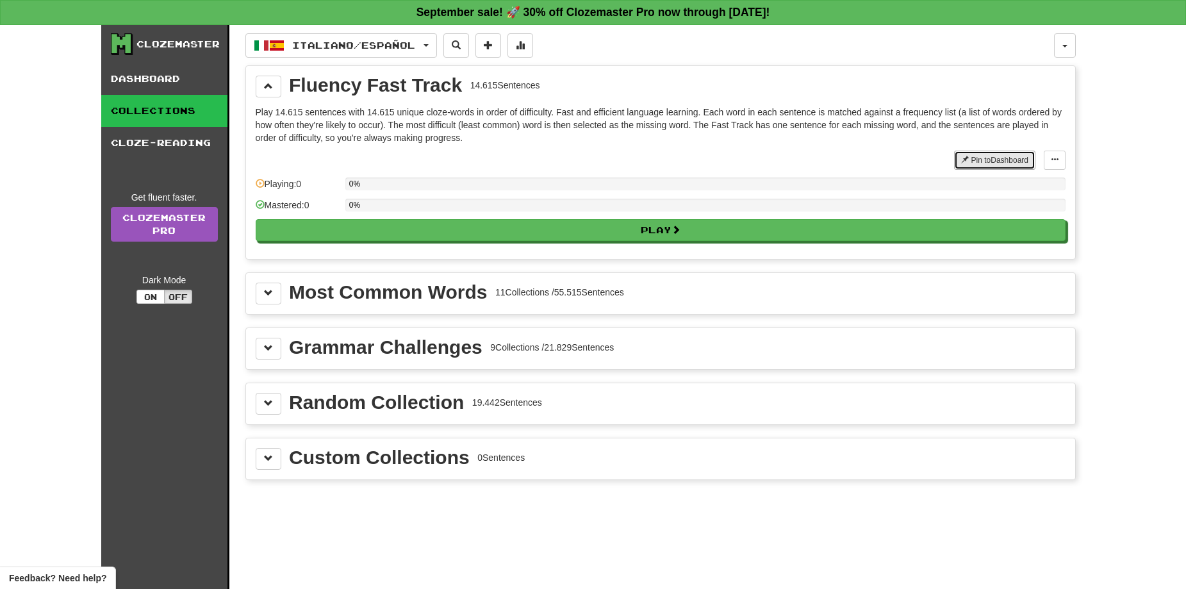
click at [1012, 159] on button "Pin to Dashboard" at bounding box center [994, 160] width 81 height 19
click at [155, 142] on link "Cloze-Reading" at bounding box center [164, 143] width 126 height 32
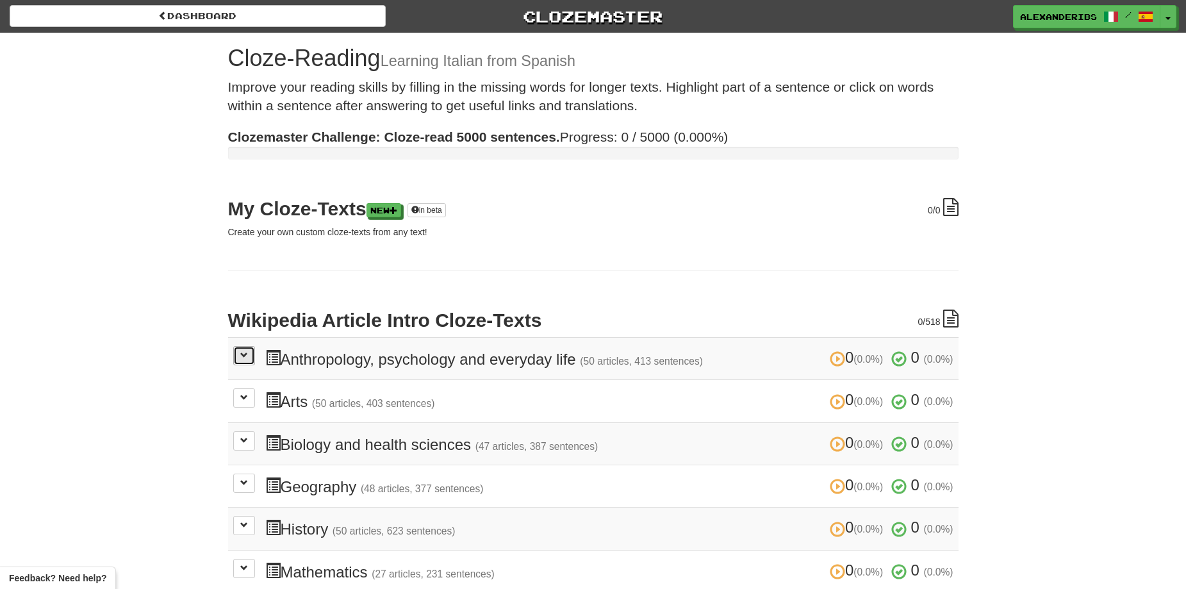
click at [241, 351] on span at bounding box center [244, 355] width 8 height 8
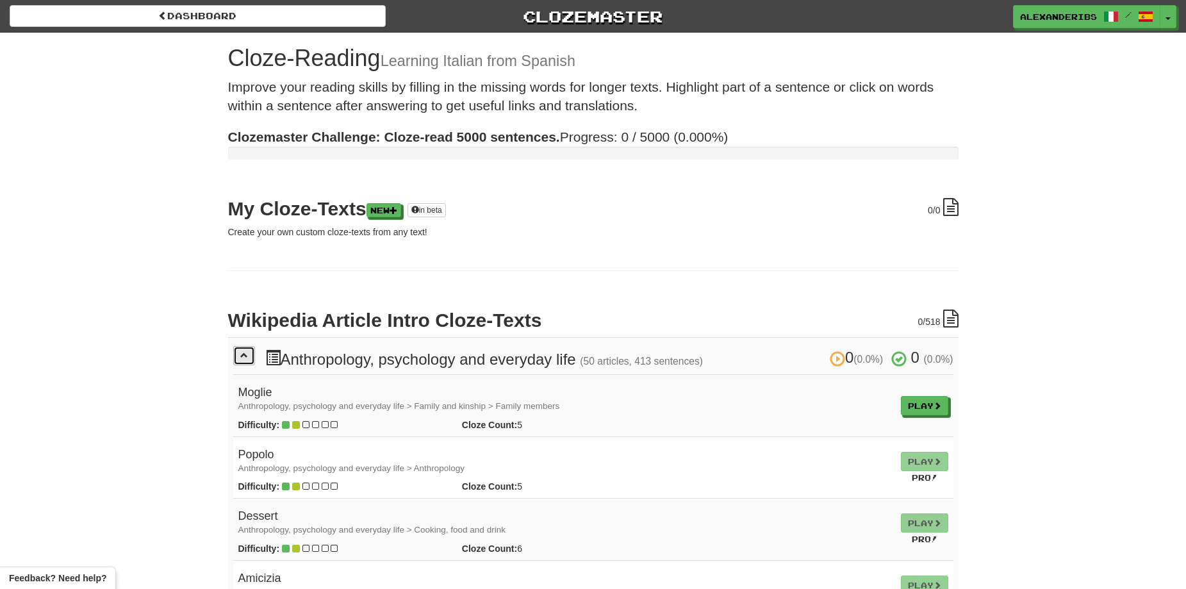
click at [242, 356] on span at bounding box center [244, 355] width 8 height 8
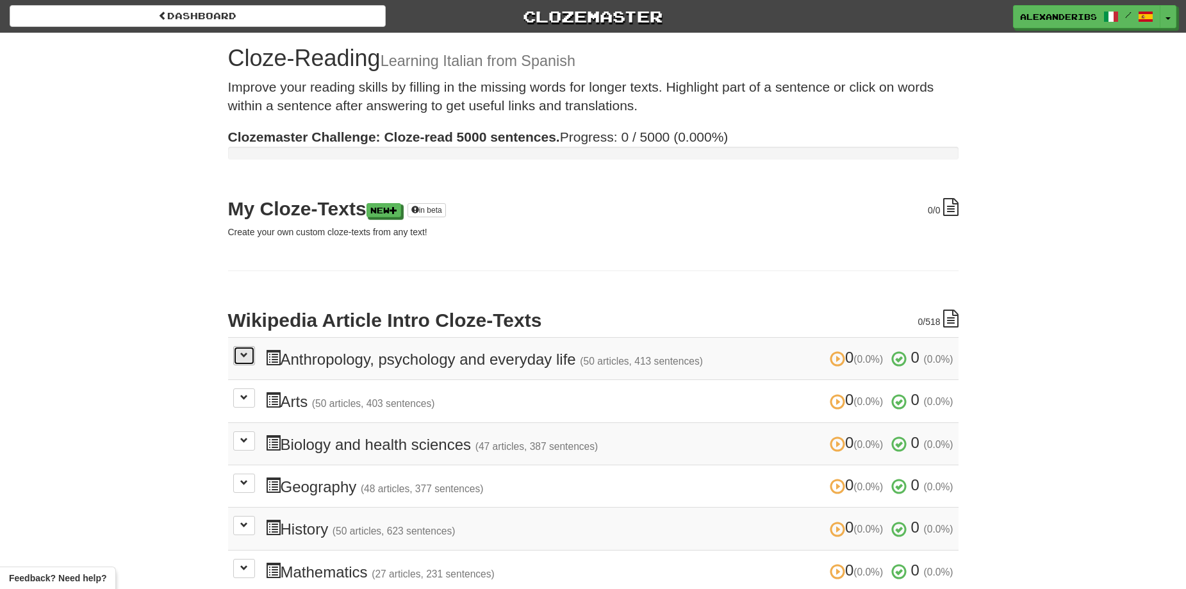
scroll to position [64, 0]
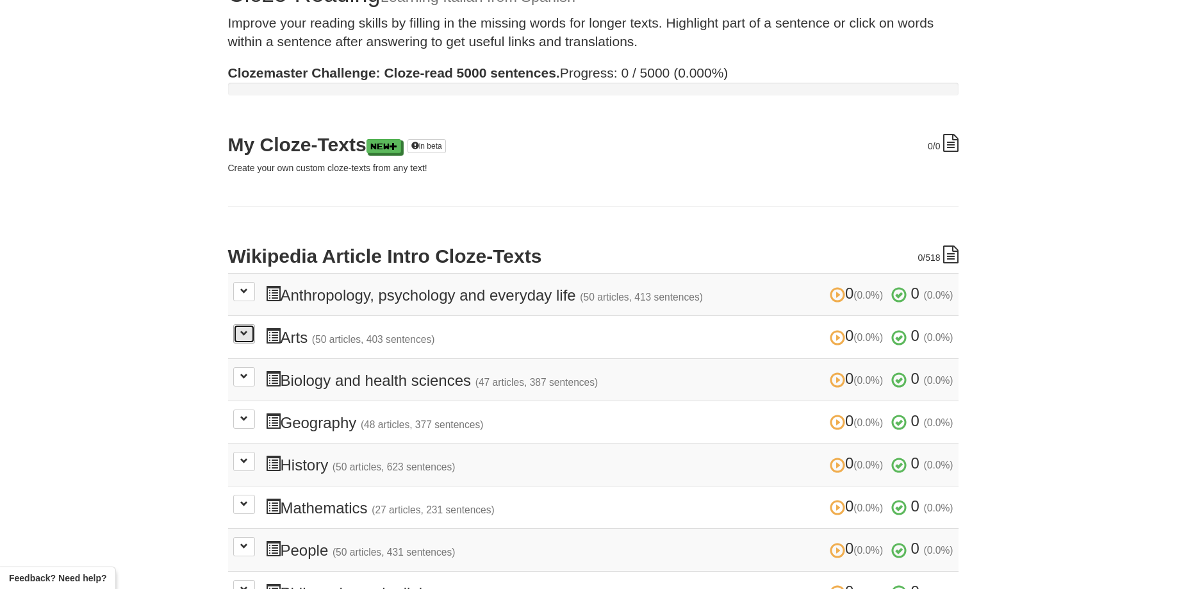
click at [249, 339] on button at bounding box center [244, 333] width 22 height 19
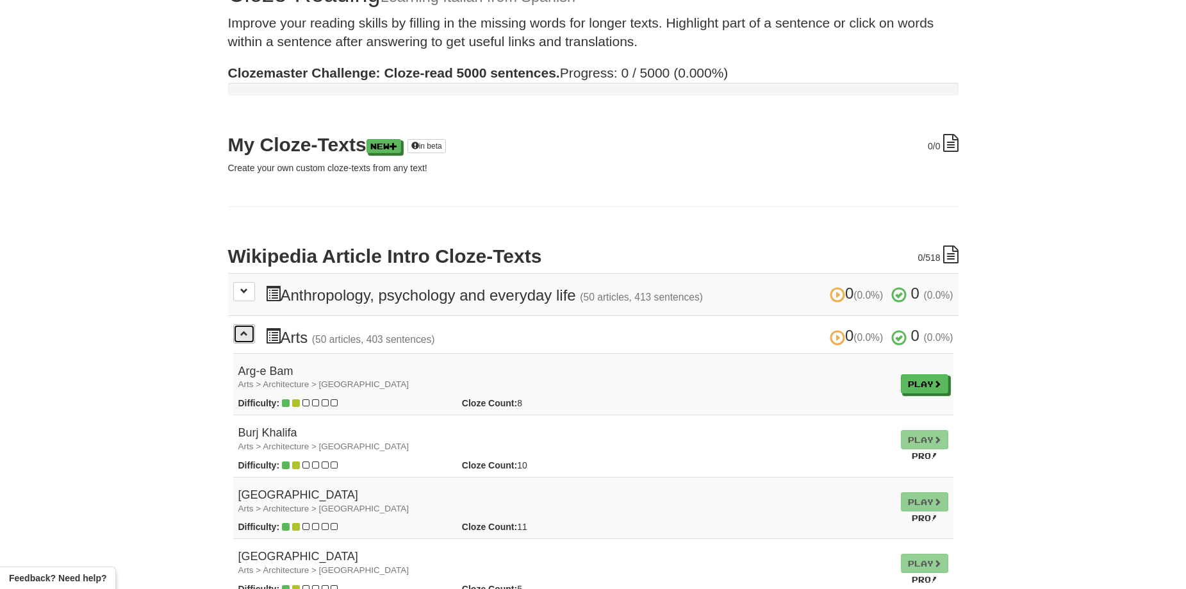
click at [249, 339] on button at bounding box center [244, 333] width 22 height 19
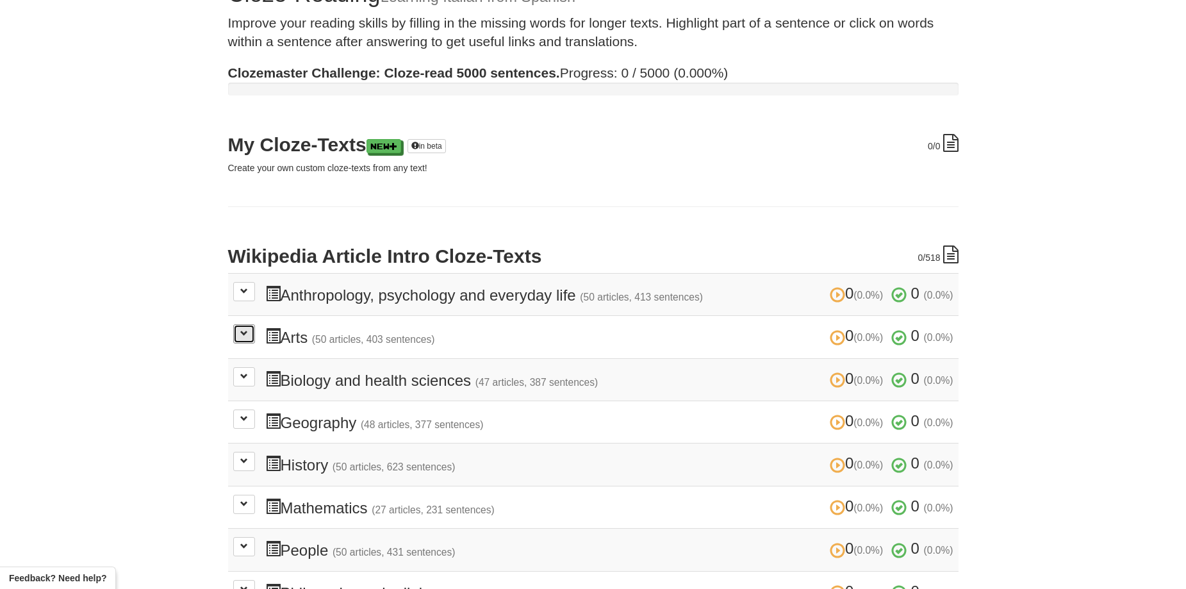
scroll to position [0, 0]
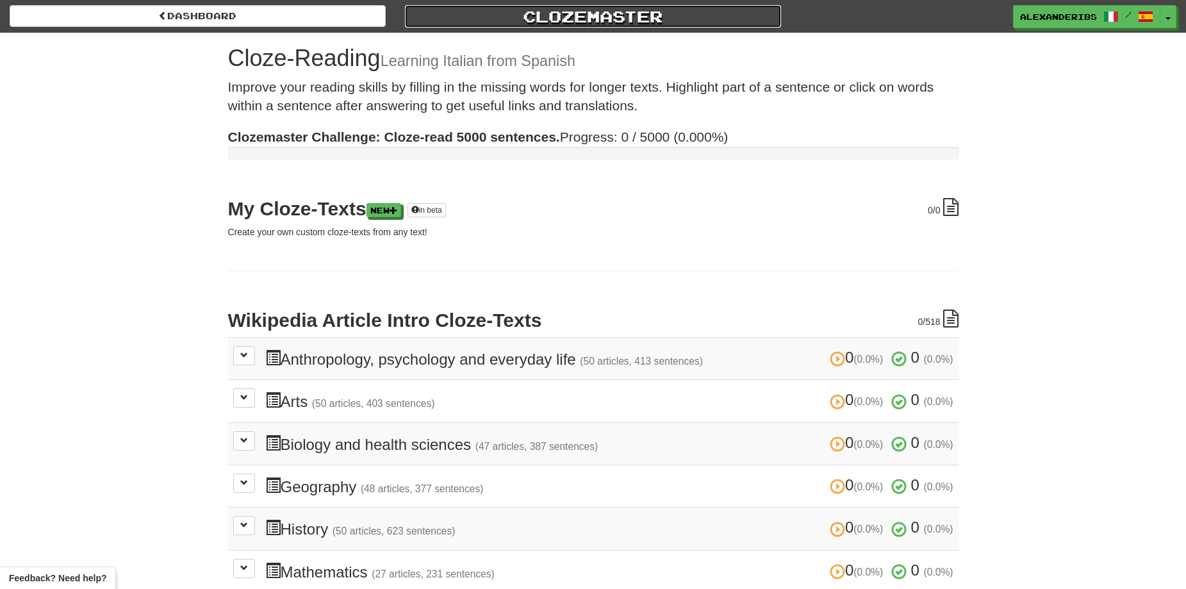
click at [632, 19] on link "Clozemaster" at bounding box center [593, 16] width 376 height 22
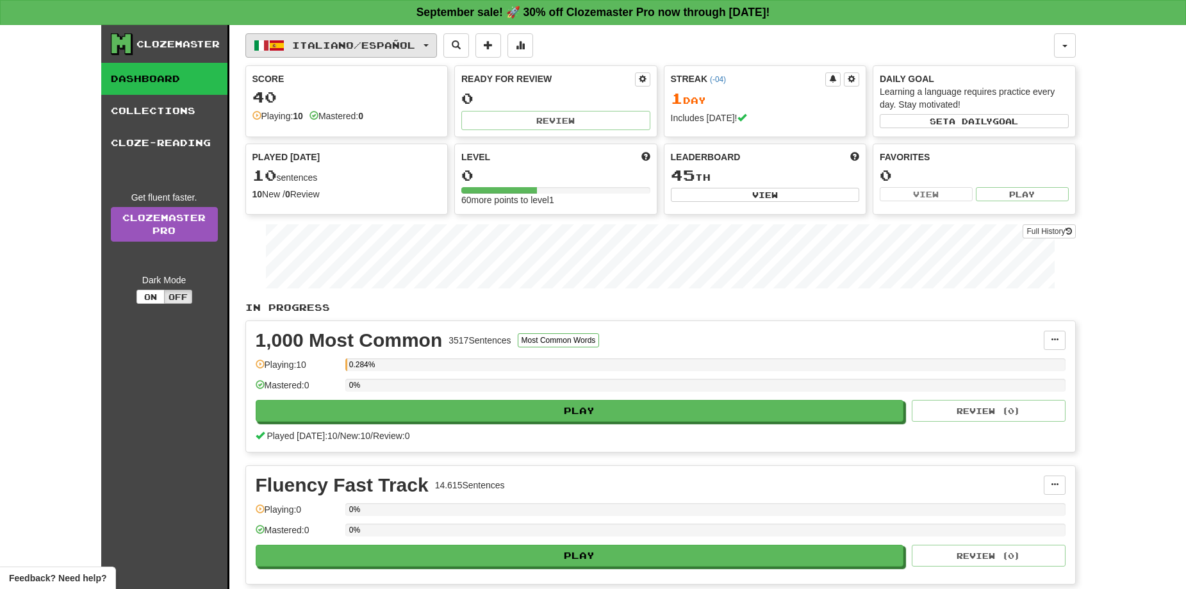
click at [432, 45] on button "Italiano / Español" at bounding box center [341, 45] width 192 height 24
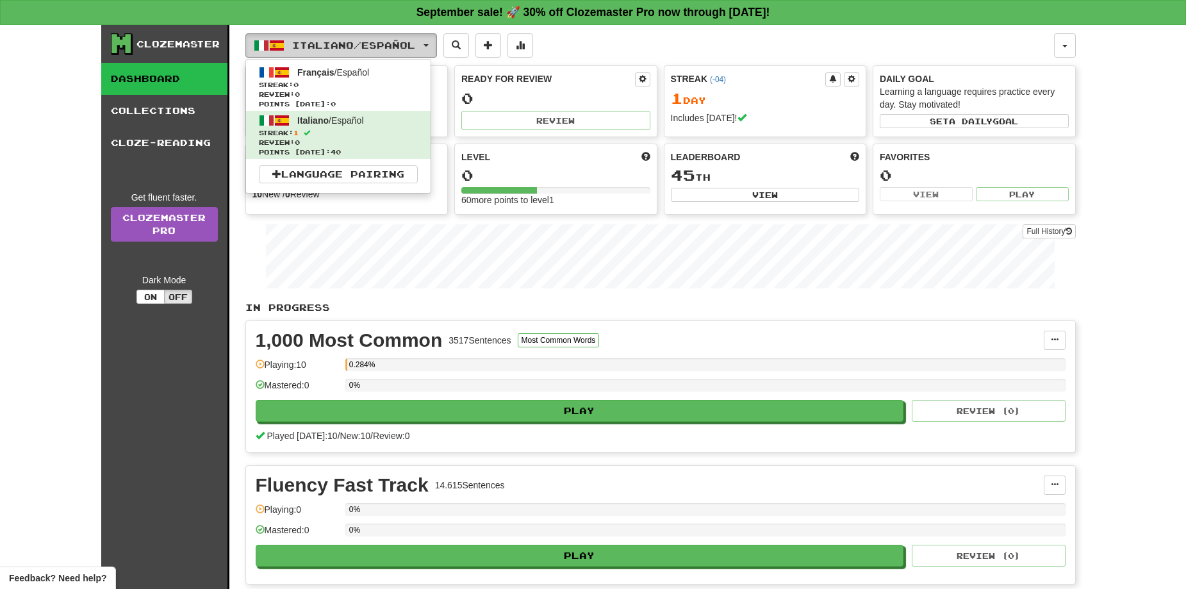
click at [432, 45] on button "Italiano / Español" at bounding box center [341, 45] width 192 height 24
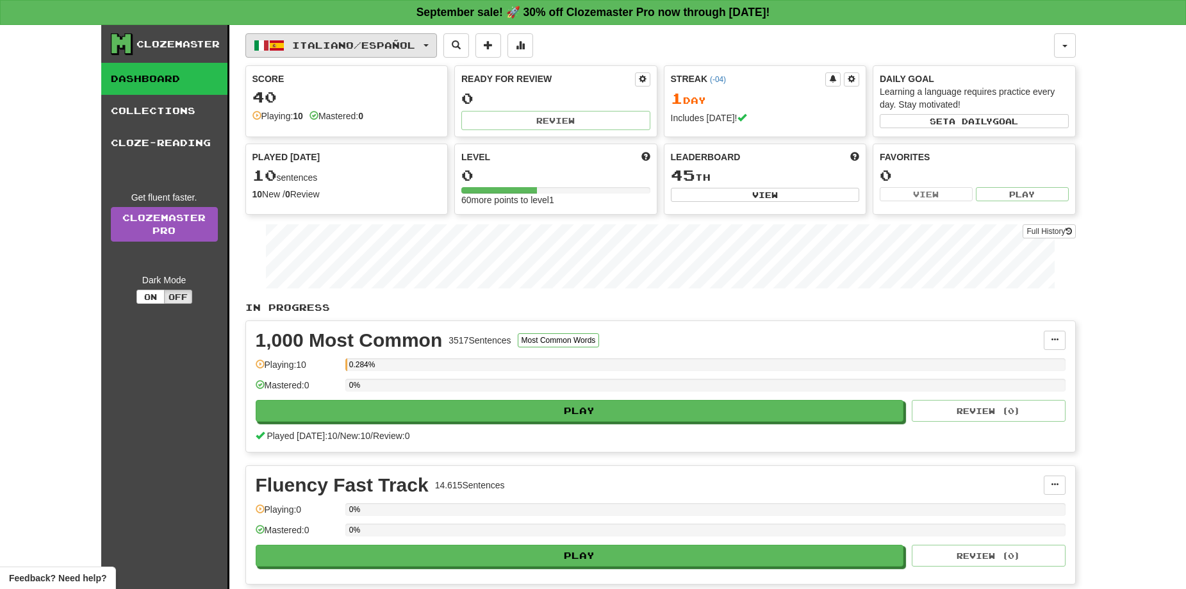
click at [432, 45] on button "Italiano / Español" at bounding box center [341, 45] width 192 height 24
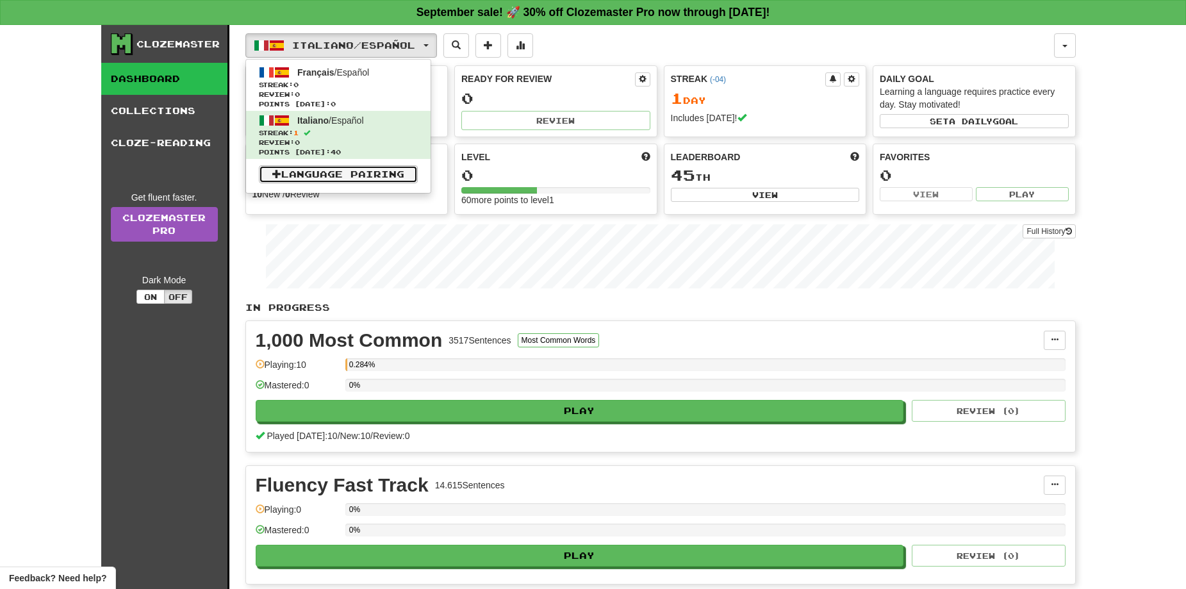
click at [370, 170] on link "Language Pairing" at bounding box center [338, 174] width 159 height 18
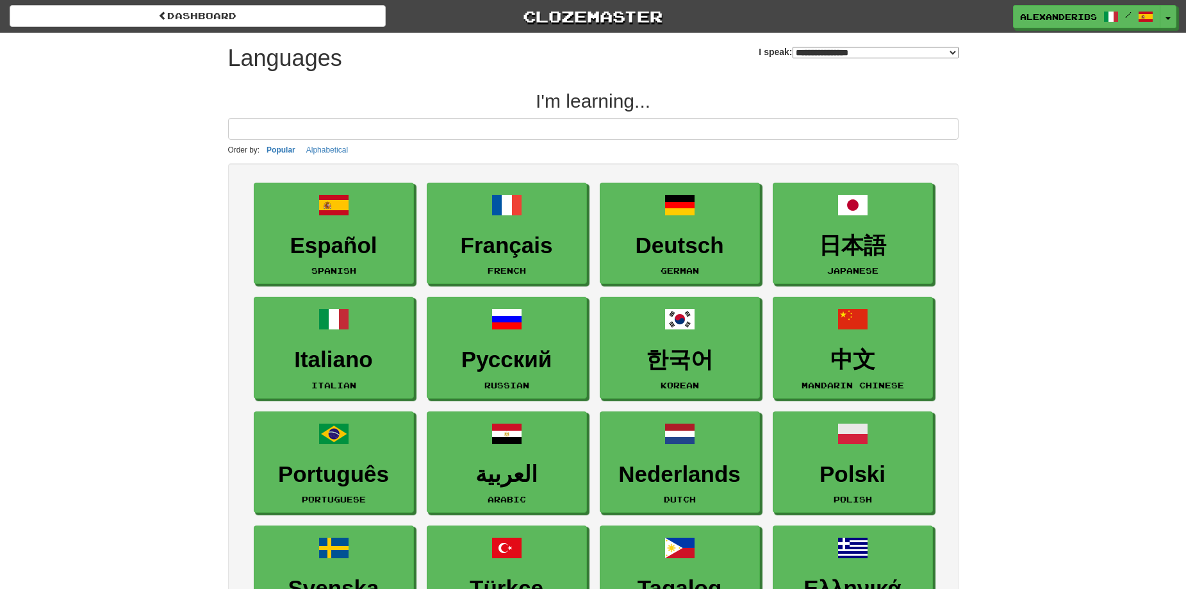
click at [910, 51] on select "**********" at bounding box center [875, 53] width 166 height 12
select select "*******"
click at [792, 47] on select "**********" at bounding box center [875, 53] width 166 height 12
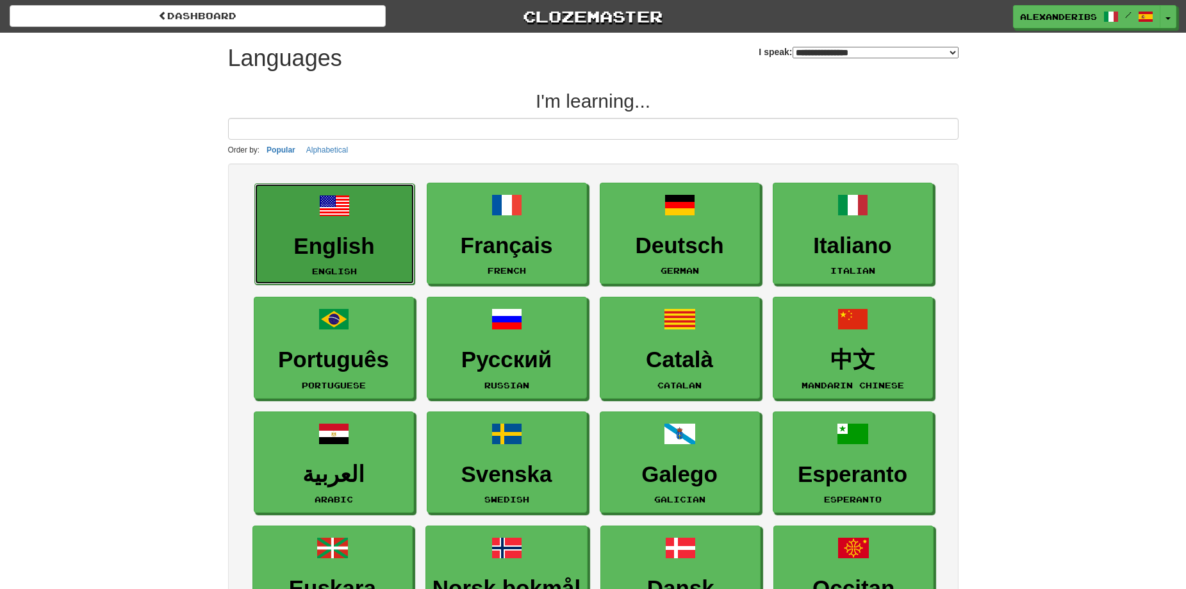
click at [303, 240] on h3 "English" at bounding box center [334, 246] width 146 height 25
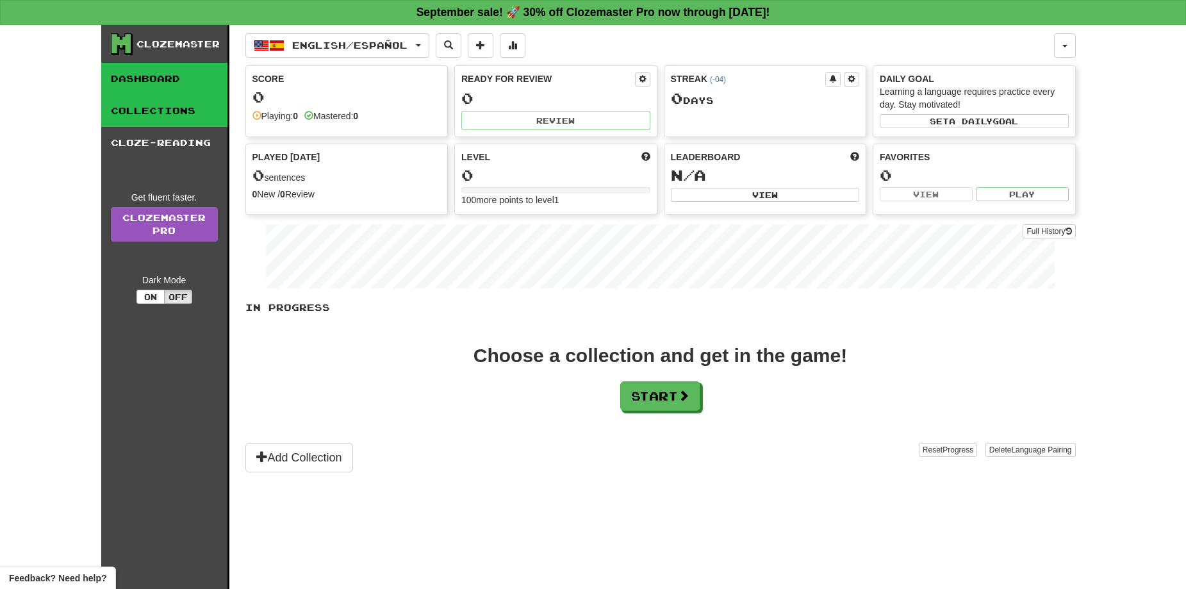
click at [151, 113] on link "Collections" at bounding box center [164, 111] width 126 height 32
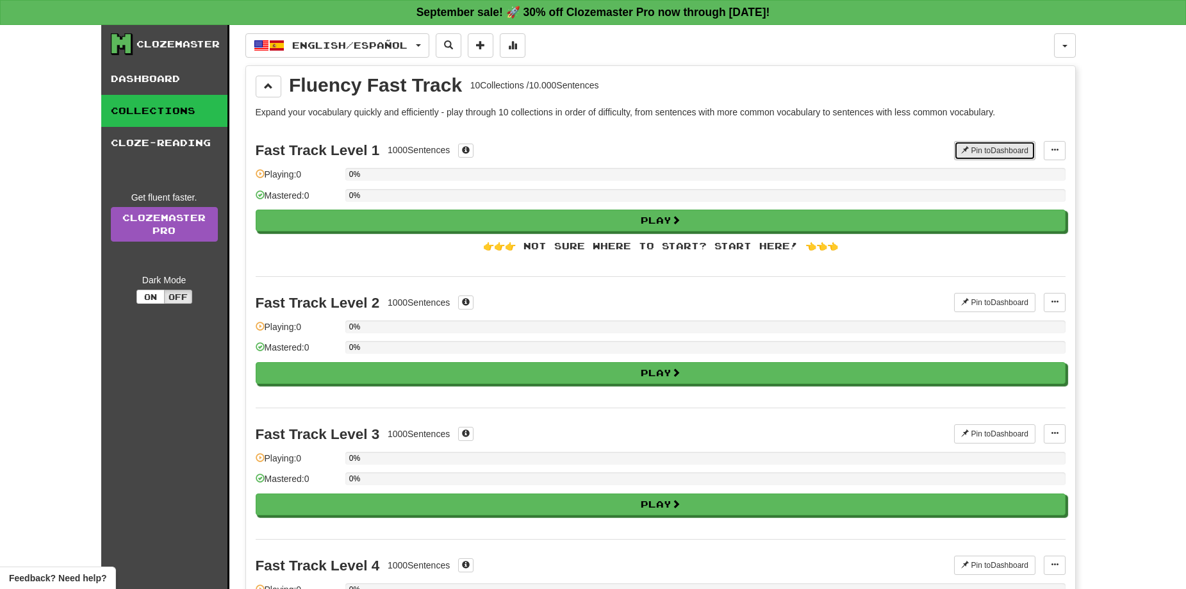
click at [985, 158] on button "Pin to Dashboard" at bounding box center [994, 150] width 81 height 19
click at [267, 88] on span at bounding box center [268, 85] width 9 height 9
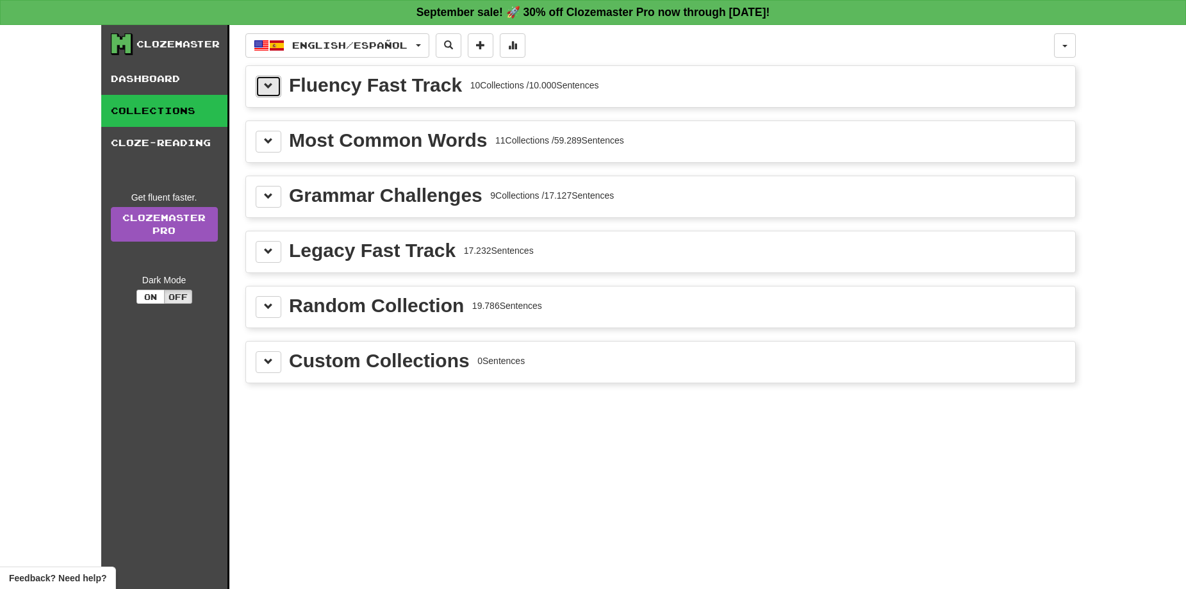
click at [267, 88] on span at bounding box center [268, 85] width 9 height 9
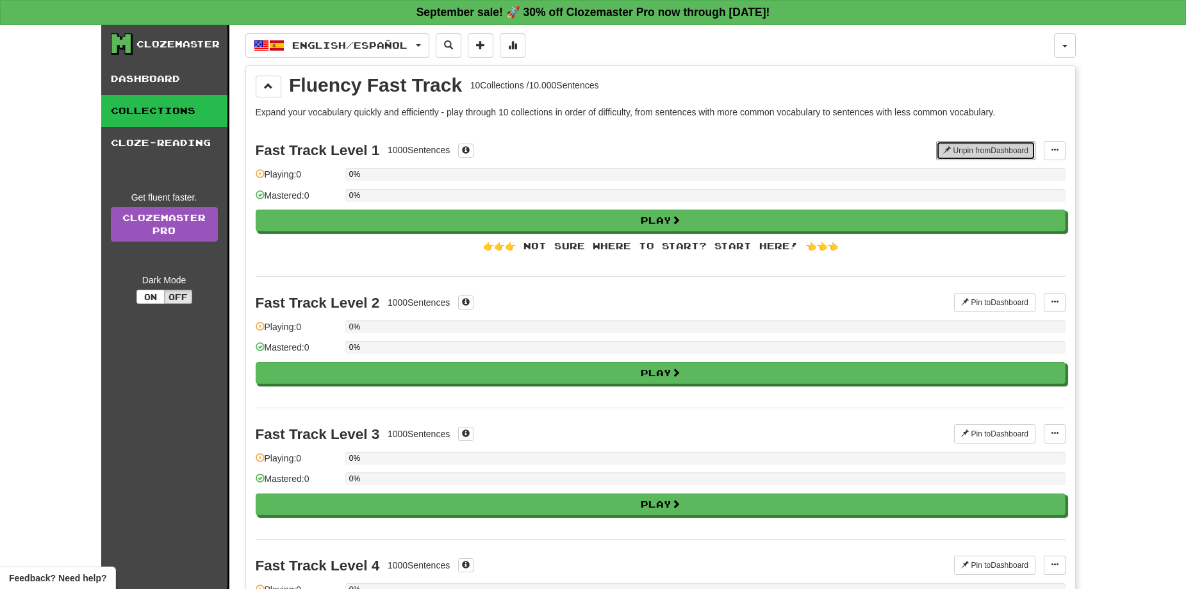
click at [955, 147] on button "Unpin from Dashboard" at bounding box center [985, 150] width 99 height 19
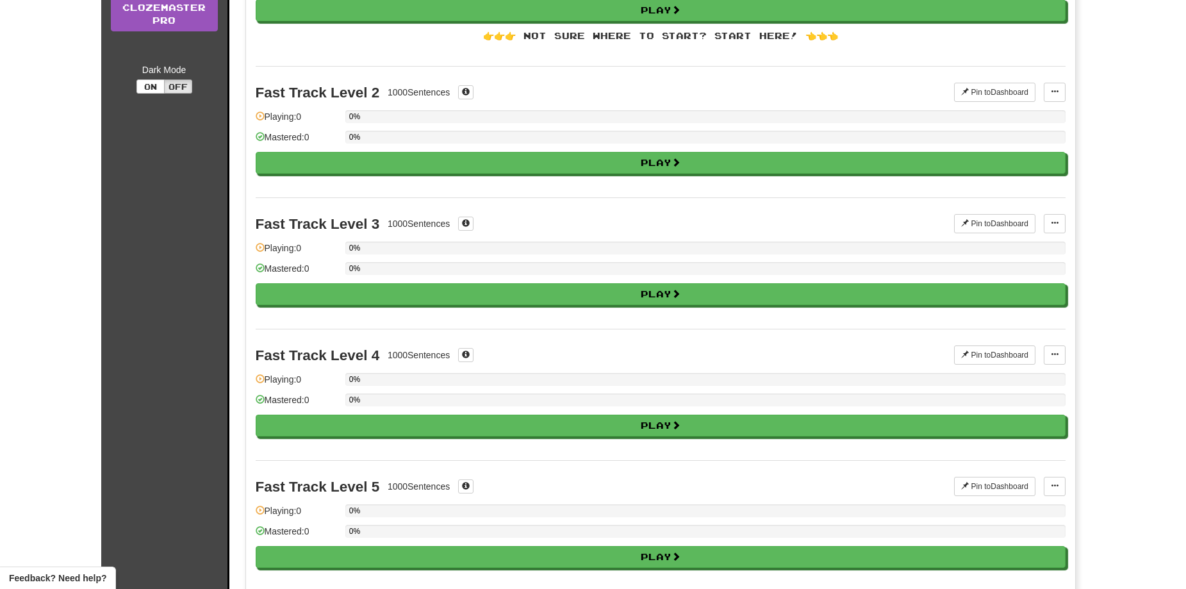
scroll to position [192, 0]
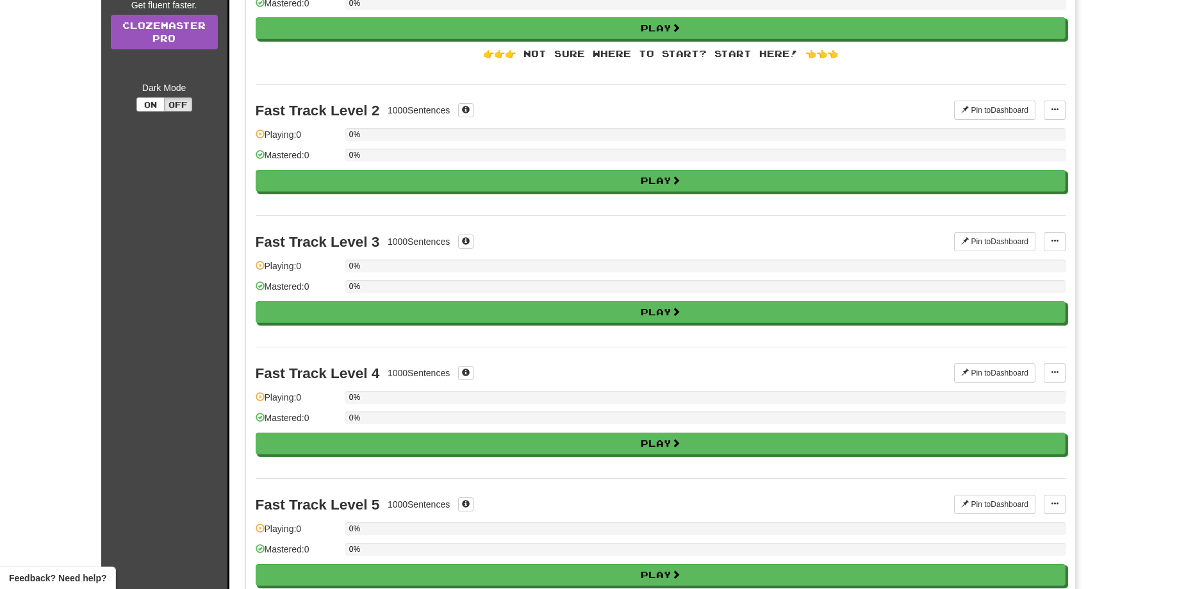
click at [466, 233] on div "Fast Track Level 3 1000 Sentences" at bounding box center [605, 241] width 699 height 19
click at [465, 247] on button at bounding box center [465, 241] width 15 height 14
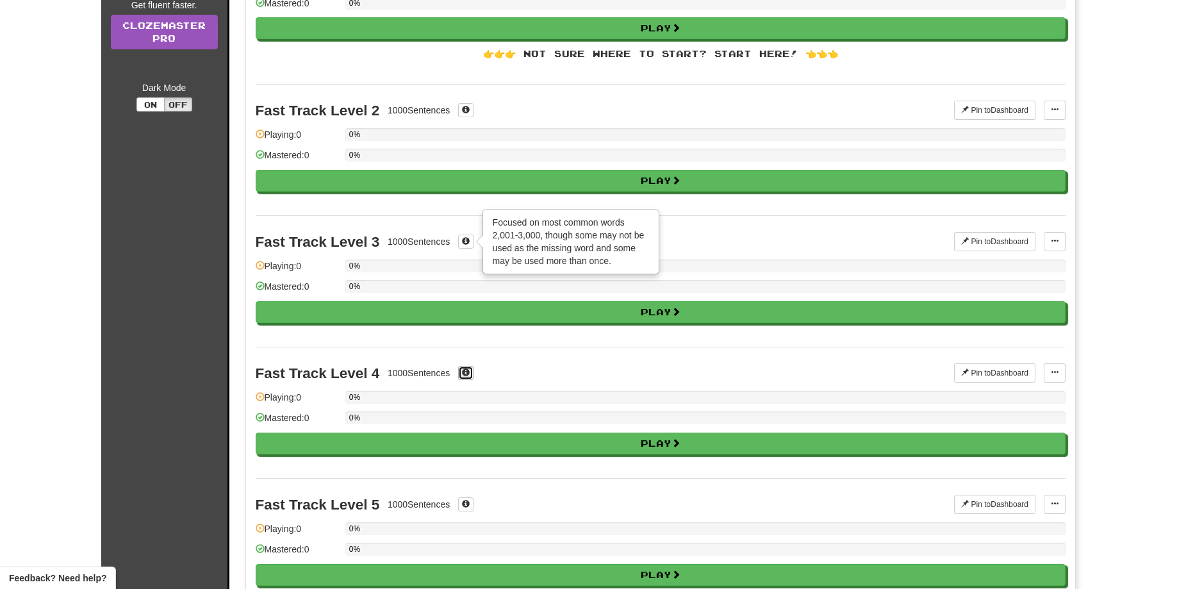
click at [461, 369] on button at bounding box center [465, 373] width 15 height 14
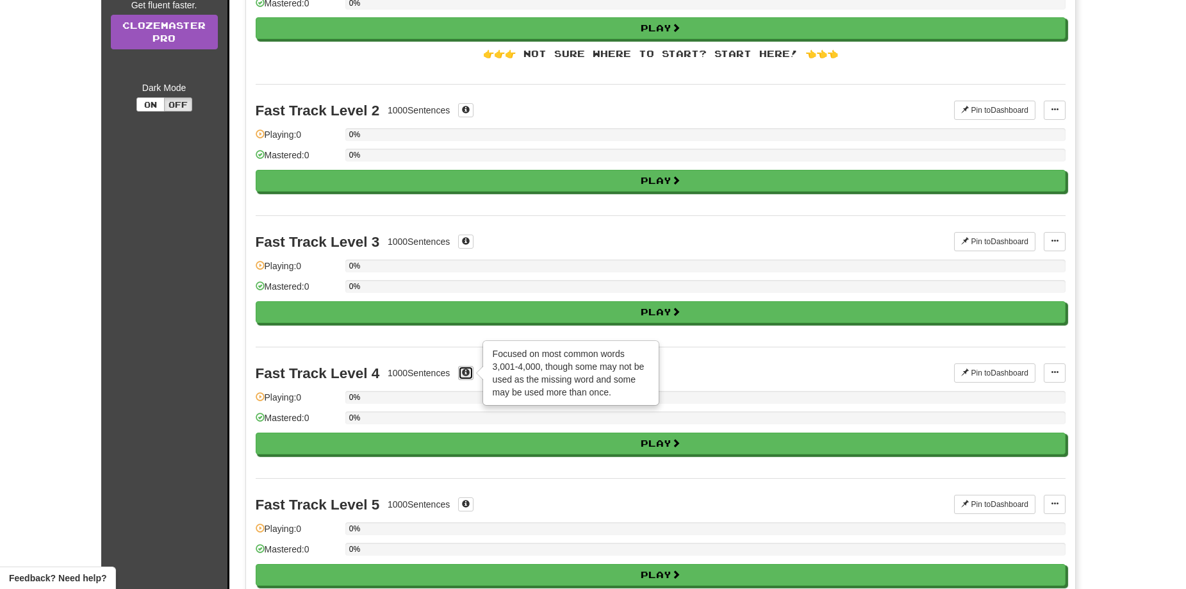
click at [461, 369] on button at bounding box center [465, 373] width 15 height 14
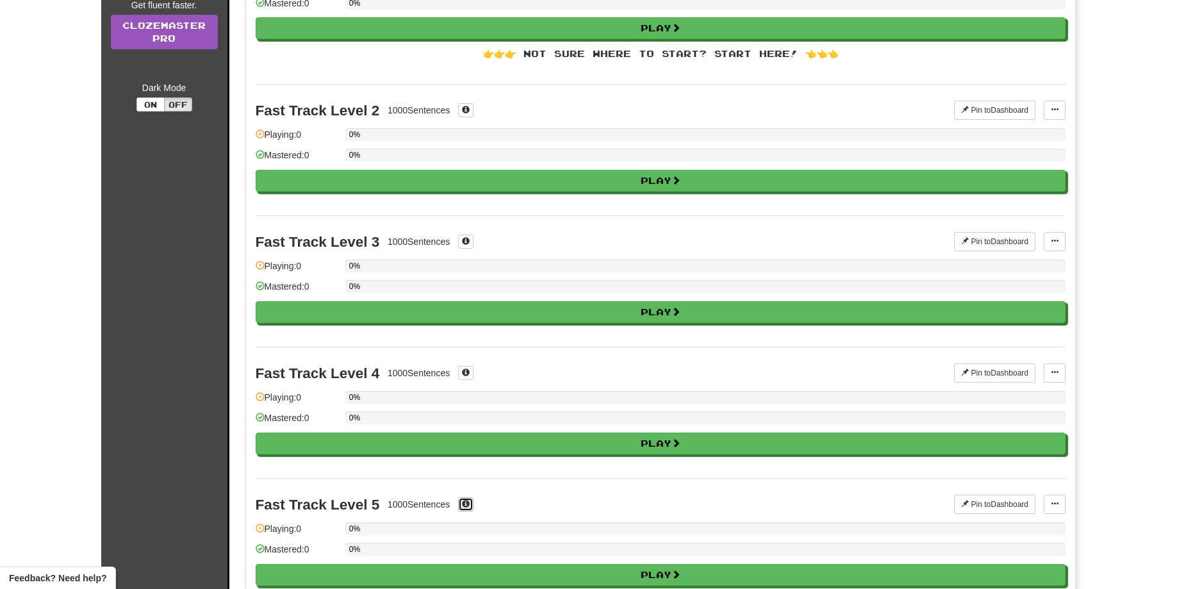
click at [470, 505] on span at bounding box center [466, 504] width 8 height 8
click at [472, 504] on button at bounding box center [465, 504] width 15 height 14
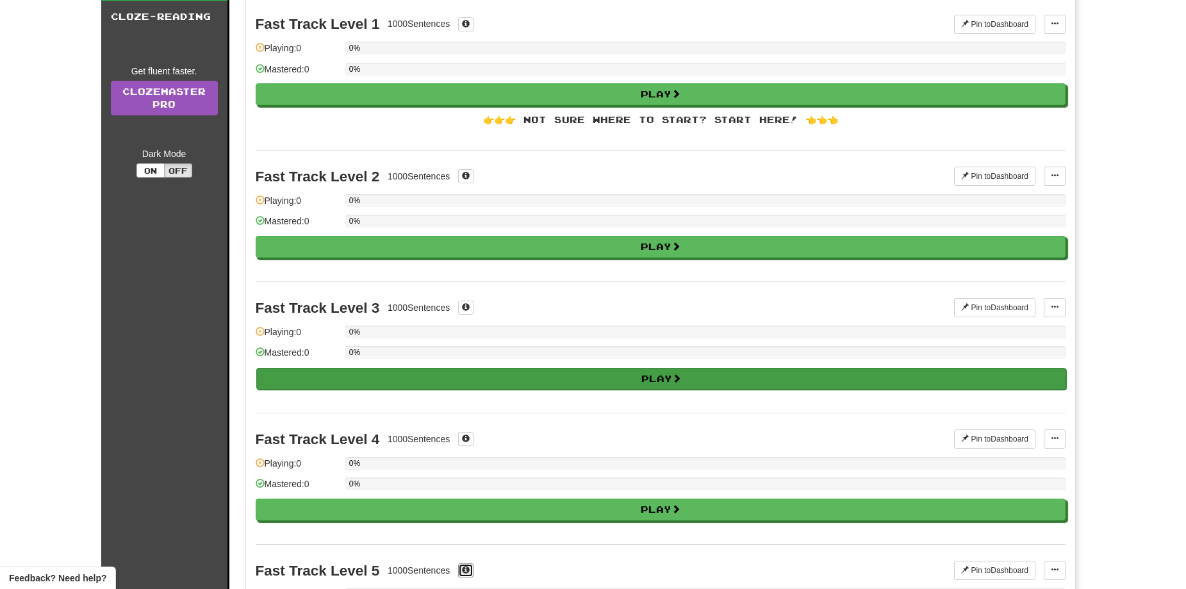
scroll to position [0, 0]
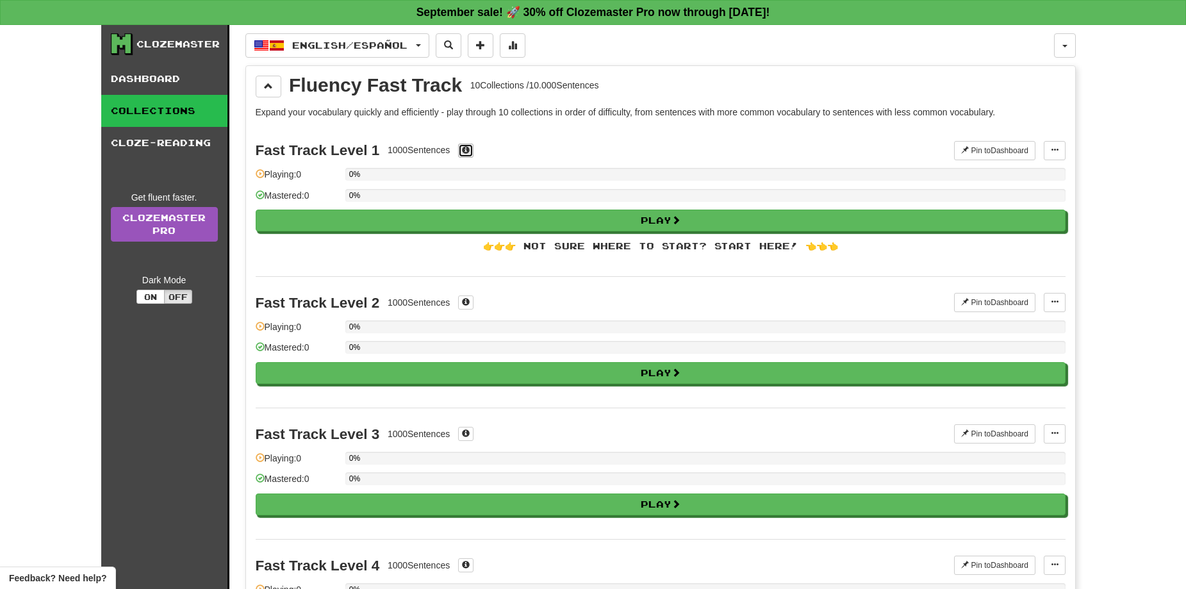
click at [468, 153] on span at bounding box center [466, 150] width 8 height 8
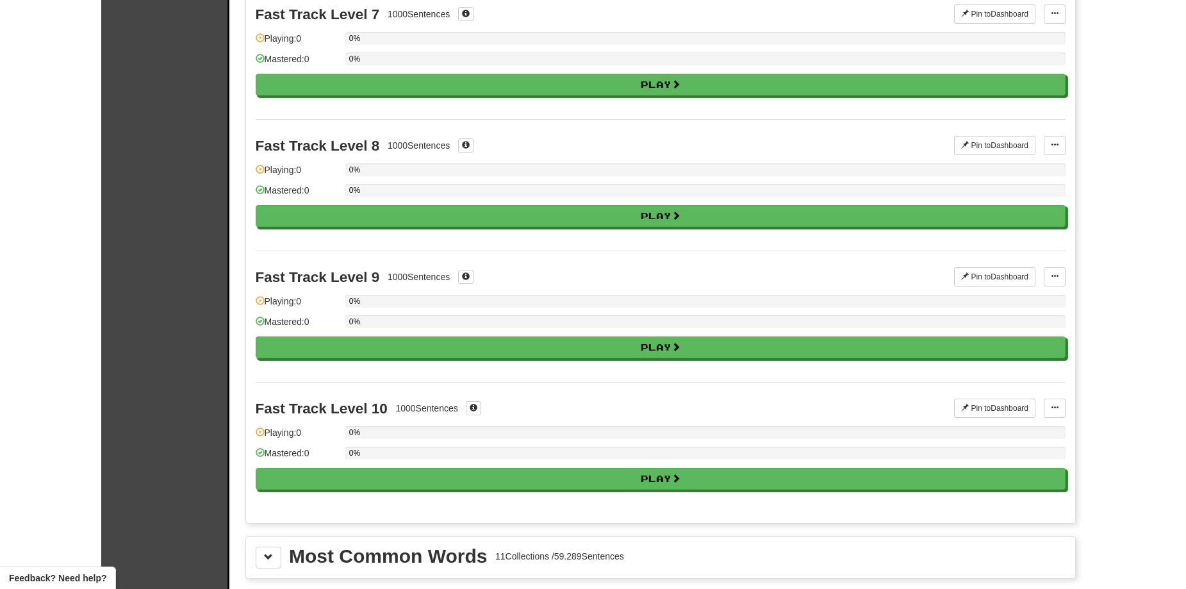
scroll to position [1025, 0]
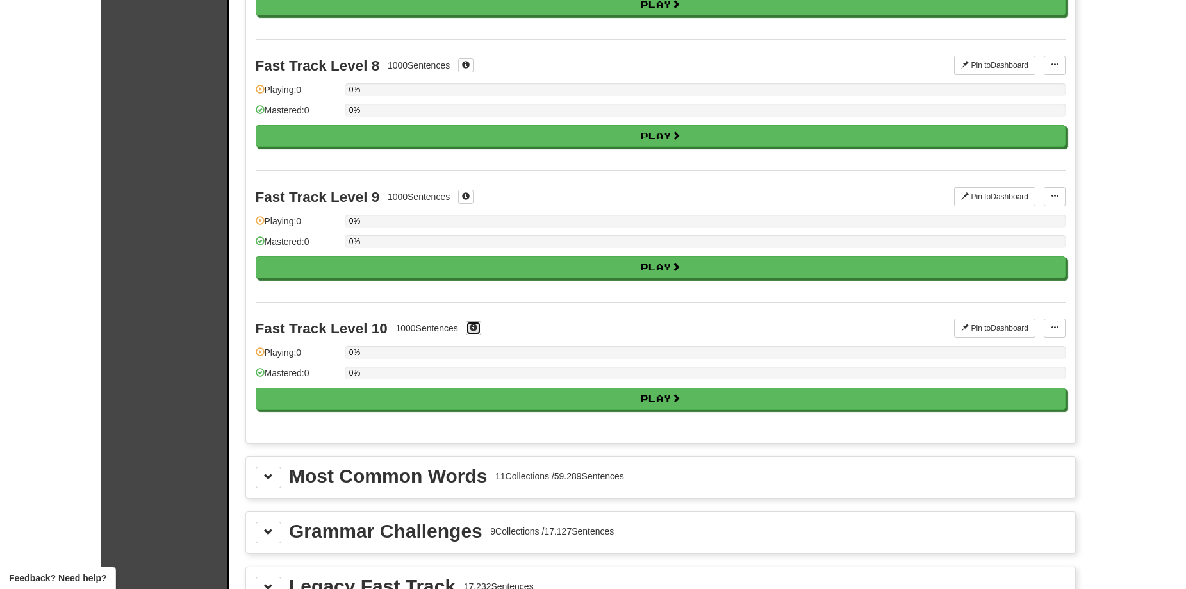
click at [481, 324] on button at bounding box center [473, 328] width 15 height 14
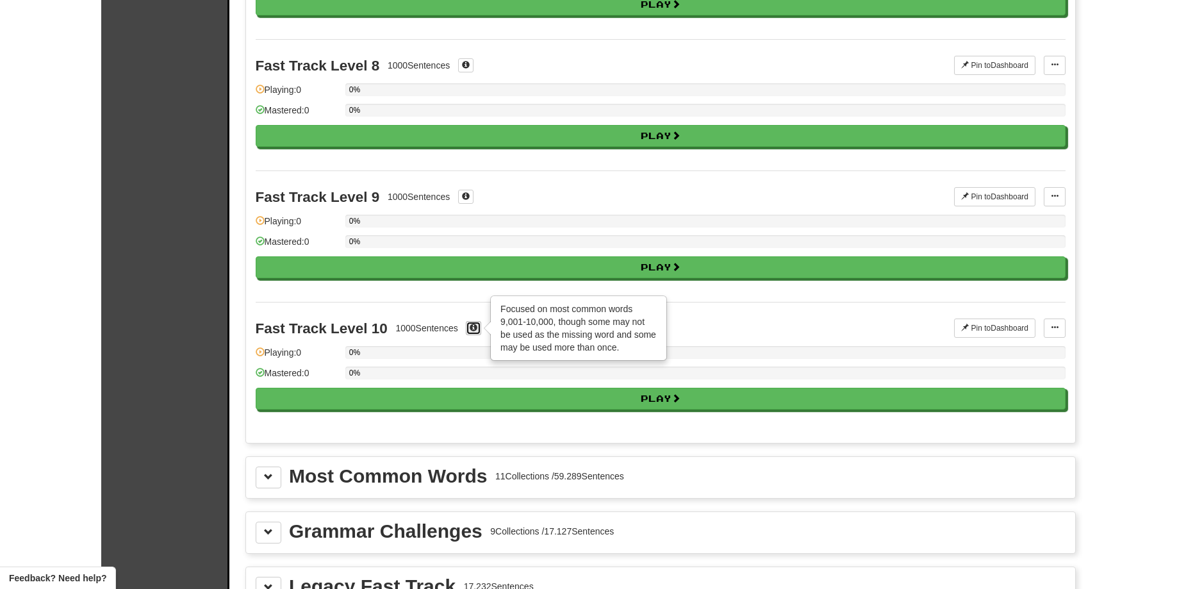
click at [481, 324] on button at bounding box center [473, 328] width 15 height 14
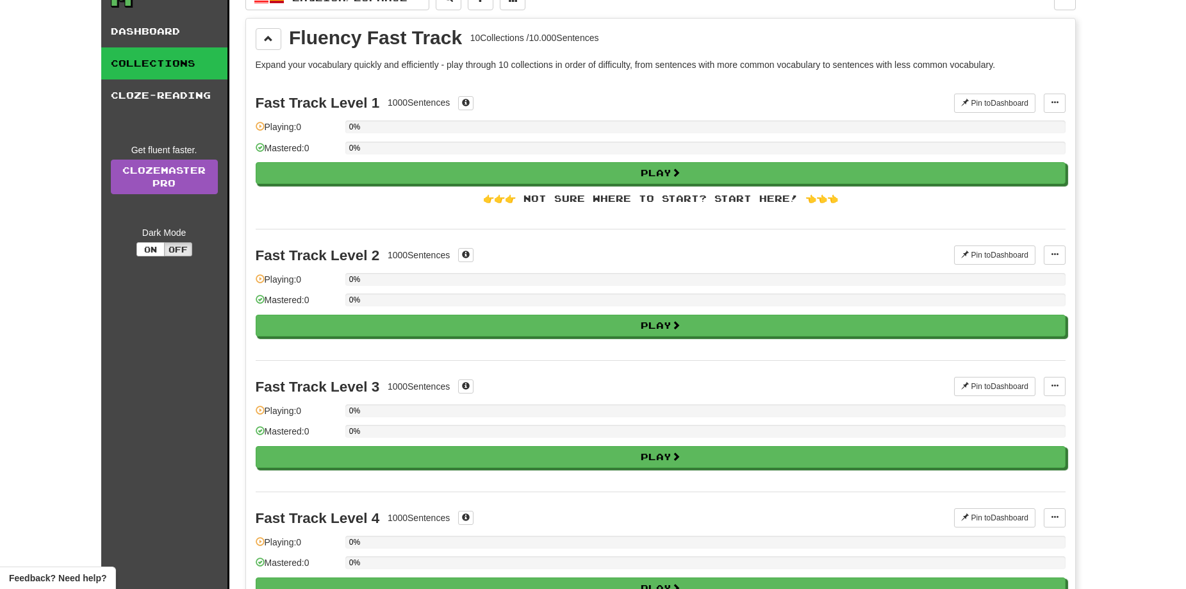
scroll to position [0, 0]
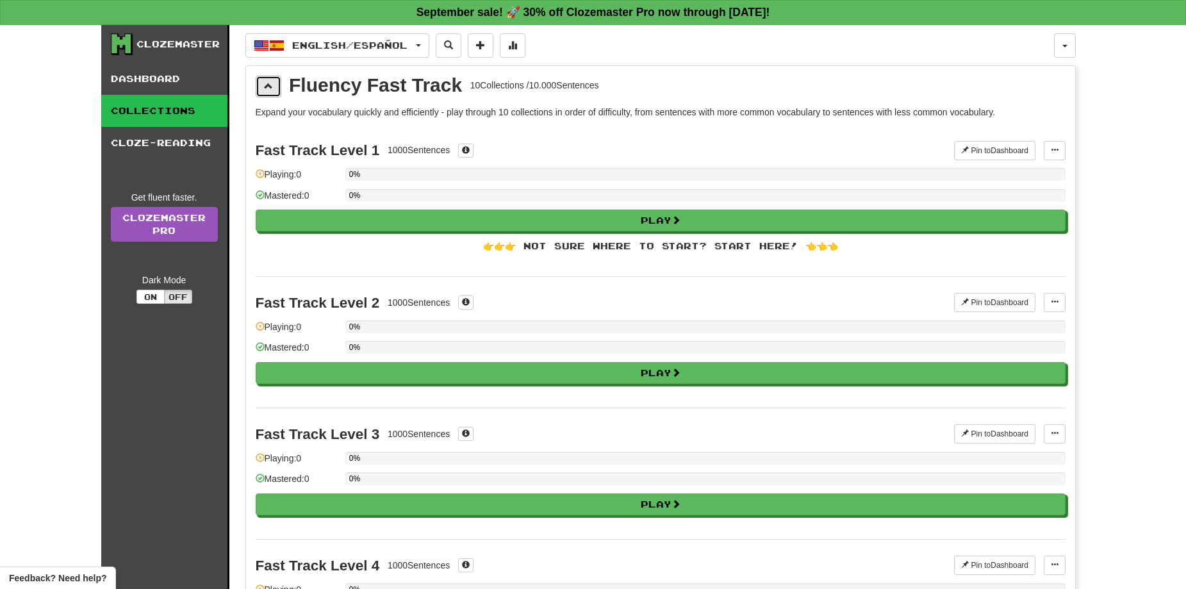
click at [274, 78] on button at bounding box center [269, 87] width 26 height 22
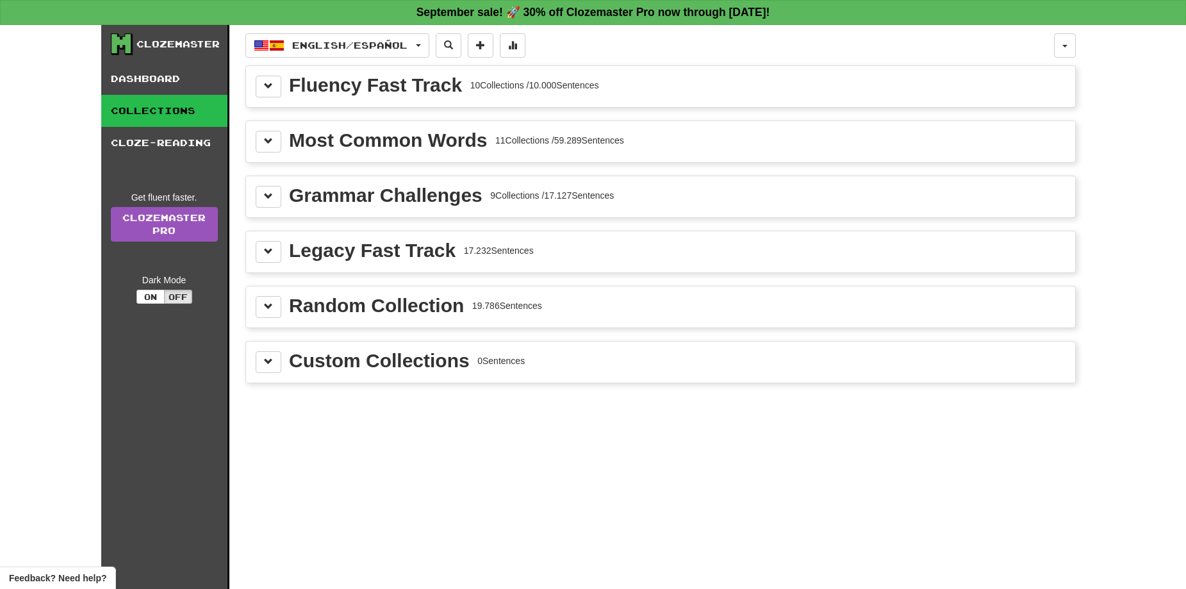
click at [284, 140] on div "Most Common Words 11 Collections / 59.289 Sentences" at bounding box center [661, 142] width 810 height 22
click at [277, 138] on button at bounding box center [269, 142] width 26 height 22
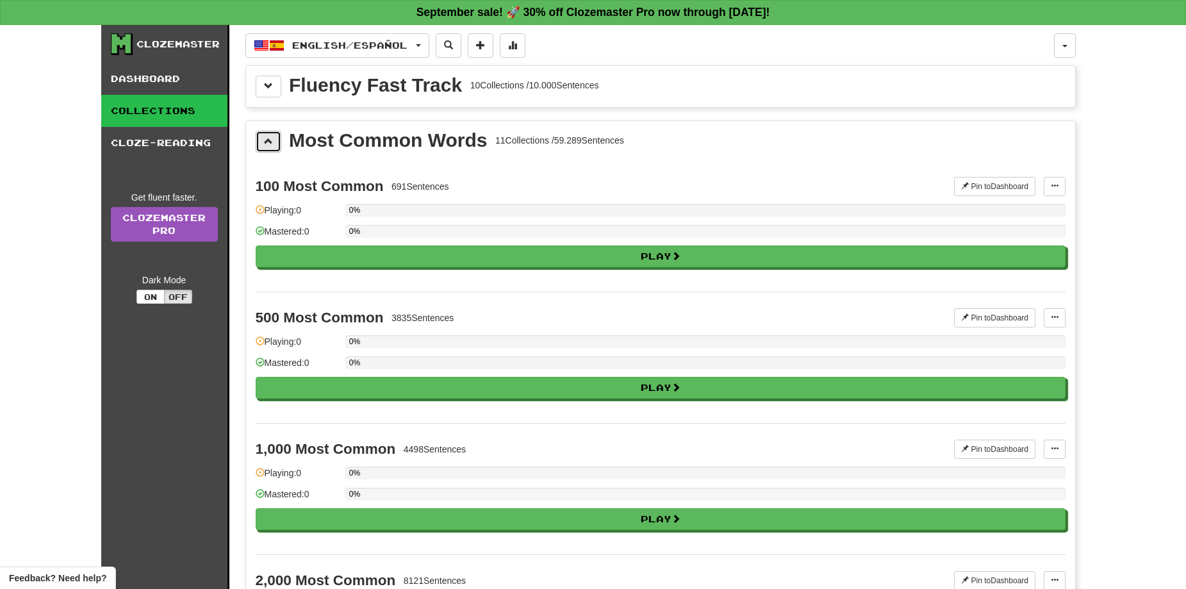
click at [275, 141] on button at bounding box center [269, 142] width 26 height 22
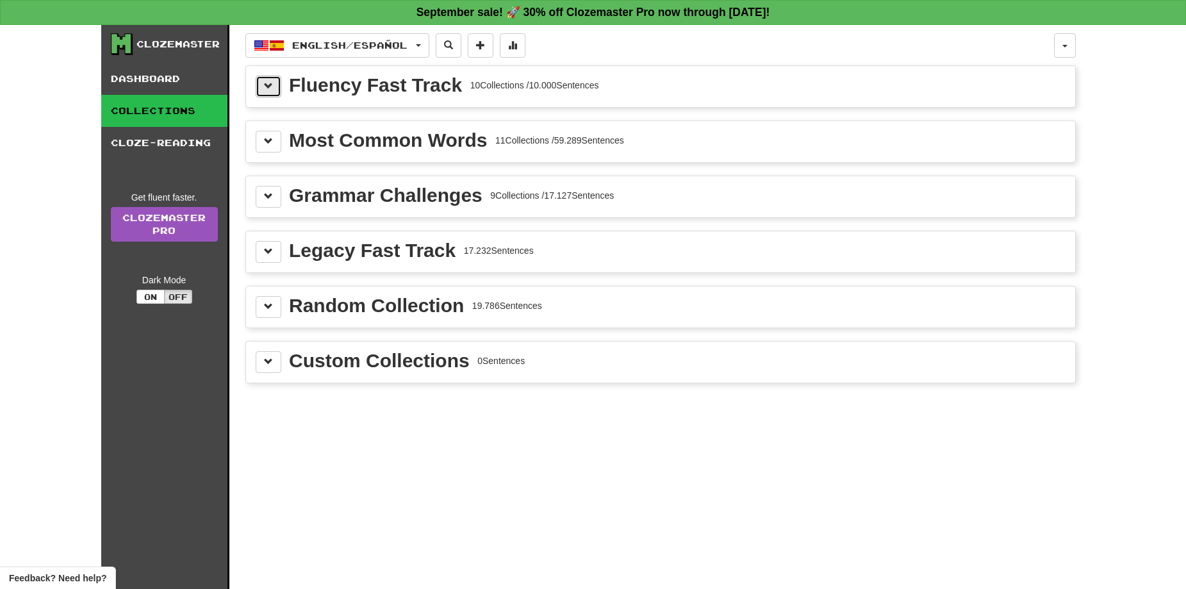
click at [275, 81] on button at bounding box center [269, 87] width 26 height 22
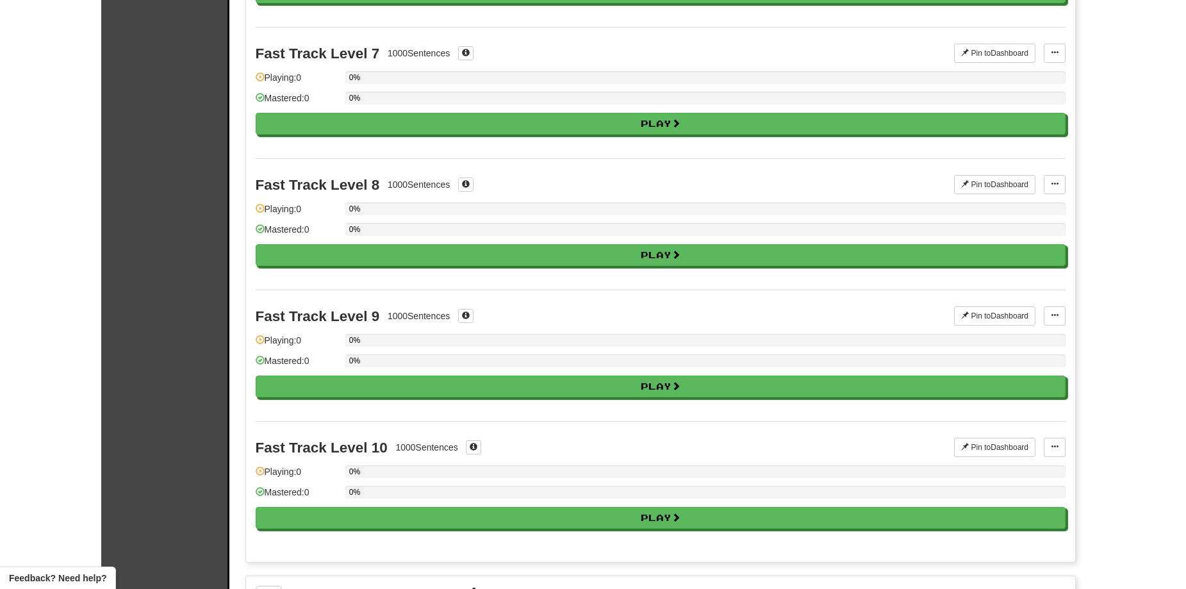
scroll to position [1025, 0]
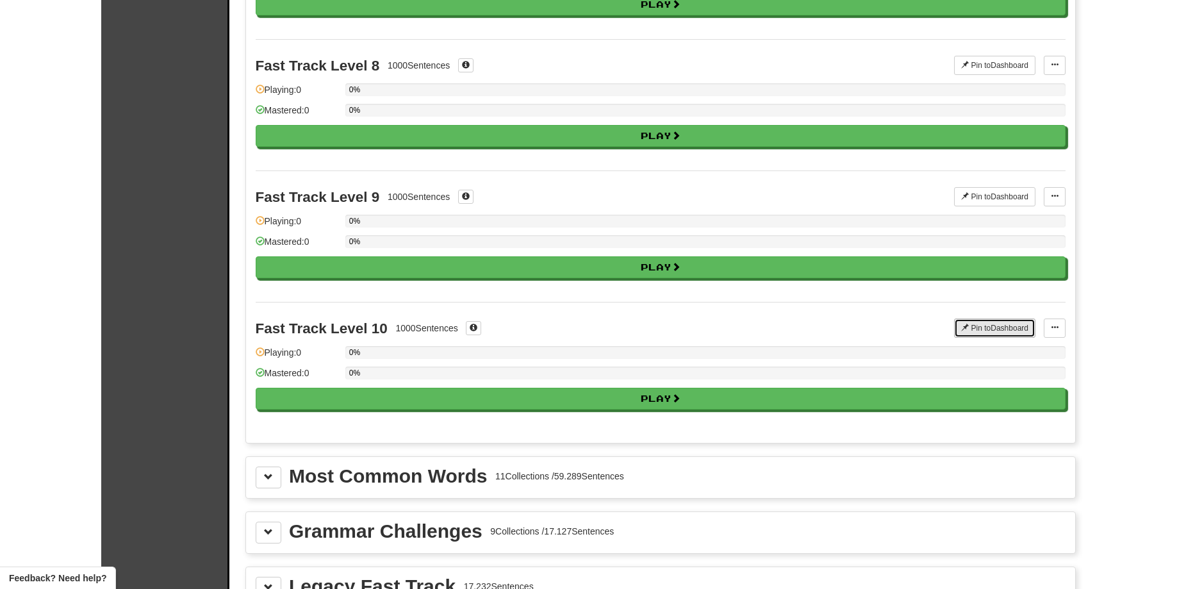
click at [1000, 327] on button "Pin to Dashboard" at bounding box center [994, 327] width 81 height 19
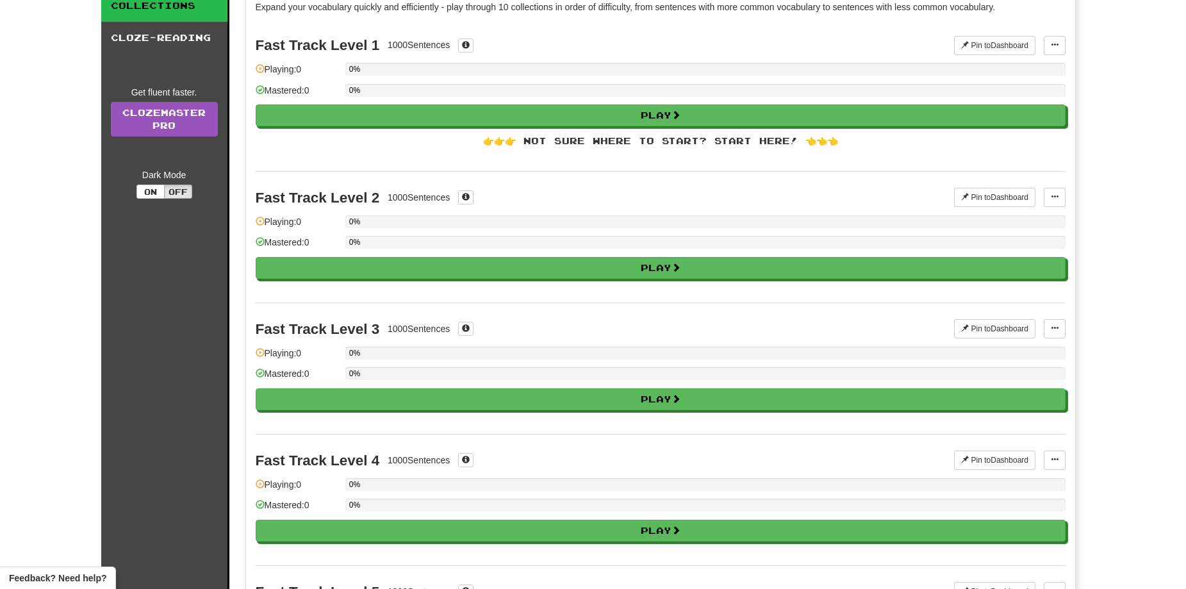
scroll to position [0, 0]
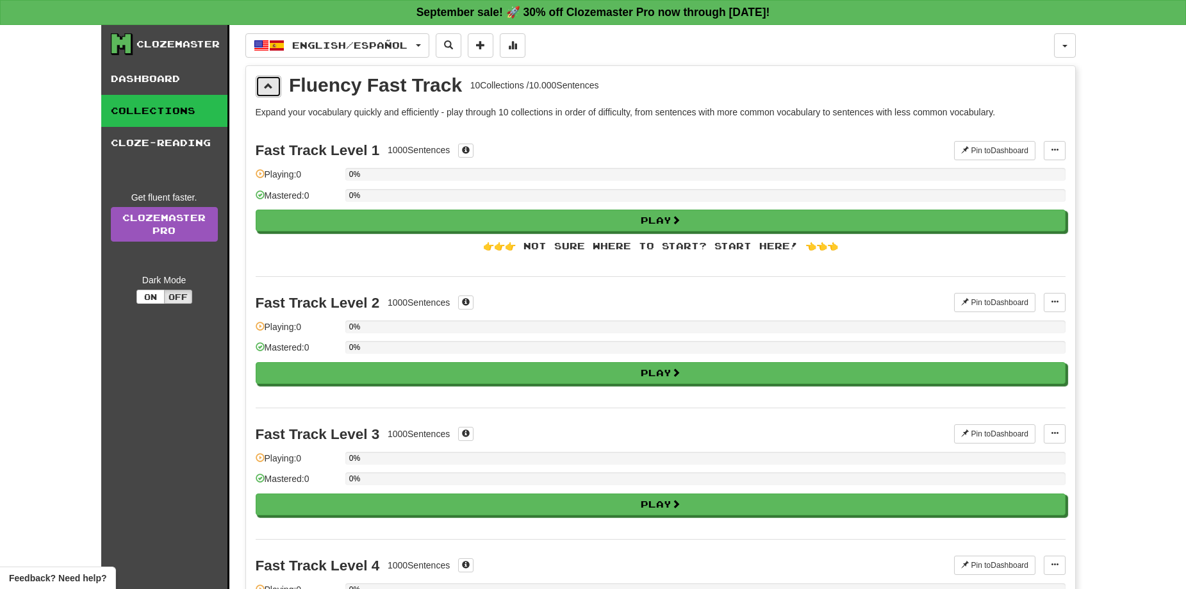
click at [268, 92] on button at bounding box center [269, 87] width 26 height 22
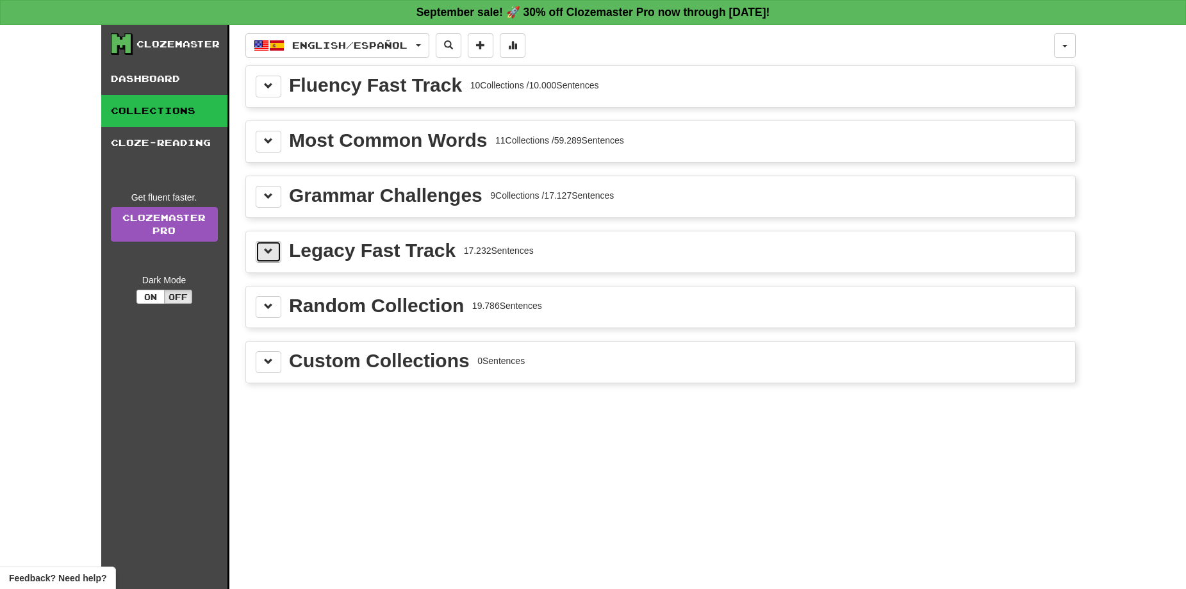
click at [279, 255] on button at bounding box center [269, 252] width 26 height 22
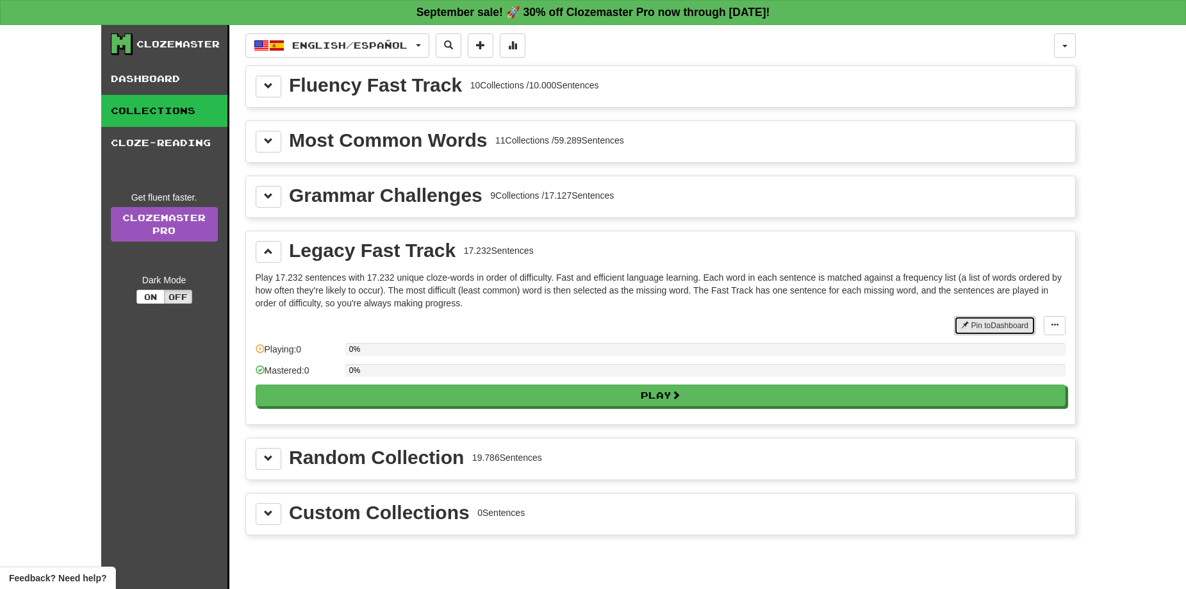
click at [1005, 320] on button "Pin to Dashboard" at bounding box center [994, 325] width 81 height 19
click at [265, 255] on span at bounding box center [268, 251] width 9 height 9
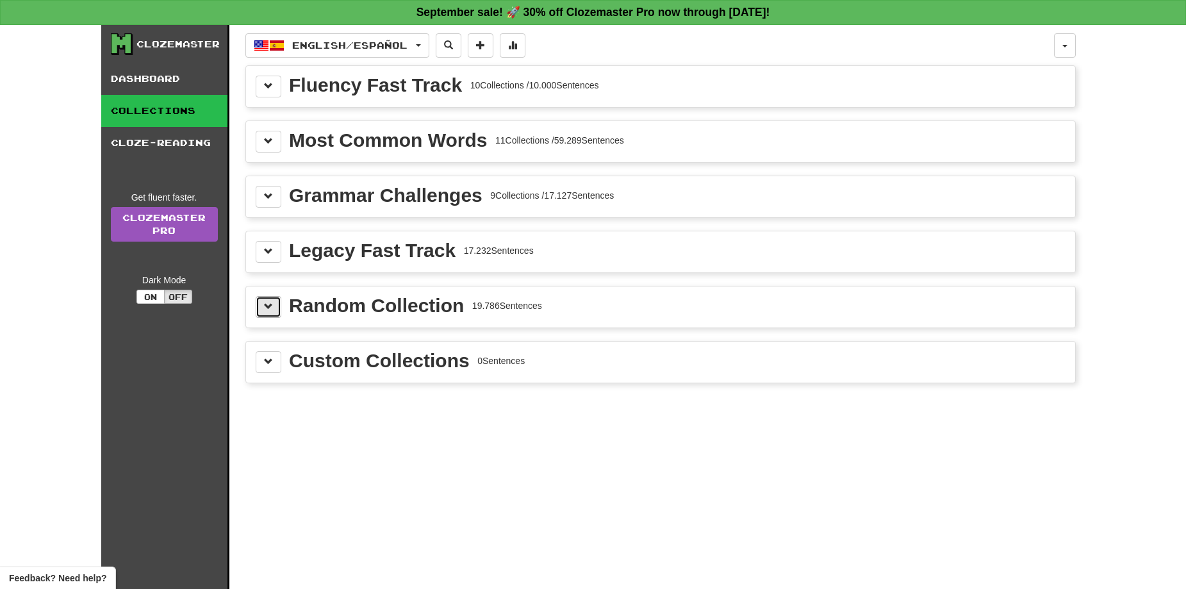
click at [272, 312] on button at bounding box center [269, 307] width 26 height 22
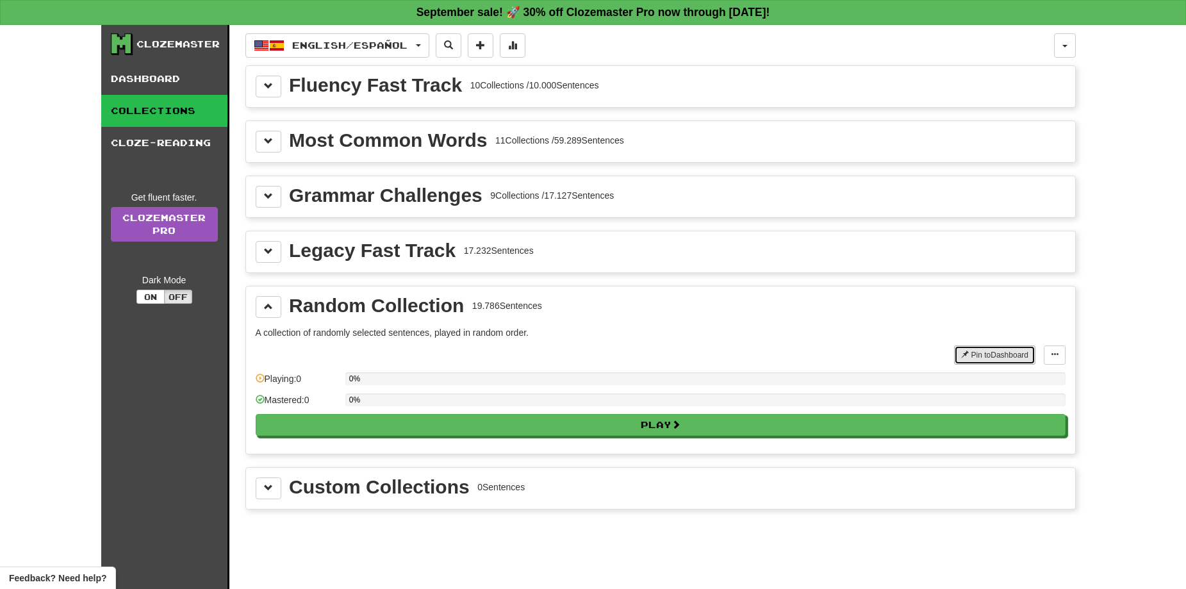
click at [1000, 353] on button "Pin to Dashboard" at bounding box center [994, 354] width 81 height 19
click at [135, 89] on link "Dashboard" at bounding box center [164, 79] width 126 height 32
